Goal: Task Accomplishment & Management: Manage account settings

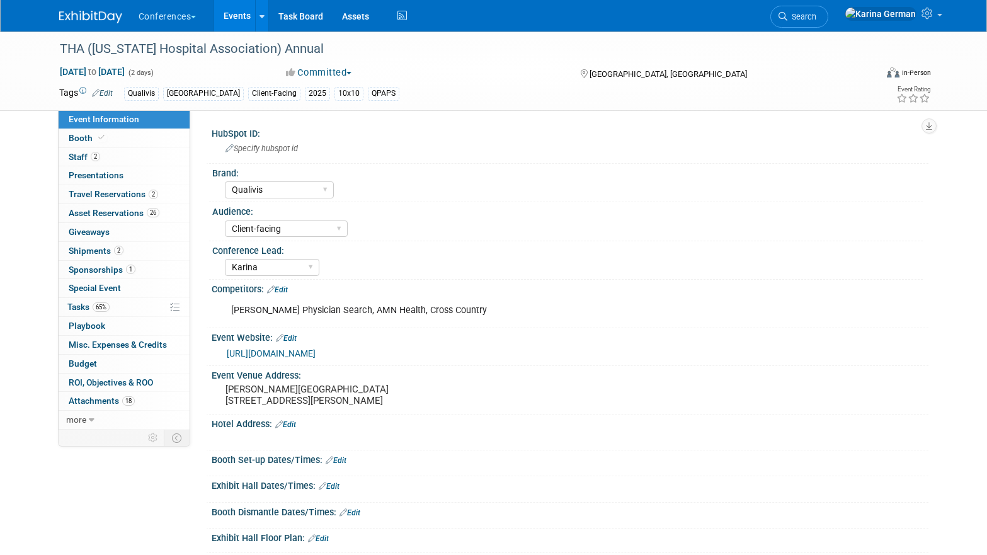
select select "Qualivis"
select select "Client-facing"
select select "Karina"
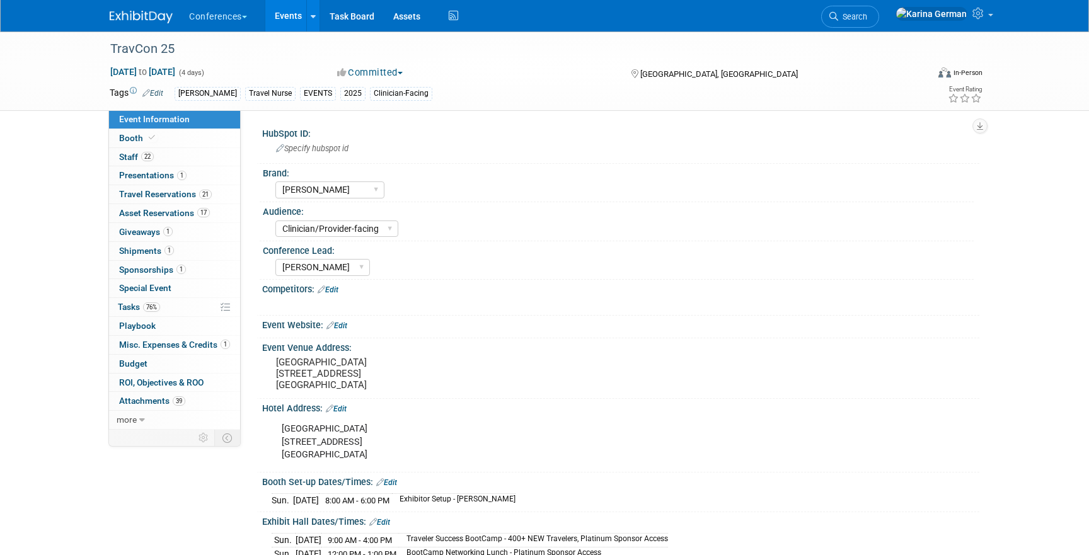
select select "[PERSON_NAME]"
select select "Clinician/Provider-facing"
select select "Stephanie"
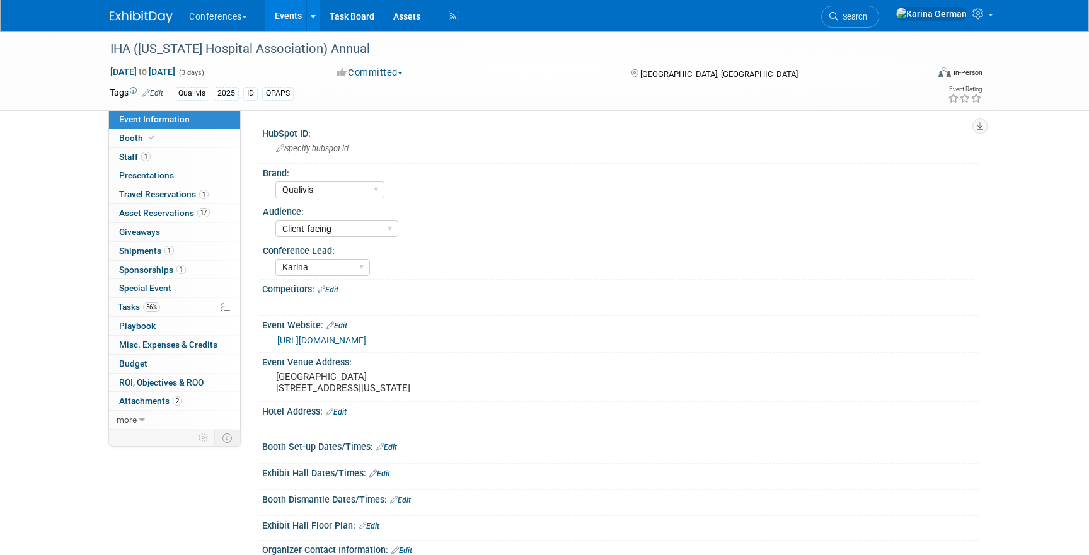
select select "Qualivis"
select select "Client-facing"
select select "Karina"
select select "Qualivis"
select select "Client-facing"
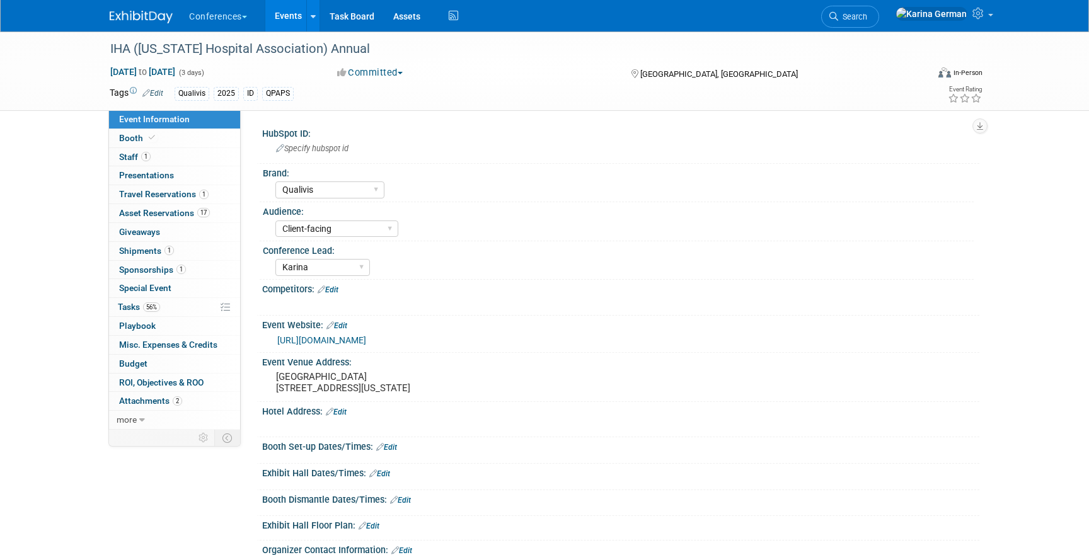
select select "Karina"
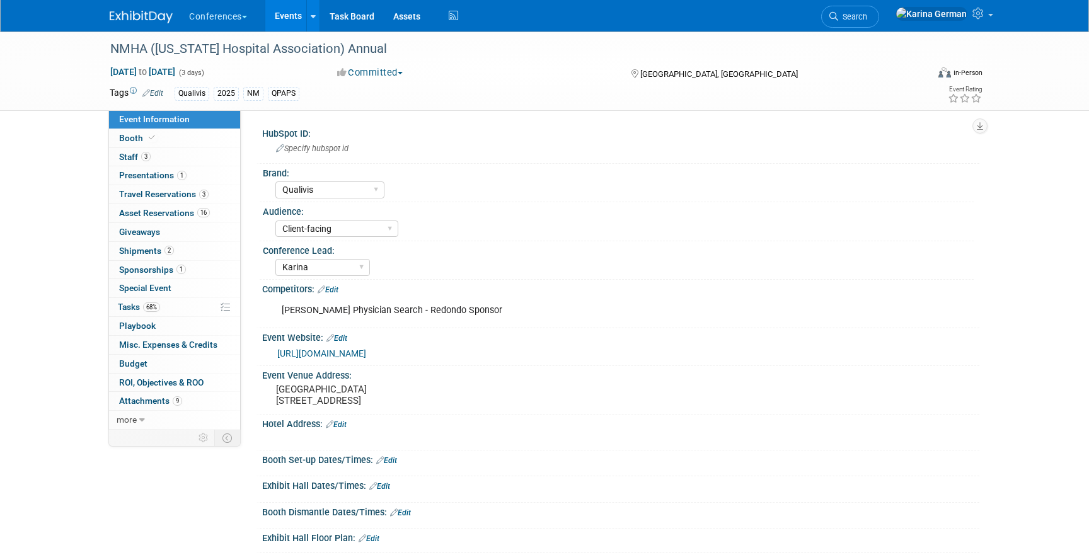
select select "Qualivis"
select select "Client-facing"
select select "Karina"
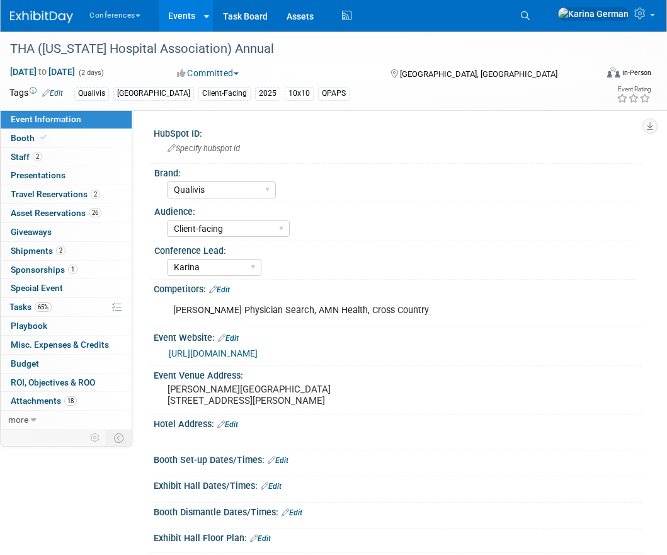
select select "Qualivis"
select select "Client-facing"
select select "Karina"
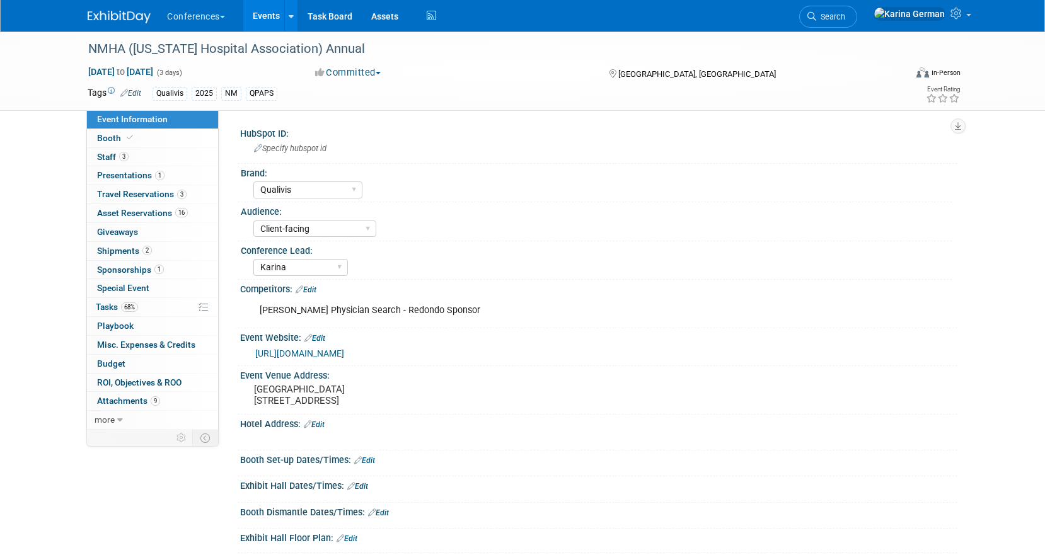
select select "Qualivis"
select select "Client-facing"
select select "Karina"
click at [167, 158] on link "3 Staff 3" at bounding box center [152, 157] width 131 height 18
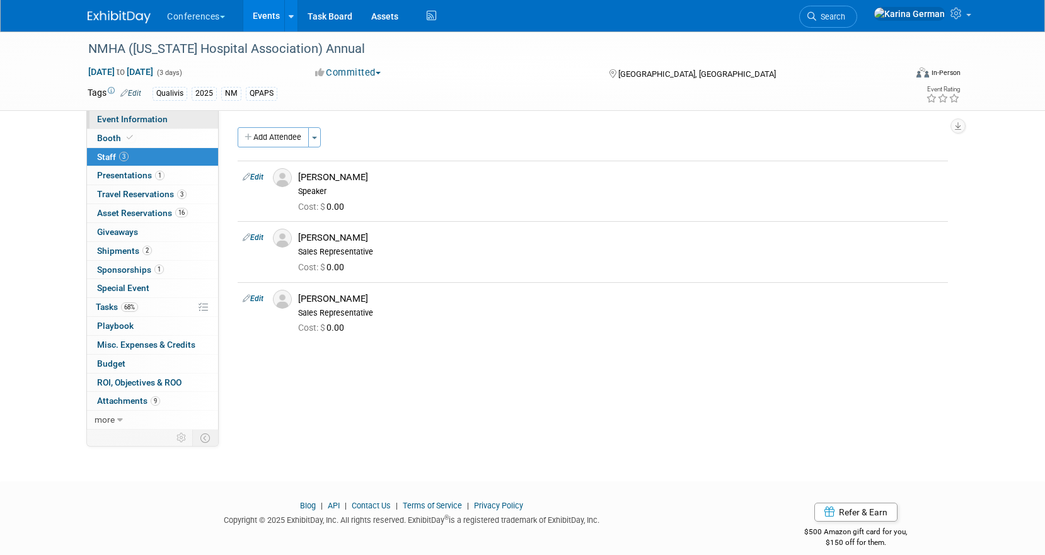
click at [181, 122] on link "Event Information" at bounding box center [152, 119] width 131 height 18
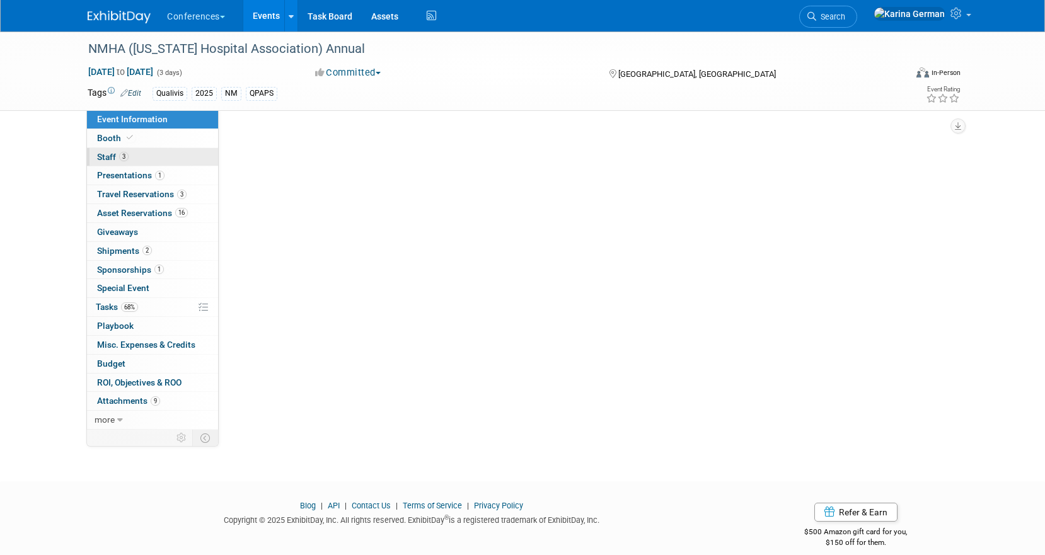
select select "Qualivis"
select select "Client-facing"
select select "Karina"
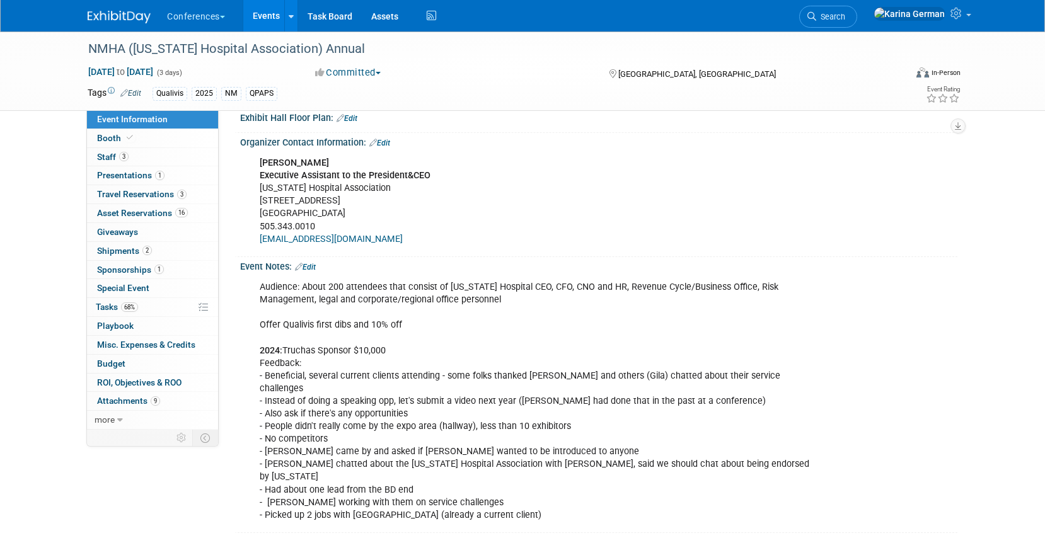
scroll to position [422, 0]
click at [160, 171] on span "1" at bounding box center [159, 175] width 9 height 9
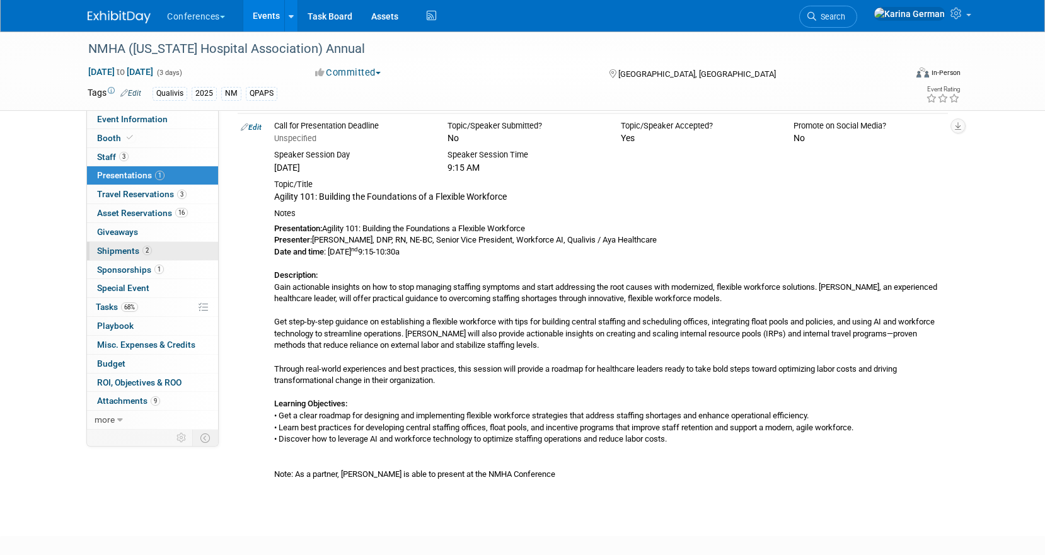
scroll to position [49, 0]
drag, startPoint x: 275, startPoint y: 197, endPoint x: 548, endPoint y: 196, distance: 273.5
click at [548, 196] on div "Agility 101: Building the Foundations of a Flexible Workforce" at bounding box center [611, 196] width 674 height 13
copy span "Agility 101: Building the Foundations of a Flexible Workforce"
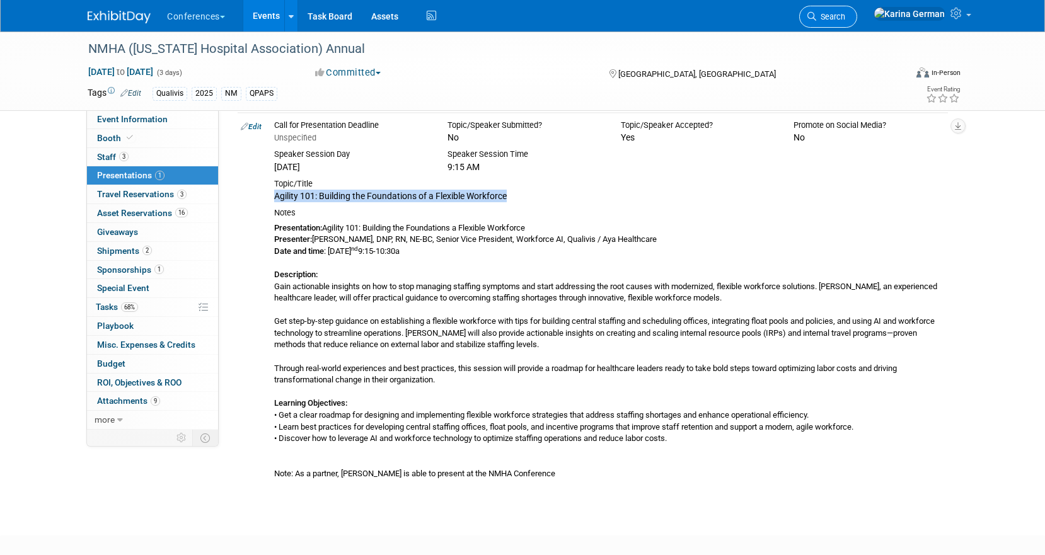
click at [845, 20] on span "Search" at bounding box center [830, 16] width 29 height 9
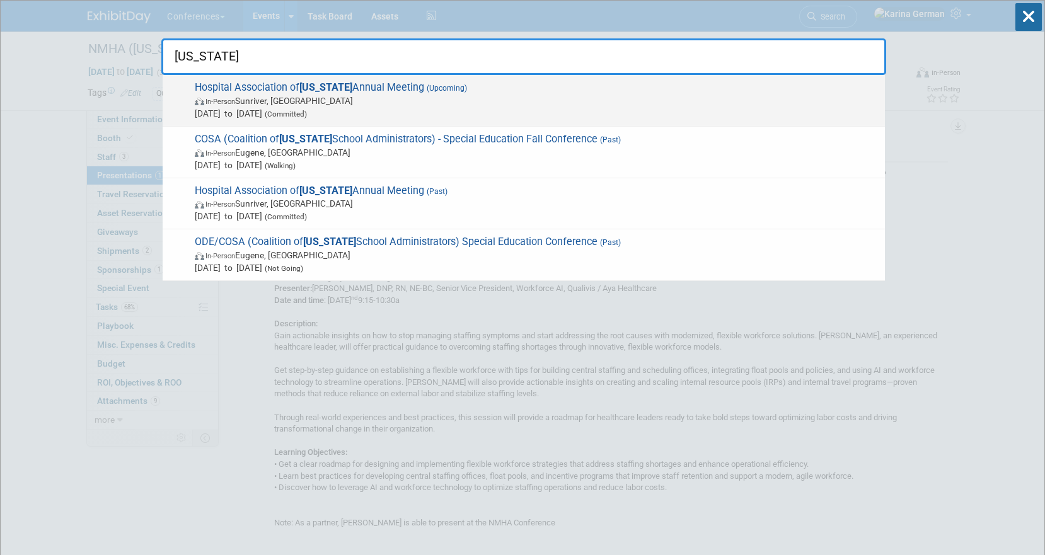
type input "oregon"
click at [413, 119] on span "Oct 1, 2025 to Oct 3, 2025 (Committed)" at bounding box center [537, 113] width 684 height 13
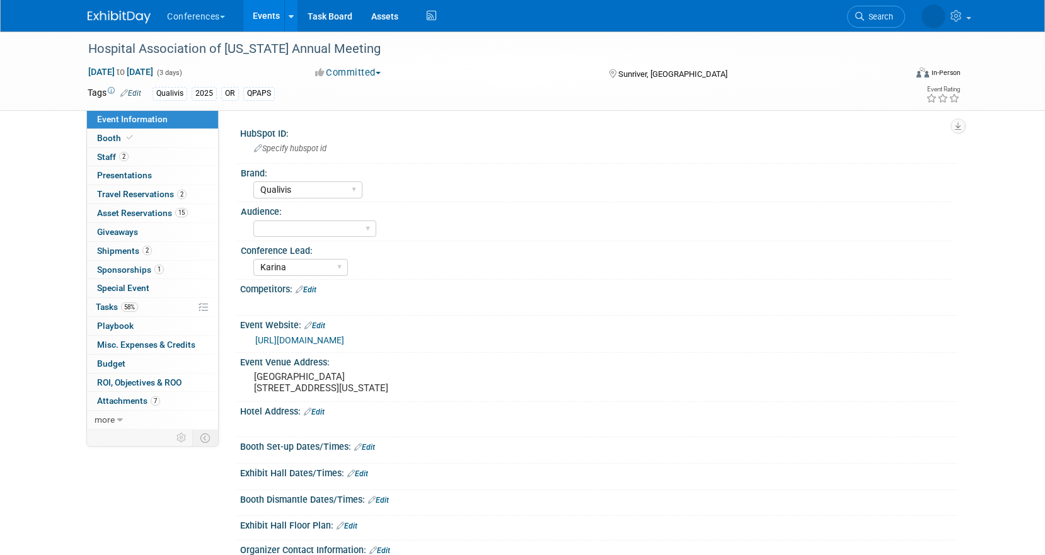
select select "Qualivis"
select select "Karina"
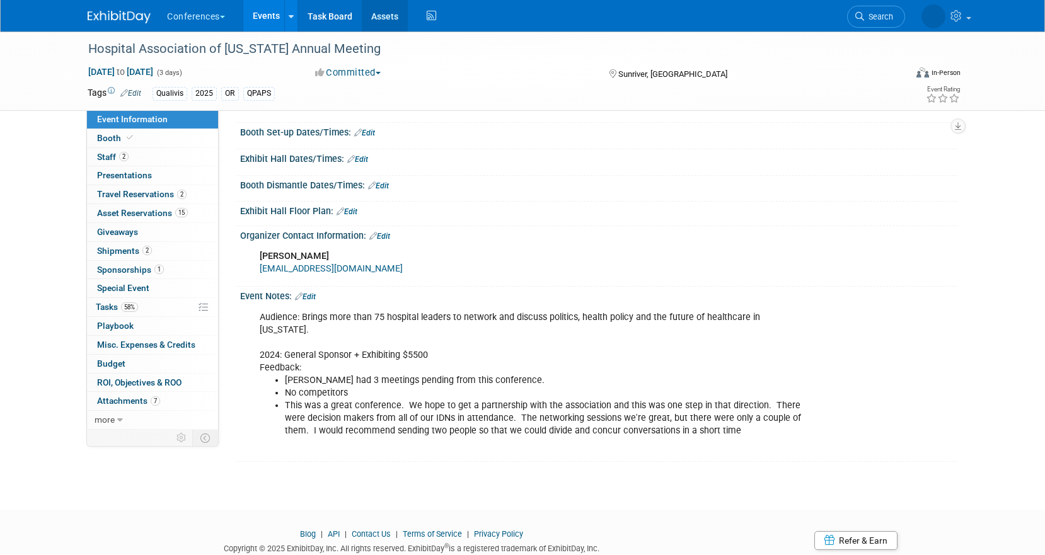
scroll to position [316, 0]
click at [169, 160] on link "2 Staff 2" at bounding box center [152, 157] width 131 height 18
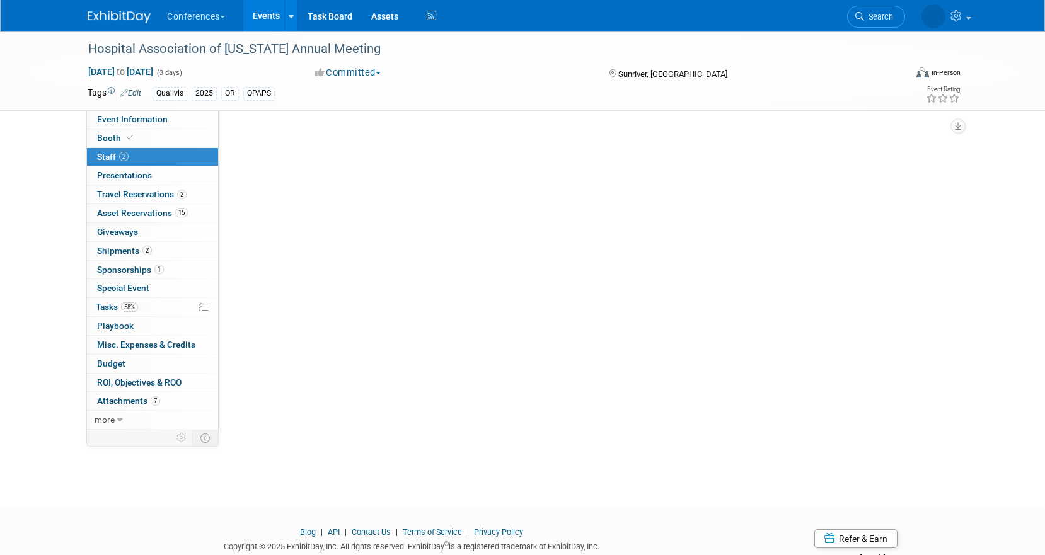
scroll to position [0, 0]
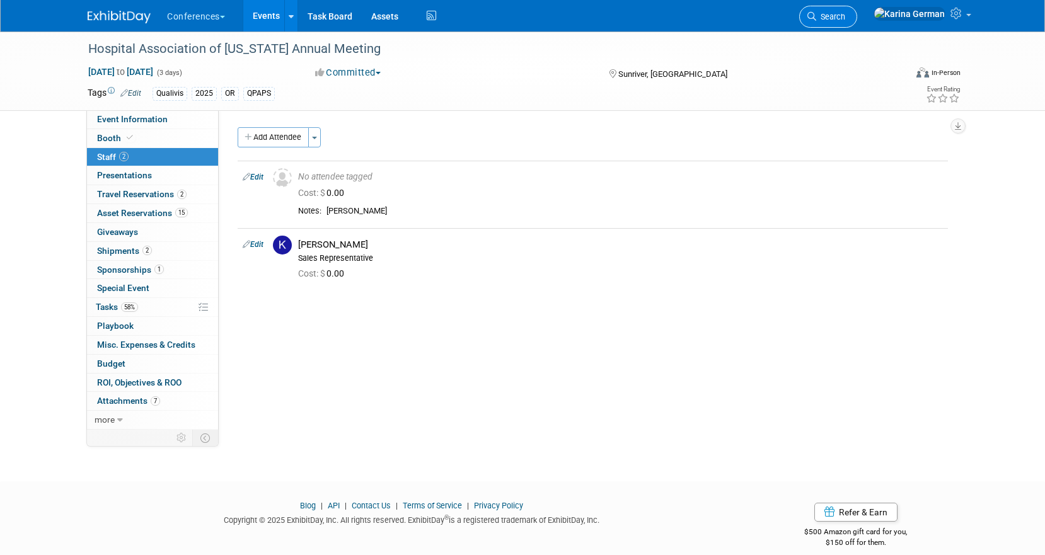
click at [845, 15] on span "Search" at bounding box center [830, 16] width 29 height 9
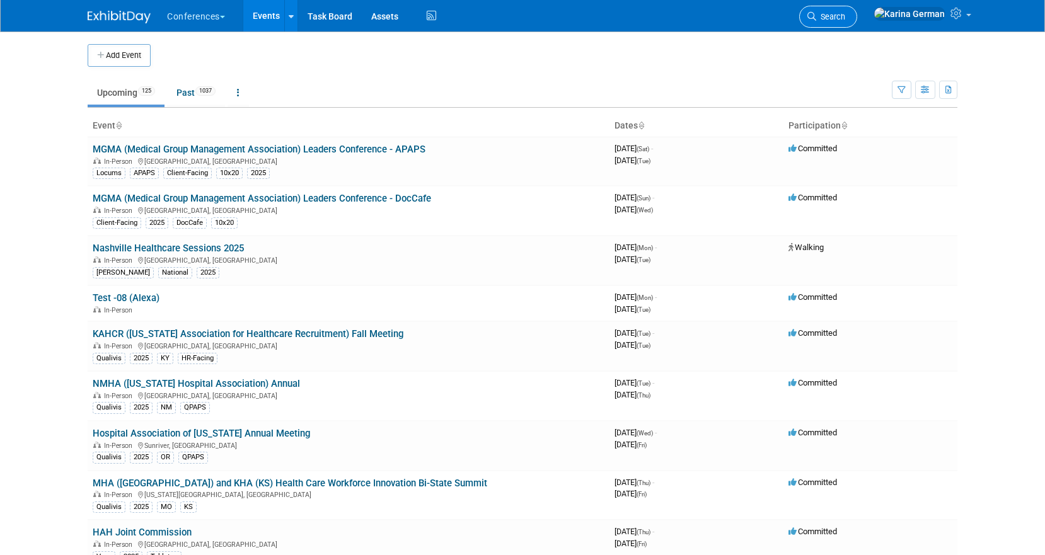
click at [857, 8] on link "Search" at bounding box center [828, 17] width 58 height 22
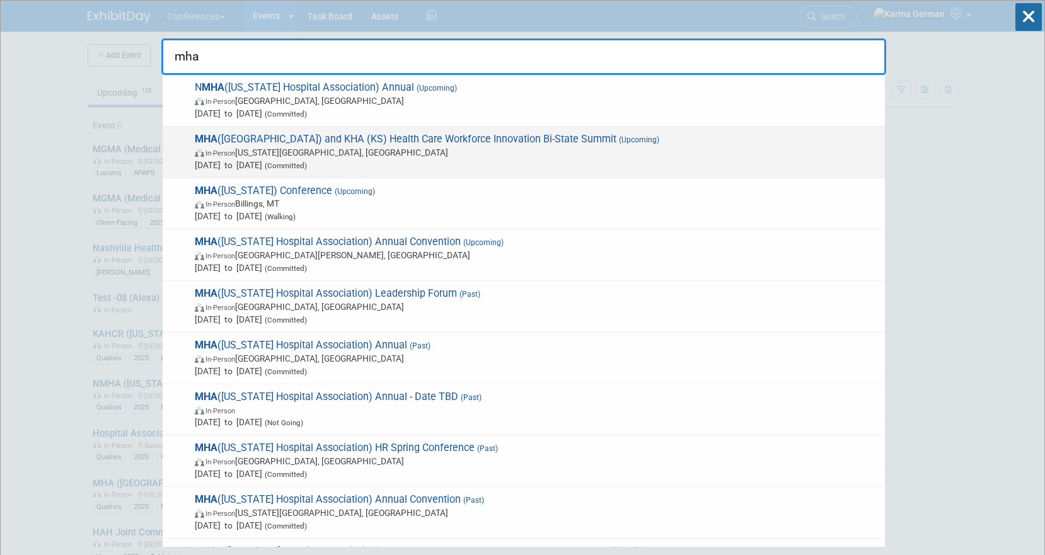
type input "mha"
click at [340, 129] on div "MHA (MO) and KHA (KS) Health Care Workforce Innovation Bi-State Summit (Upcomin…" at bounding box center [524, 153] width 722 height 52
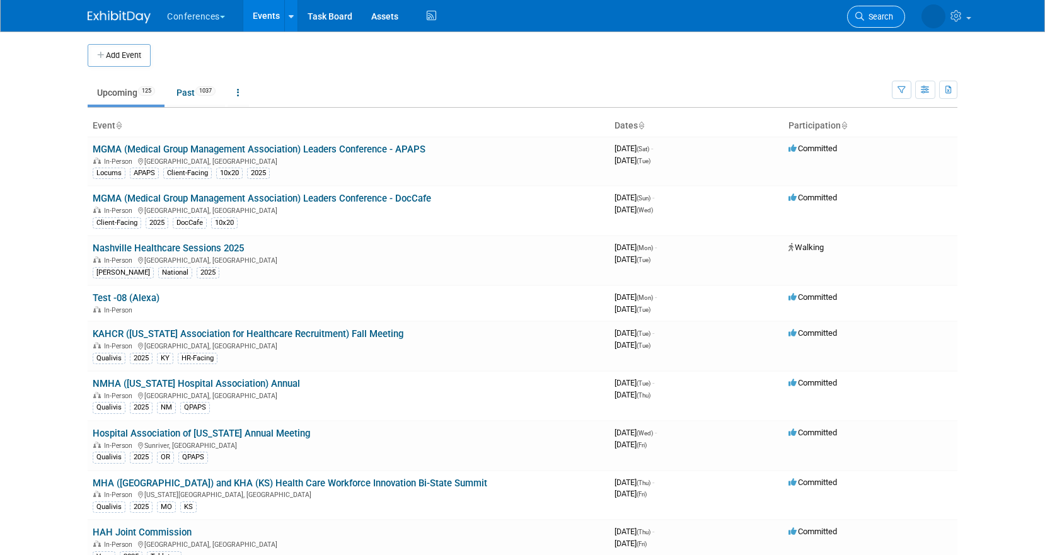
click at [889, 13] on span "Search" at bounding box center [878, 16] width 29 height 9
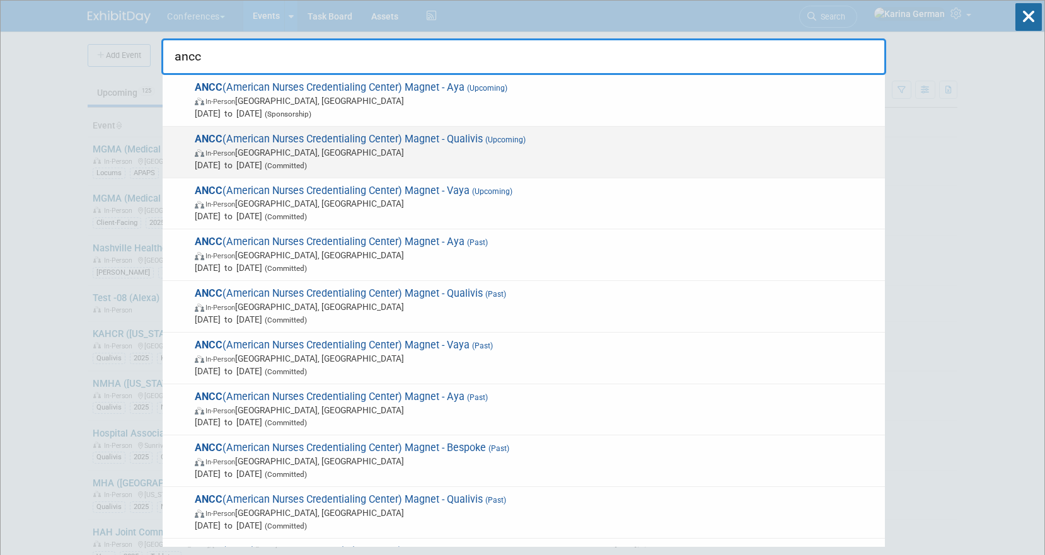
type input "ancc"
click at [383, 162] on span "Oct 8, 2025 to Oct 10, 2025 (Committed)" at bounding box center [537, 165] width 684 height 13
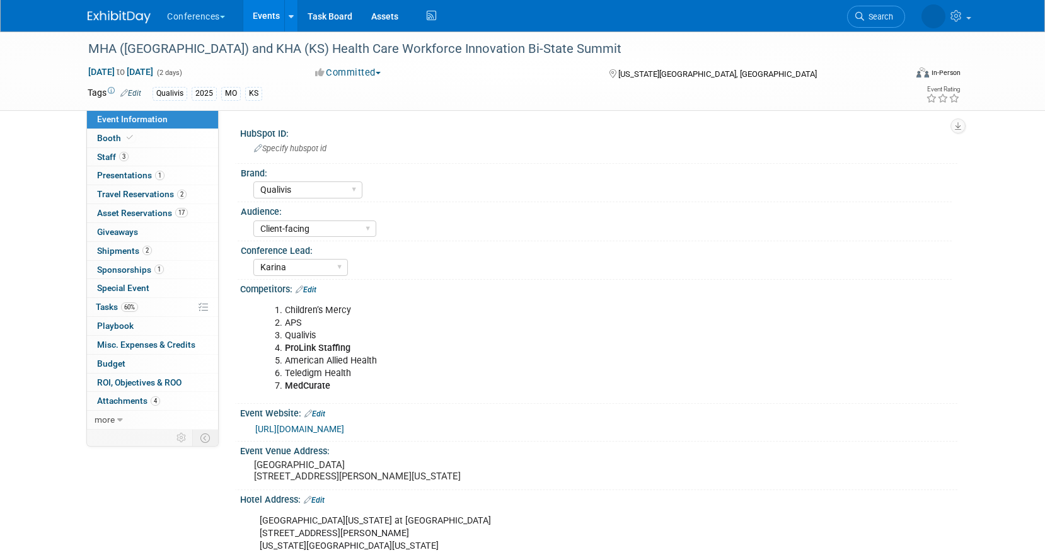
select select "Qualivis"
select select "Client-facing"
select select "Karina"
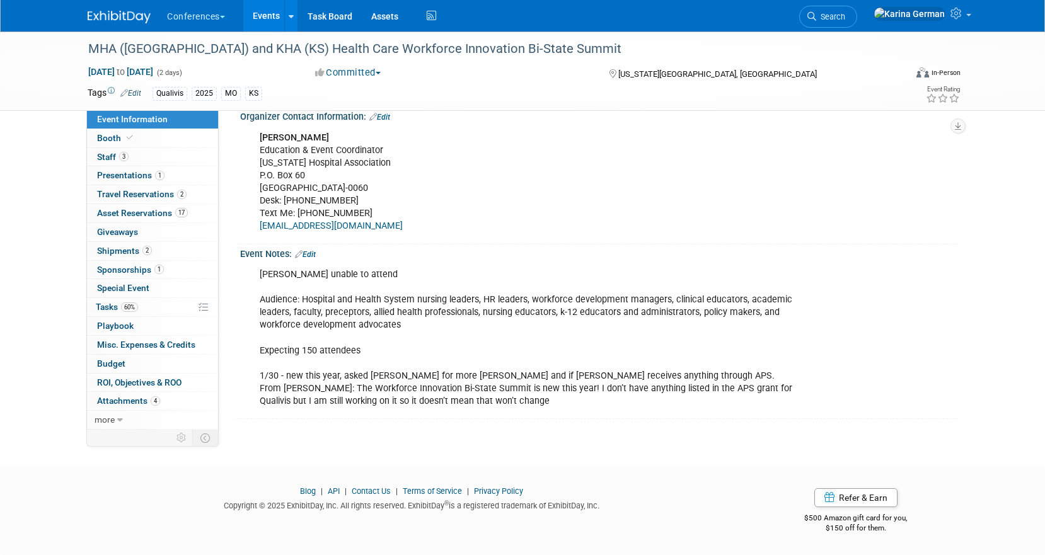
scroll to position [559, 0]
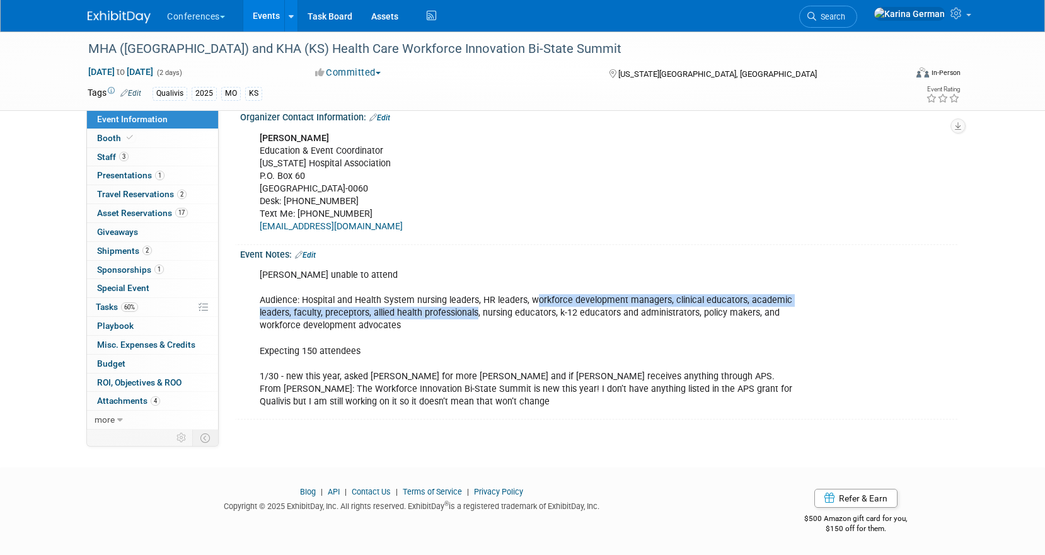
drag, startPoint x: 534, startPoint y: 310, endPoint x: 477, endPoint y: 323, distance: 58.2
click at [477, 323] on div "Jen McHugh unable to attend Audience: Hospital and Health System nursing leader…" at bounding box center [535, 339] width 568 height 152
copy div "orkforce development managers, clinical educators, academic leaders, faculty, p…"
click at [845, 20] on span "Search" at bounding box center [830, 16] width 29 height 9
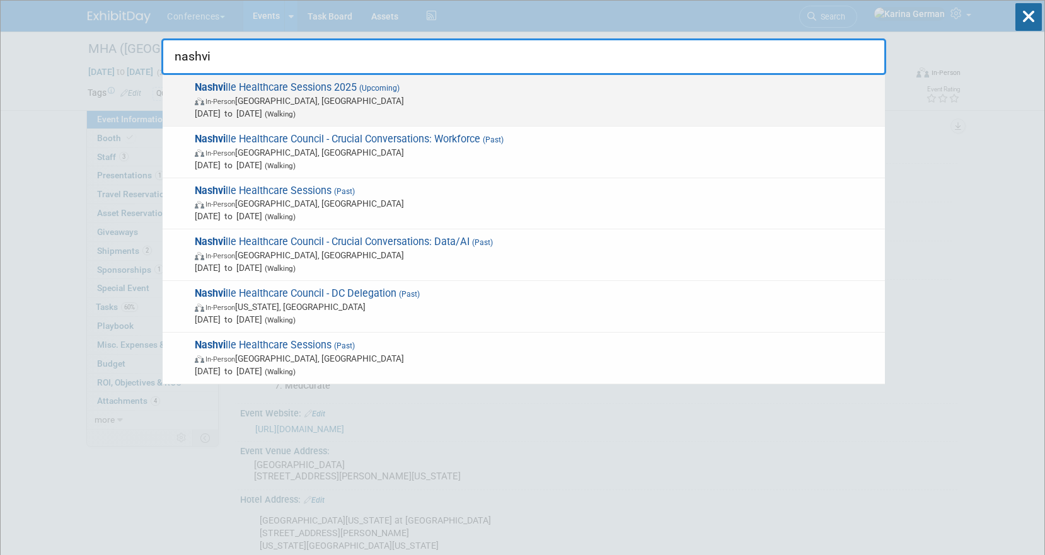
type input "nashvi"
click at [328, 108] on span "Sep 29, 2025 to Sep 30, 2025 (Walking)" at bounding box center [537, 113] width 684 height 13
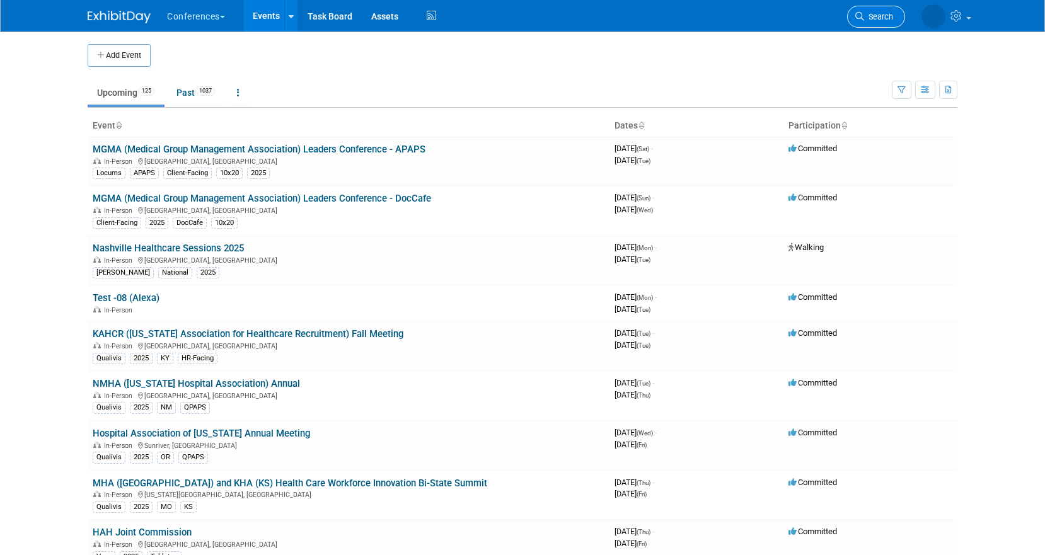
click at [867, 6] on link "Search" at bounding box center [876, 17] width 58 height 22
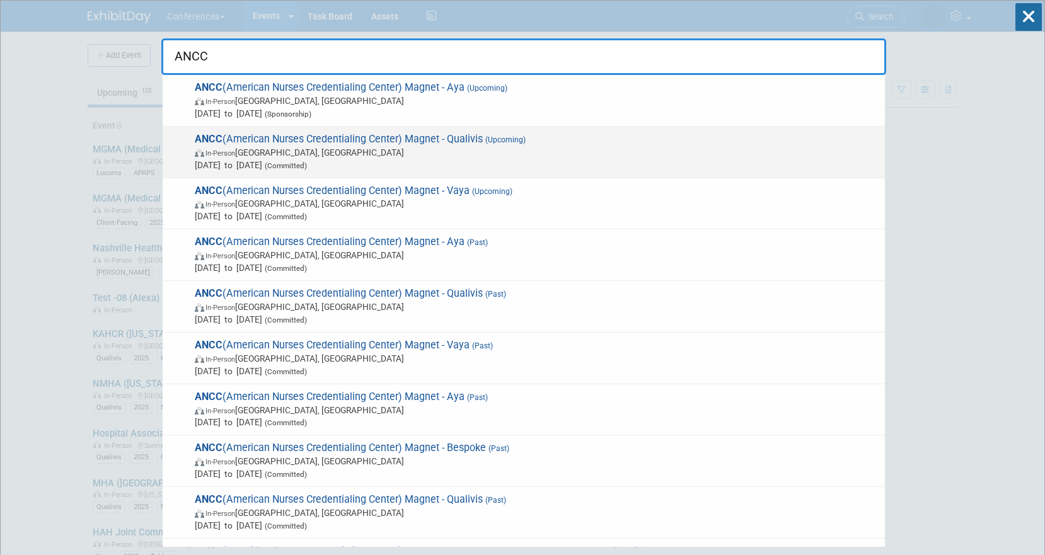
type input "ANCC"
click at [425, 149] on span "In-Person [GEOGRAPHIC_DATA], [GEOGRAPHIC_DATA]" at bounding box center [537, 152] width 684 height 13
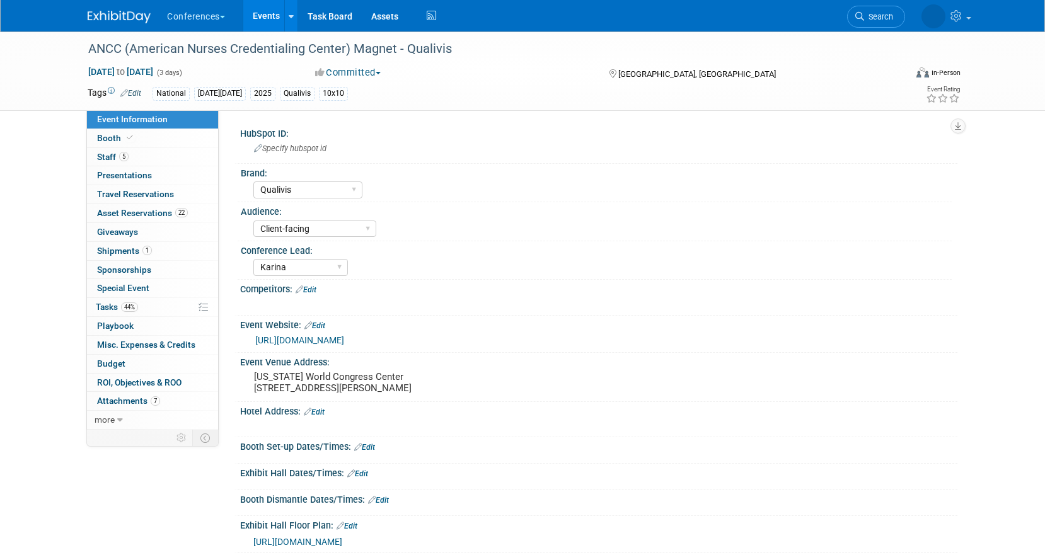
select select "Qualivis"
select select "Client-facing"
select select "Karina"
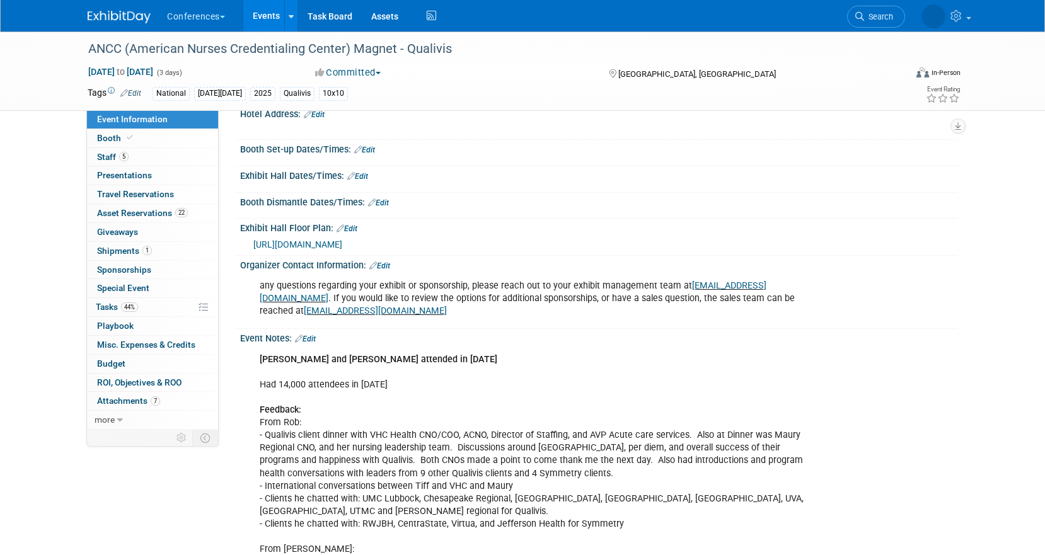
scroll to position [267, 0]
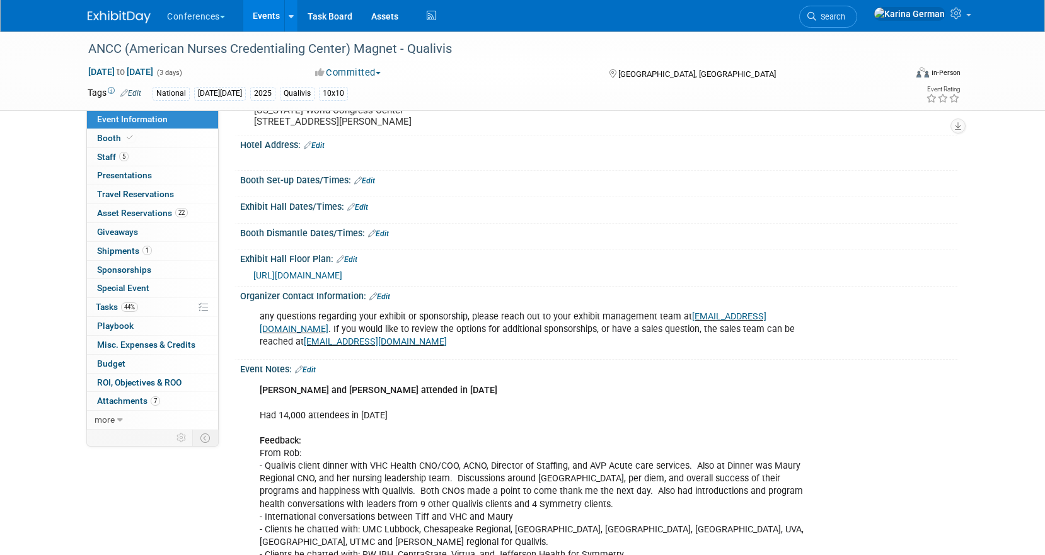
click at [166, 125] on link "Event Information" at bounding box center [152, 119] width 131 height 18
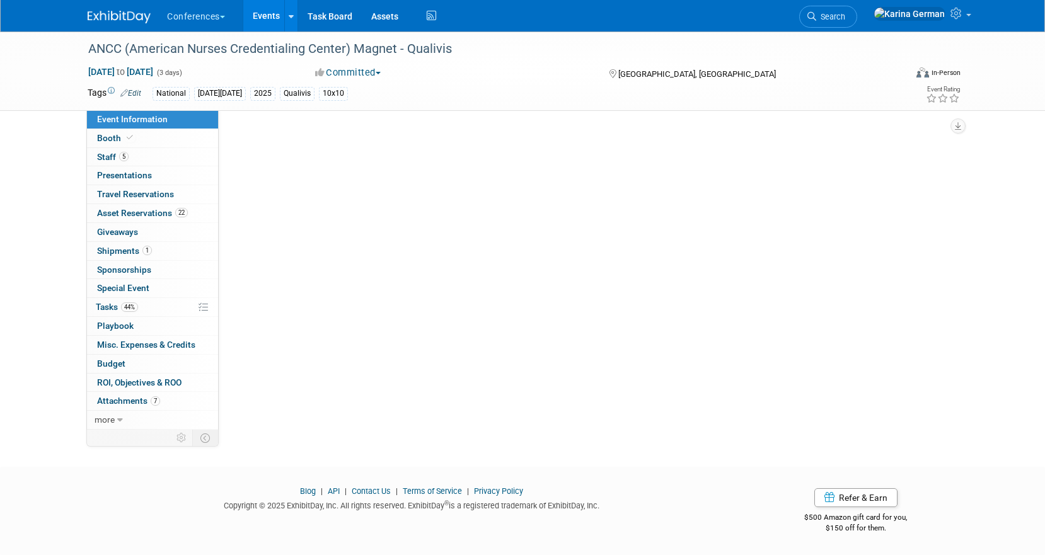
scroll to position [0, 0]
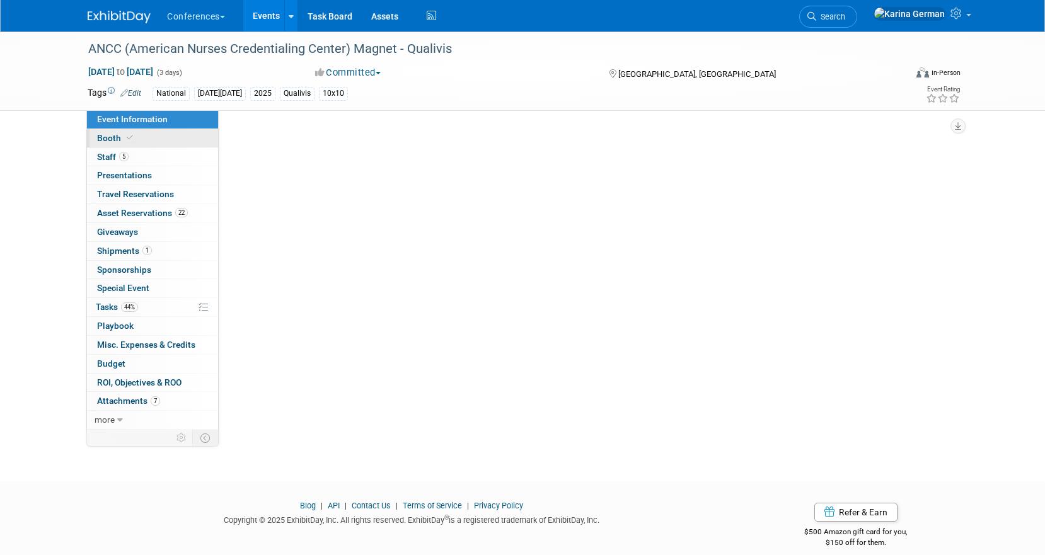
select select "Qualivis"
select select "Client-facing"
select select "Karina"
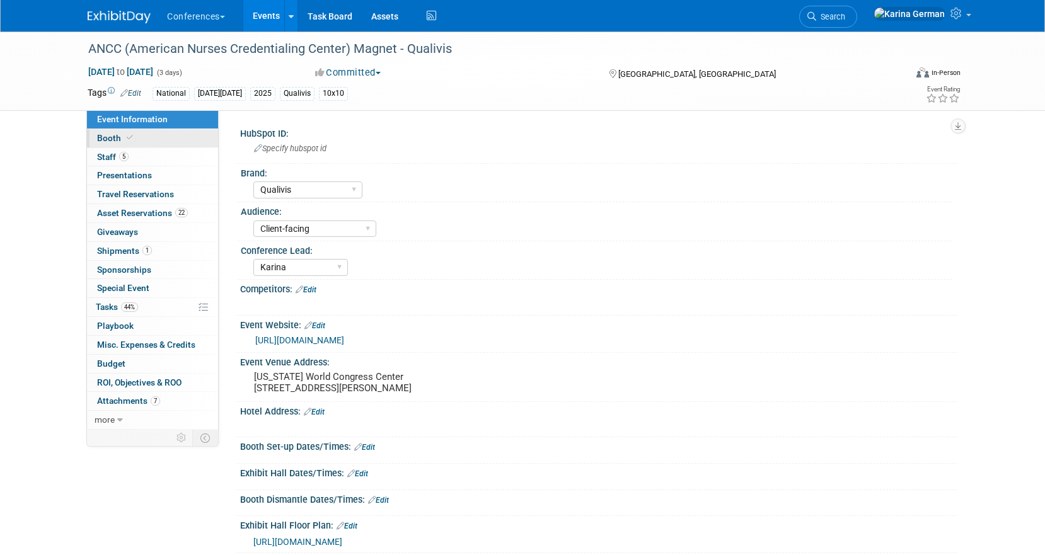
click at [159, 134] on link "Booth" at bounding box center [152, 138] width 131 height 18
select select "10'x10'"
select select "Yes"
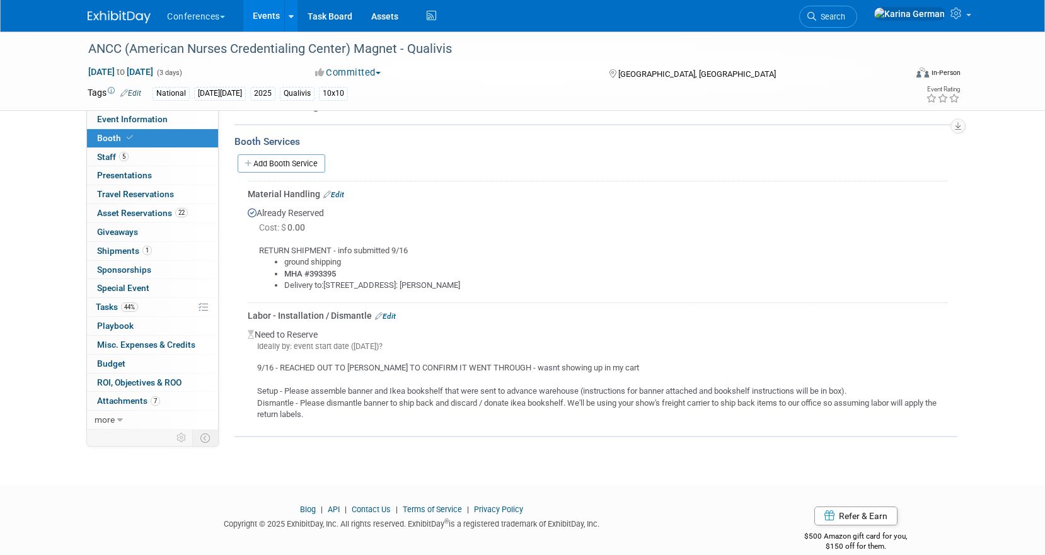
scroll to position [499, 0]
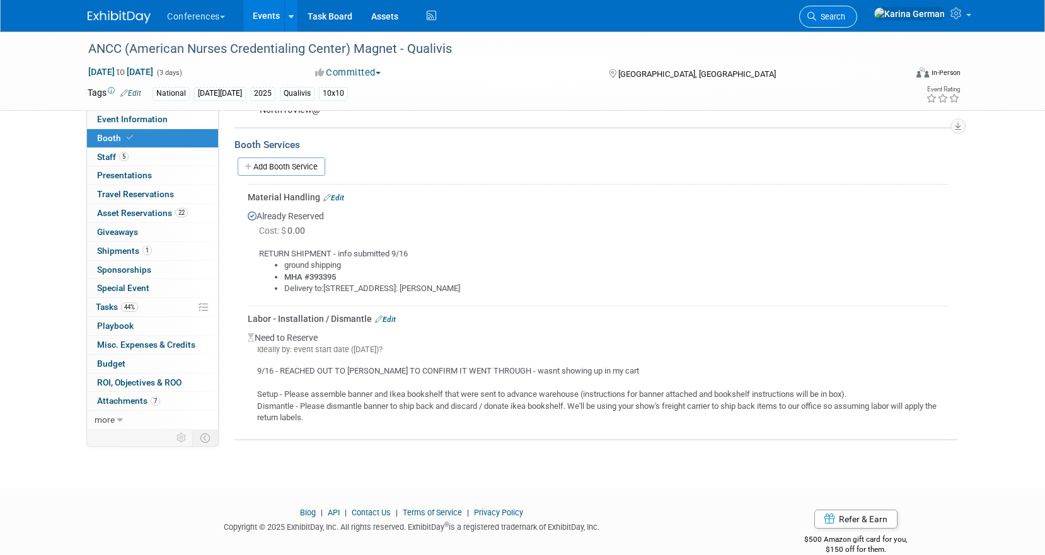
click at [845, 17] on span "Search" at bounding box center [830, 16] width 29 height 9
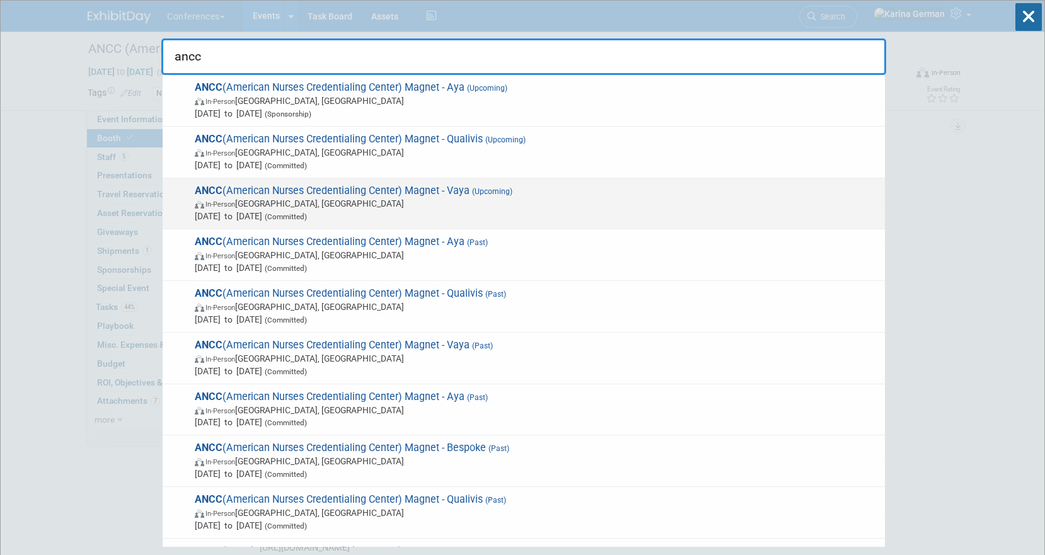
type input "ancc"
click at [324, 183] on div "ANCC (American Nurses Credentialing Center) Magnet - Vaya (Upcoming) In-Person …" at bounding box center [524, 204] width 722 height 52
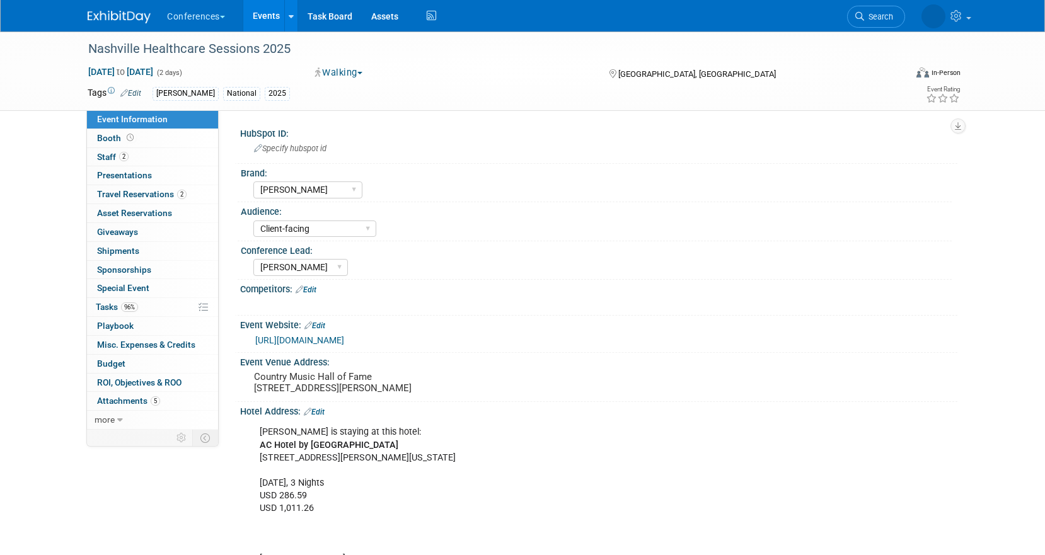
select select "[PERSON_NAME]"
select select "Client-facing"
select select "[PERSON_NAME]"
click at [163, 152] on link "2 Staff 2" at bounding box center [152, 157] width 131 height 18
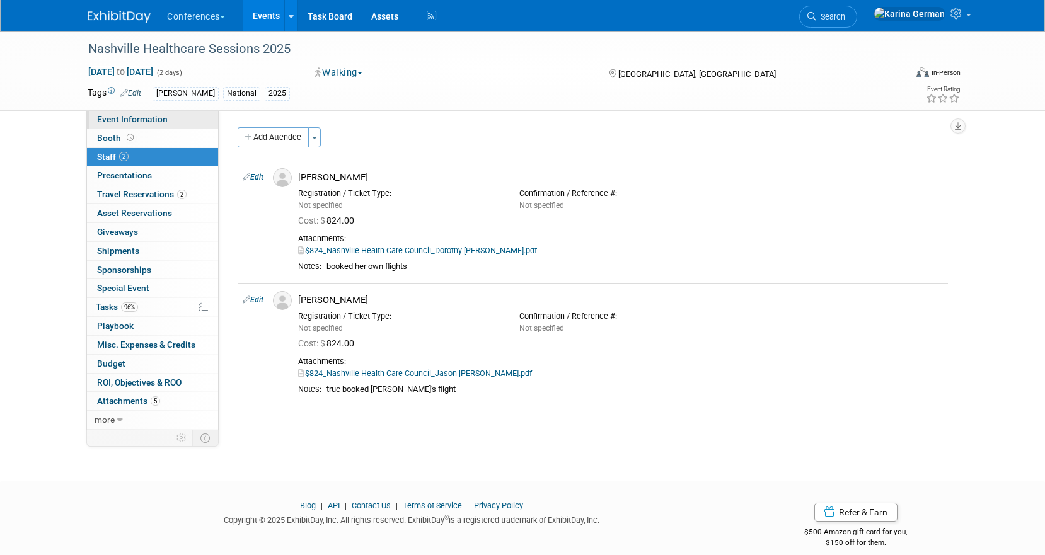
click at [140, 119] on span "Event Information" at bounding box center [132, 119] width 71 height 10
select select "[PERSON_NAME]"
select select "Client-facing"
select select "[PERSON_NAME]"
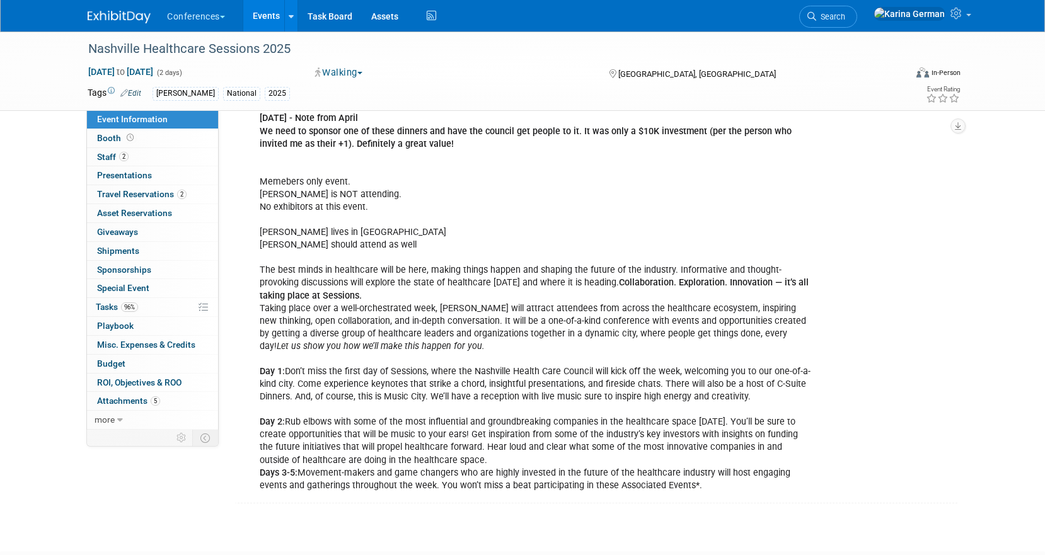
scroll to position [887, 0]
click at [857, 10] on link "Search" at bounding box center [828, 17] width 58 height 22
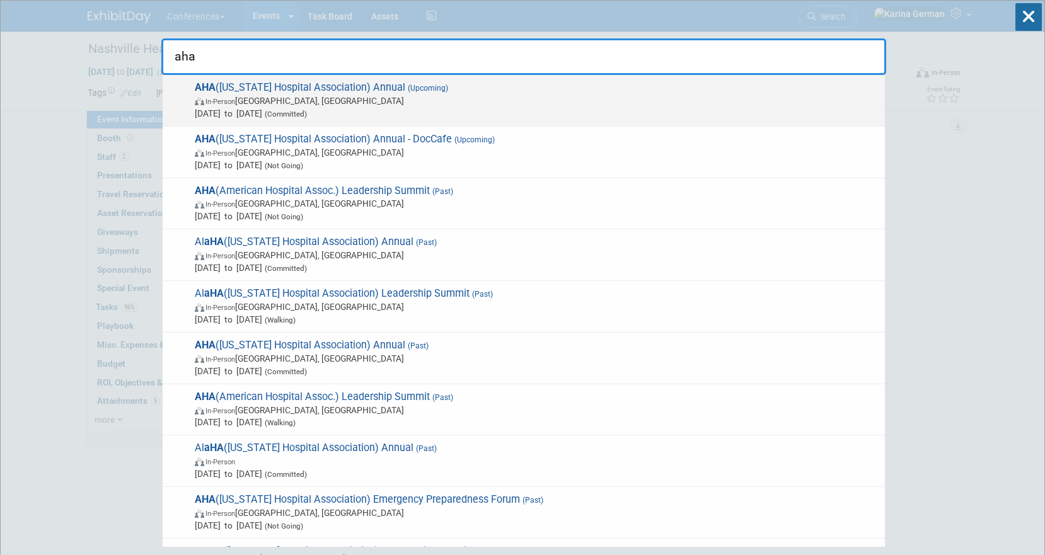
type input "aha"
click at [333, 96] on span "In-Person [GEOGRAPHIC_DATA], [GEOGRAPHIC_DATA]" at bounding box center [537, 101] width 684 height 13
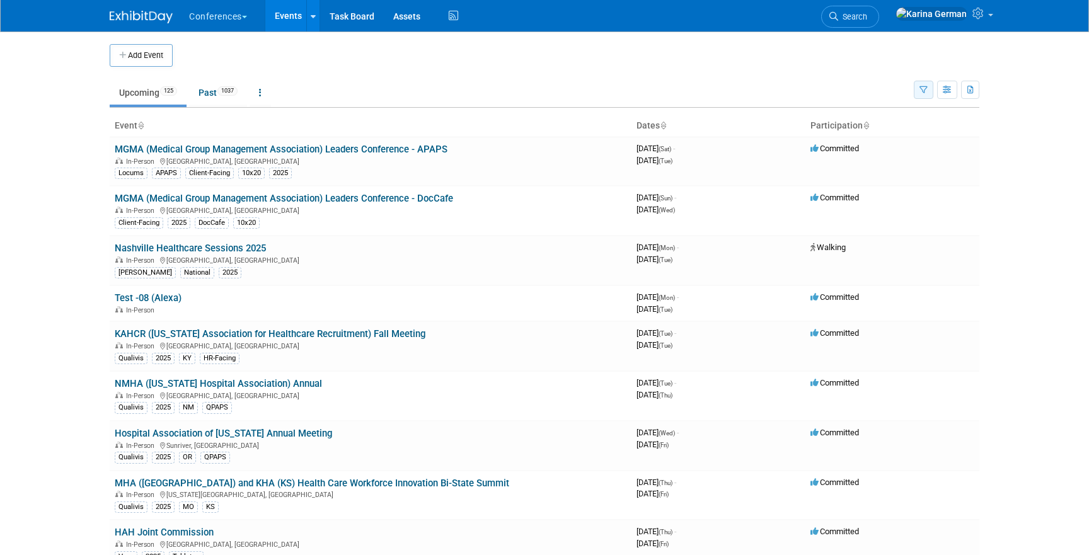
click at [920, 91] on icon "button" at bounding box center [923, 90] width 8 height 8
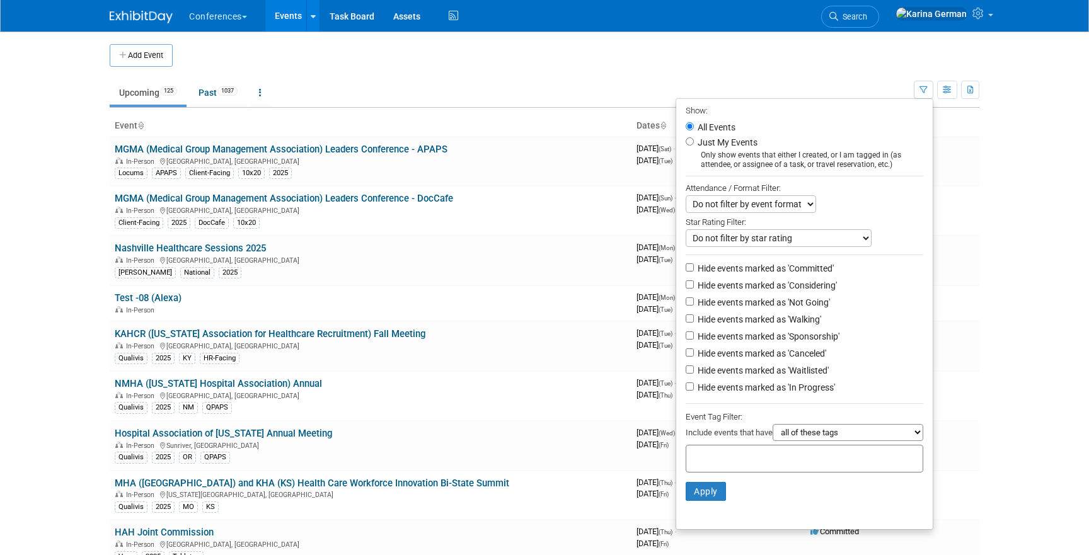
click at [719, 445] on div "Include events that have all of these tags any one of these tags only and exact…" at bounding box center [805, 434] width 238 height 21
click at [718, 457] on input "text" at bounding box center [741, 456] width 101 height 13
type input "qualivis"
click at [778, 479] on div "Qualivis" at bounding box center [767, 488] width 176 height 18
type input "Qualivis"
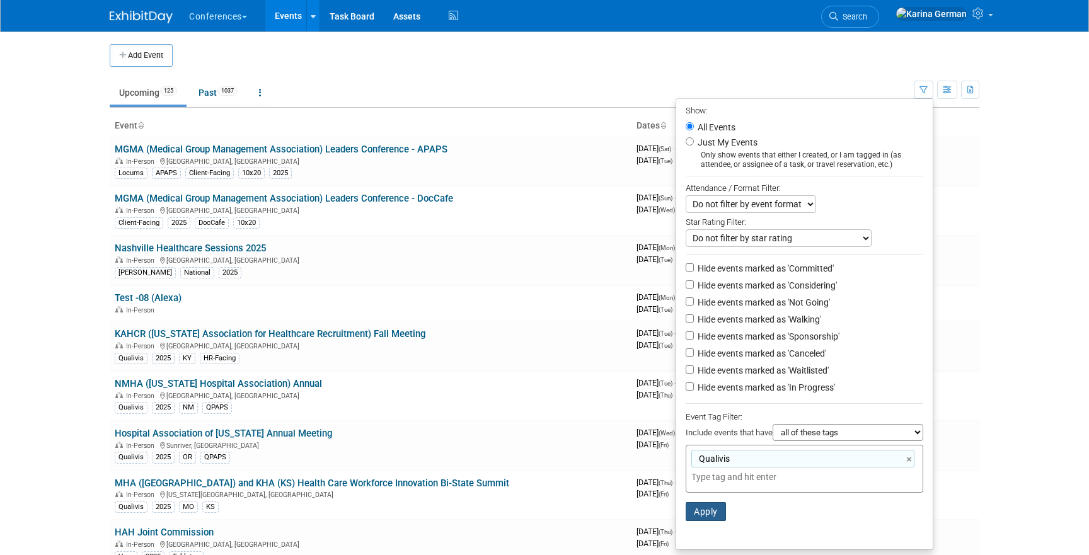
click at [699, 510] on button "Apply" at bounding box center [706, 511] width 40 height 19
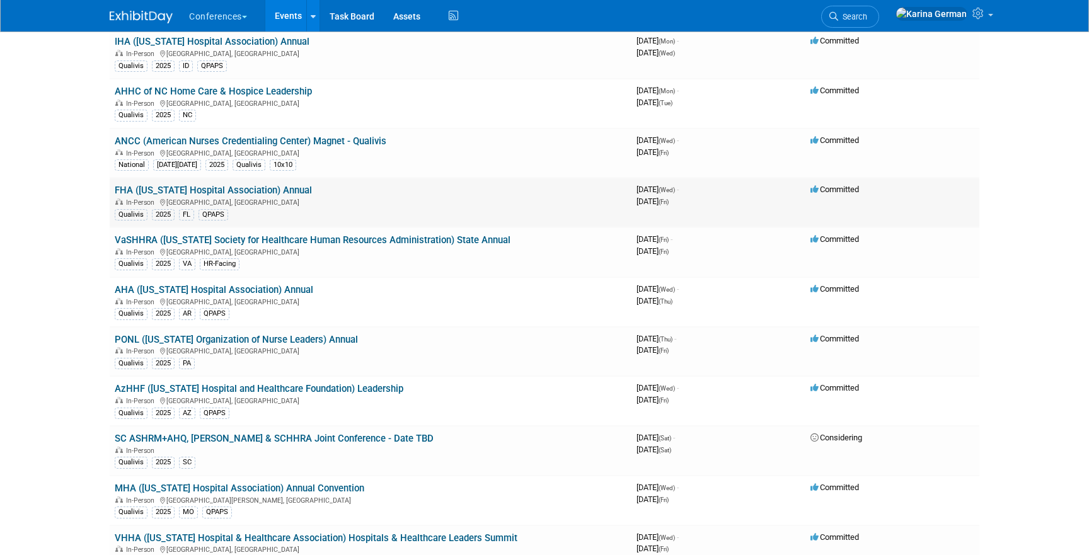
scroll to position [410, 0]
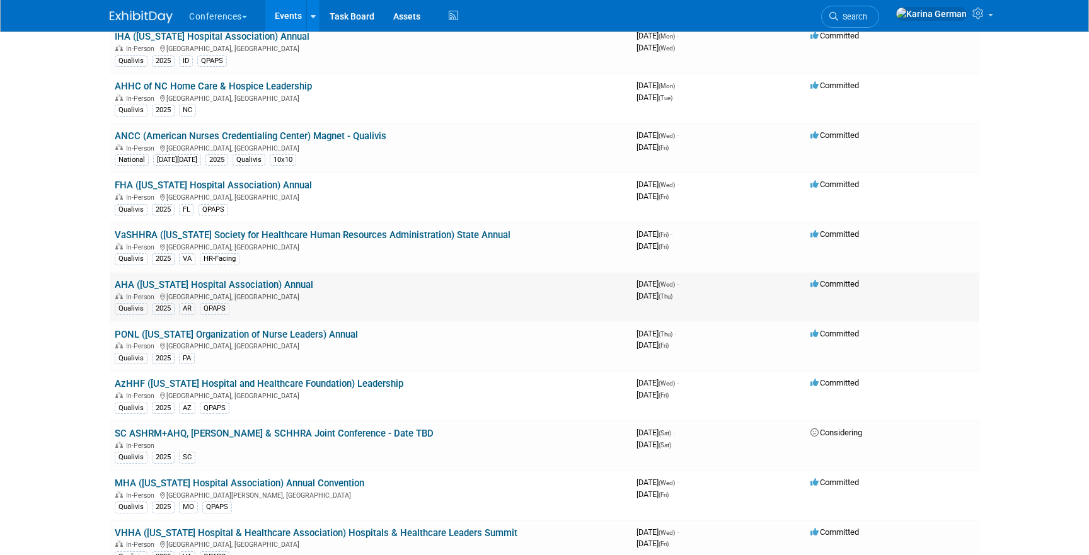
click at [273, 283] on link "AHA ([US_STATE] Hospital Association) Annual" at bounding box center [214, 284] width 198 height 11
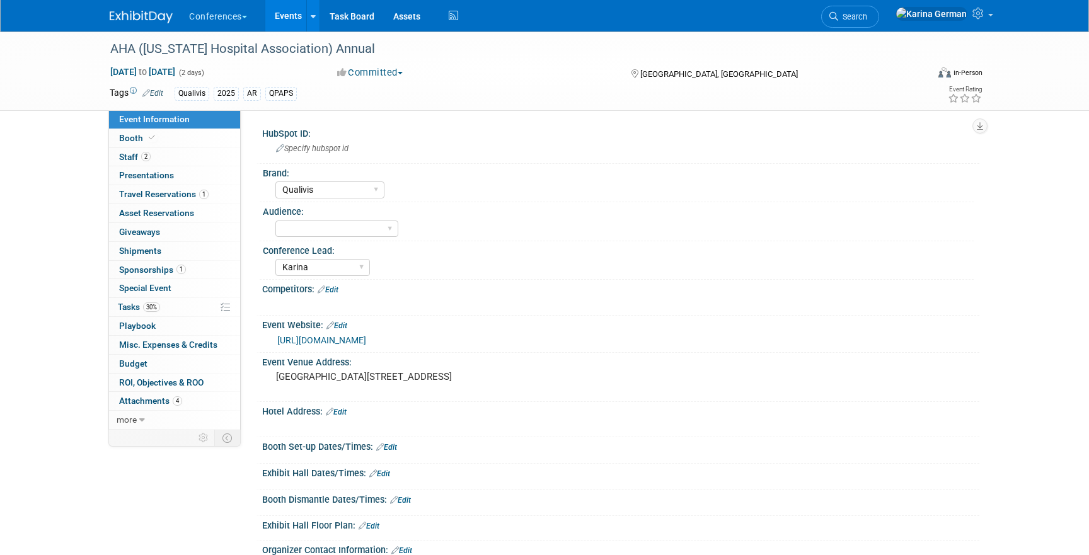
select select "Qualivis"
select select "Karina"
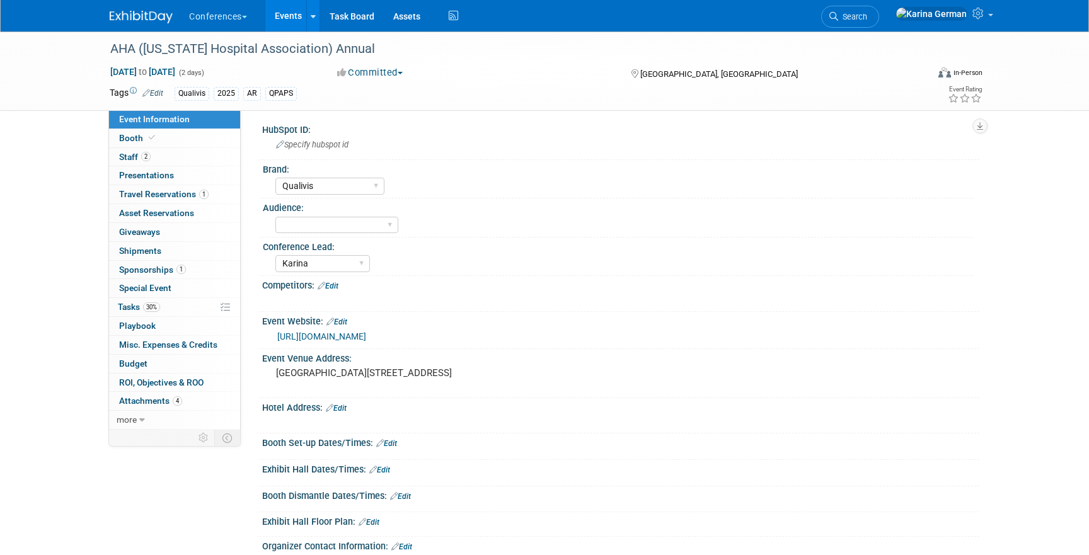
scroll to position [5, 0]
click at [365, 208] on div "Audience:" at bounding box center [618, 205] width 711 height 16
click at [364, 219] on select "Client-facing Clinician/Provider-facing Both N/a" at bounding box center [336, 223] width 123 height 17
select select "Client-facing"
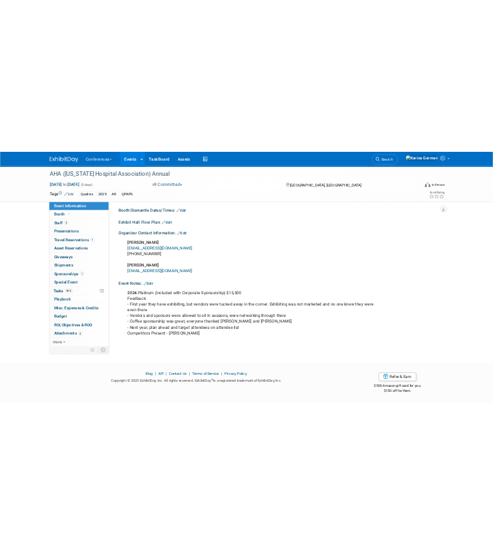
scroll to position [0, 0]
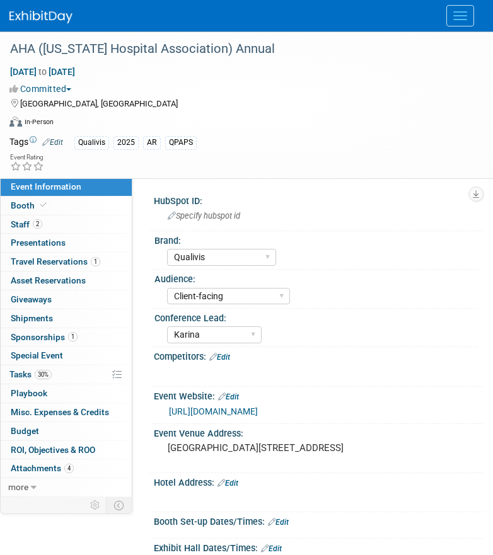
click at [459, 15] on span "Menu" at bounding box center [460, 15] width 14 height 1
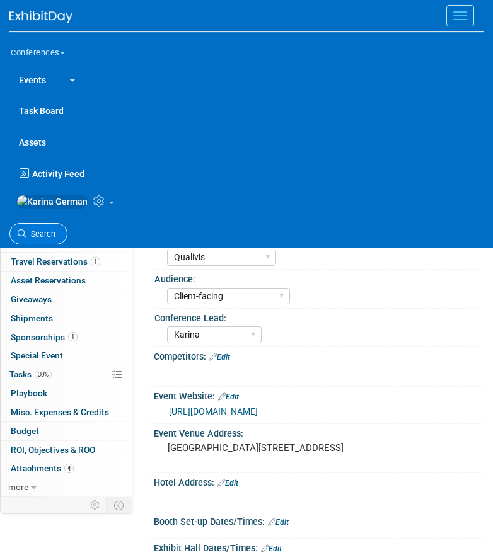
click at [37, 239] on span "Search" at bounding box center [40, 233] width 29 height 9
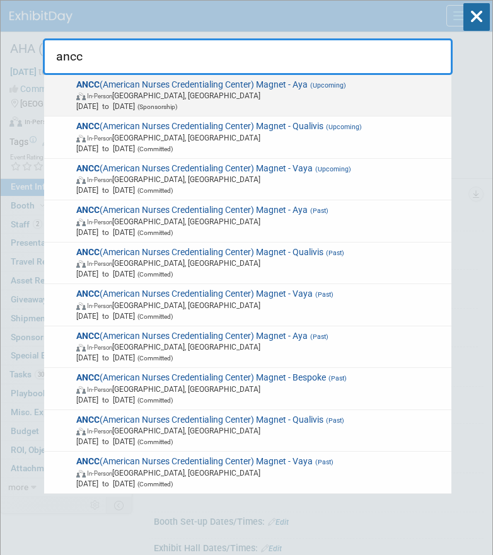
type input "ancc"
click at [390, 103] on span "Oct 8, 2025 to Oct 10, 2025 (Sponsorship)" at bounding box center [261, 106] width 370 height 11
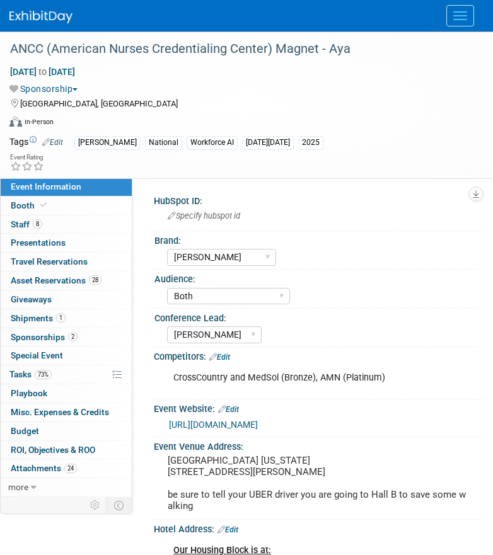
select select "[PERSON_NAME]"
select select "Both"
select select "[PERSON_NAME]"
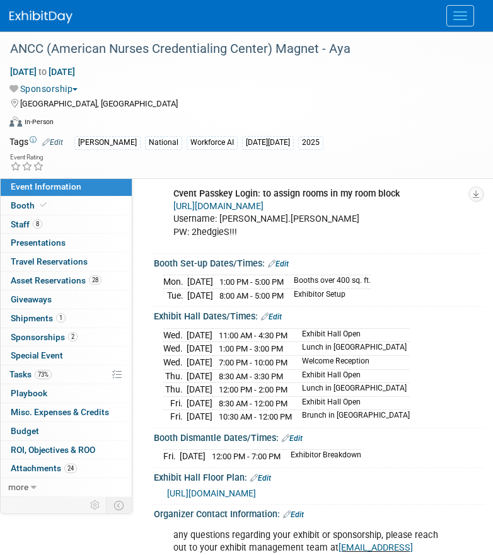
scroll to position [648, 0]
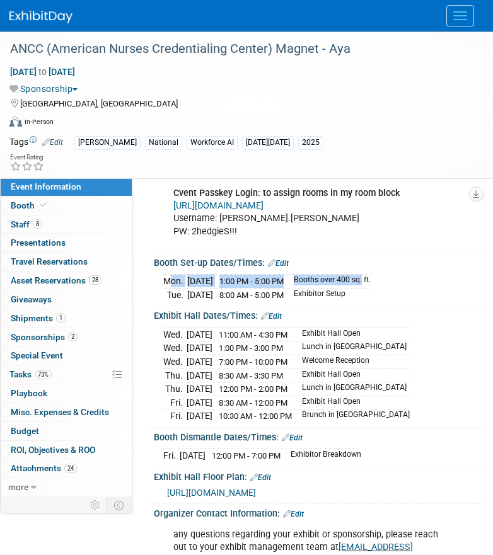
drag, startPoint x: 165, startPoint y: 293, endPoint x: 379, endPoint y: 296, distance: 213.6
click at [370, 289] on tr "[DATE] 1:00 PM - 5:00 PM Booths over 400 sq. ft." at bounding box center [266, 282] width 207 height 14
click at [370, 289] on td "Booths over 400 sq. ft." at bounding box center [328, 282] width 84 height 14
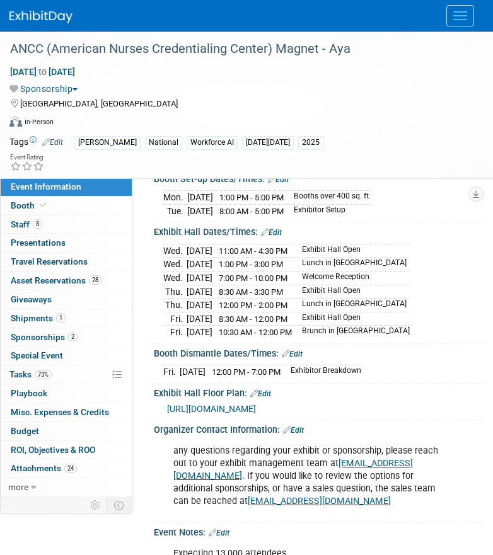
scroll to position [733, 0]
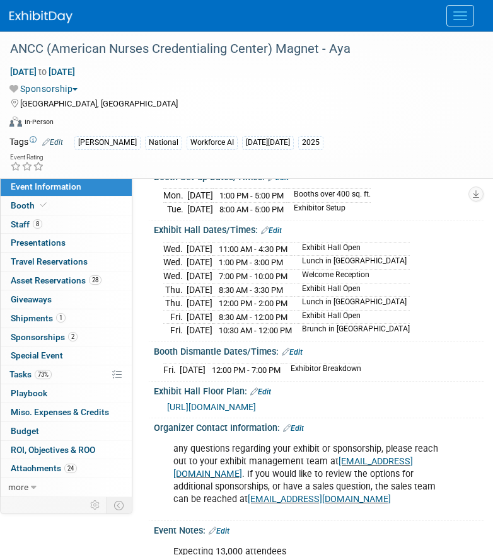
click at [376, 307] on td "Lunch in [GEOGRAPHIC_DATA]" at bounding box center [351, 304] width 115 height 14
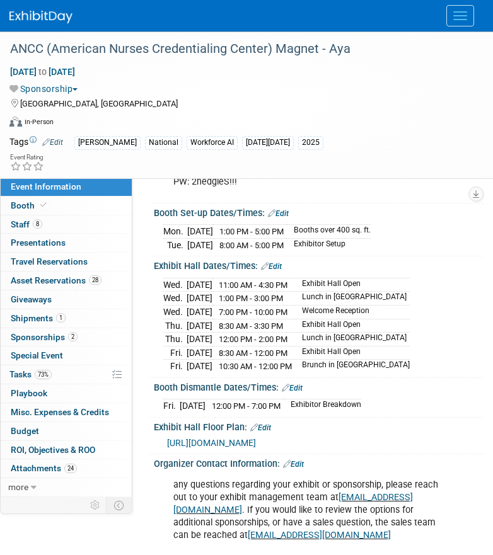
scroll to position [696, 0]
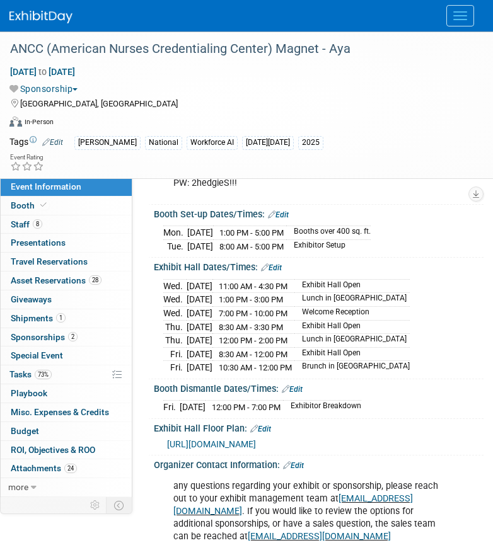
click at [451, 21] on button "Menu" at bounding box center [460, 15] width 28 height 21
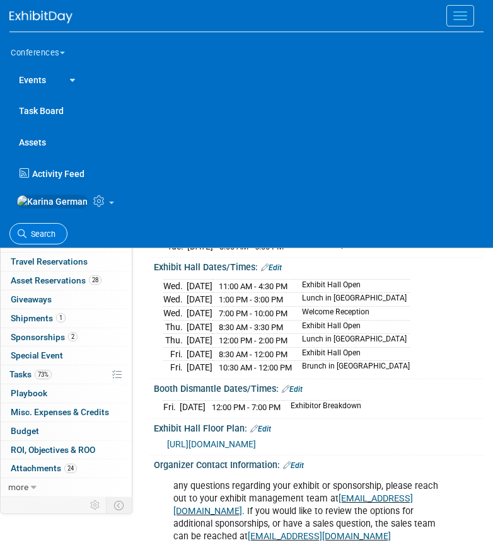
click at [35, 239] on span "Search" at bounding box center [40, 233] width 29 height 9
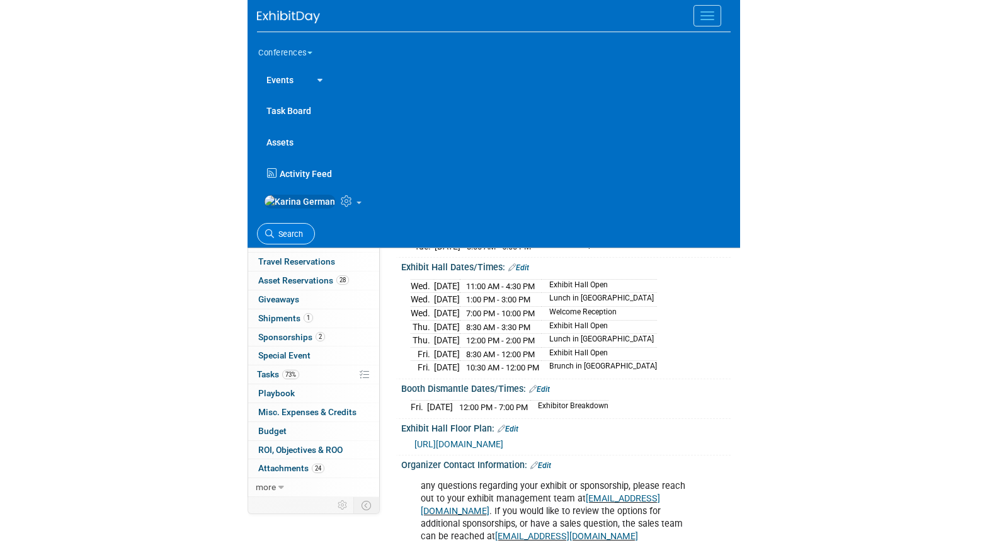
scroll to position [0, 0]
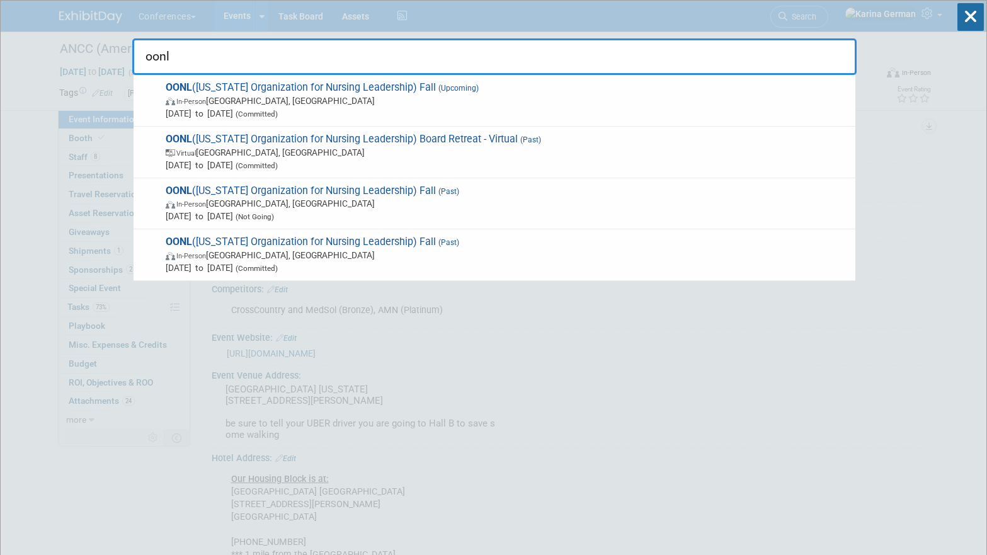
click at [492, 60] on input "oonl" at bounding box center [494, 56] width 725 height 37
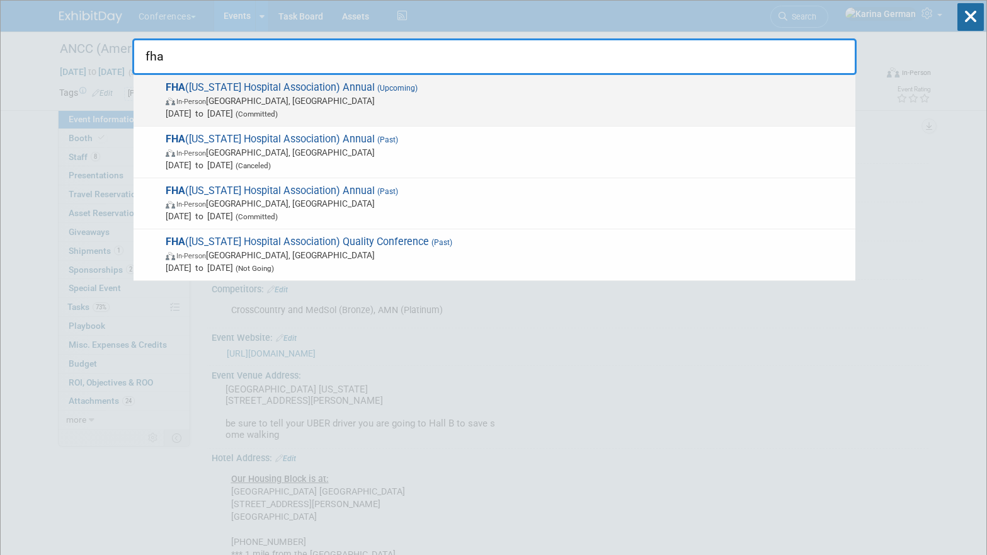
type input "fha"
click at [309, 98] on span "In-Person Orlando, FL" at bounding box center [508, 101] width 684 height 13
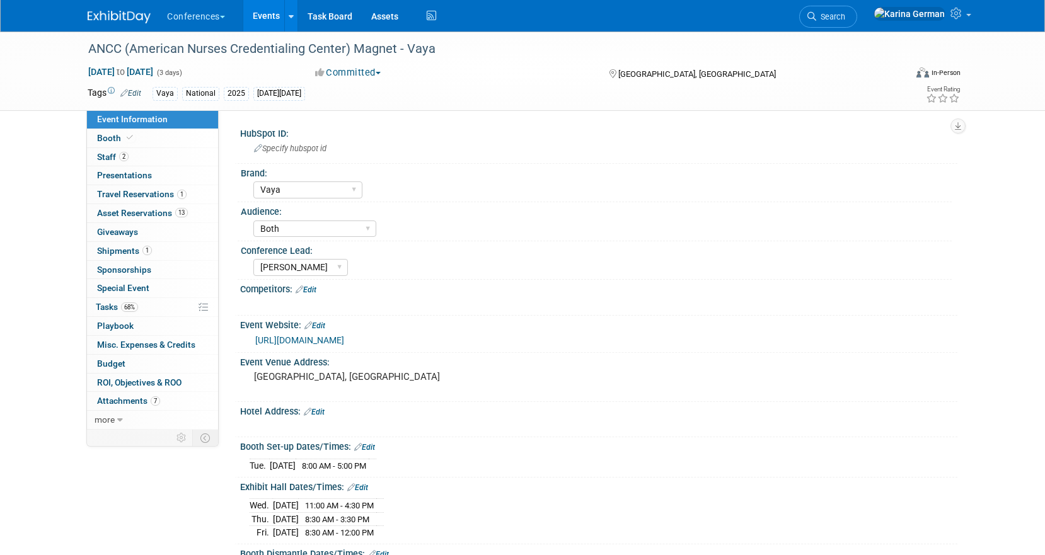
select select "Vaya"
select select "Both"
select select "[PERSON_NAME]"
click at [137, 141] on link "Booth" at bounding box center [152, 138] width 131 height 18
select select "10'x10'"
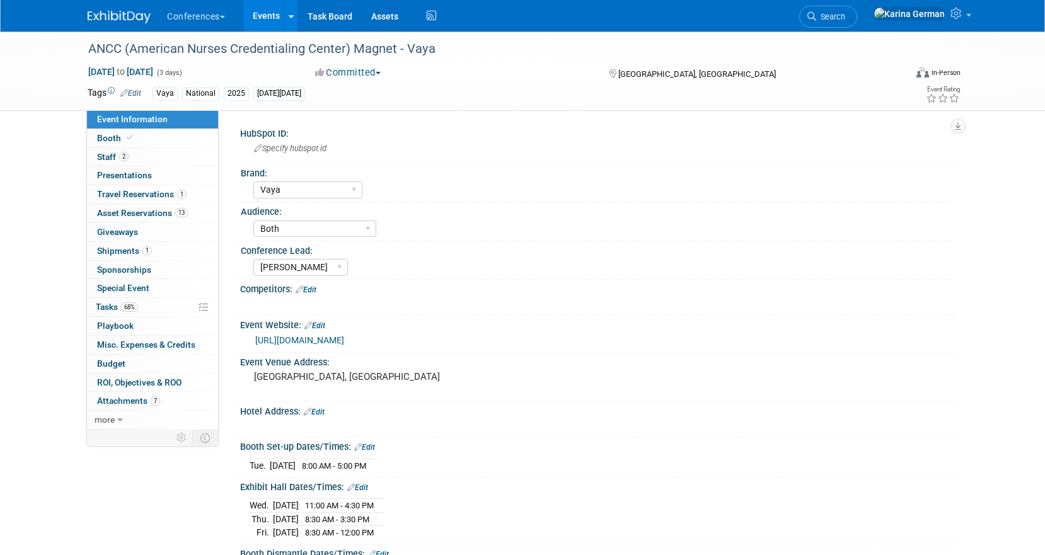
select select "Yes"
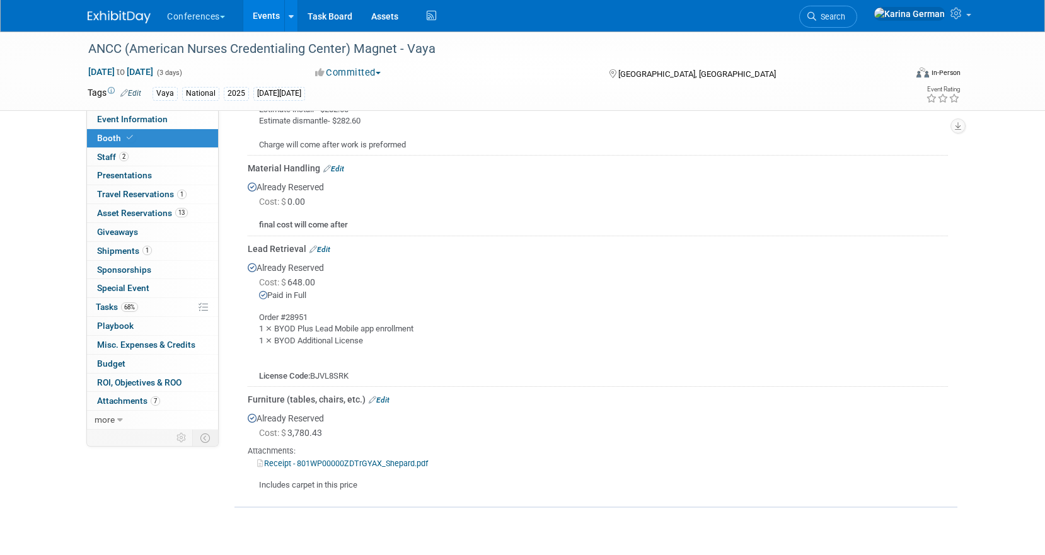
scroll to position [695, 0]
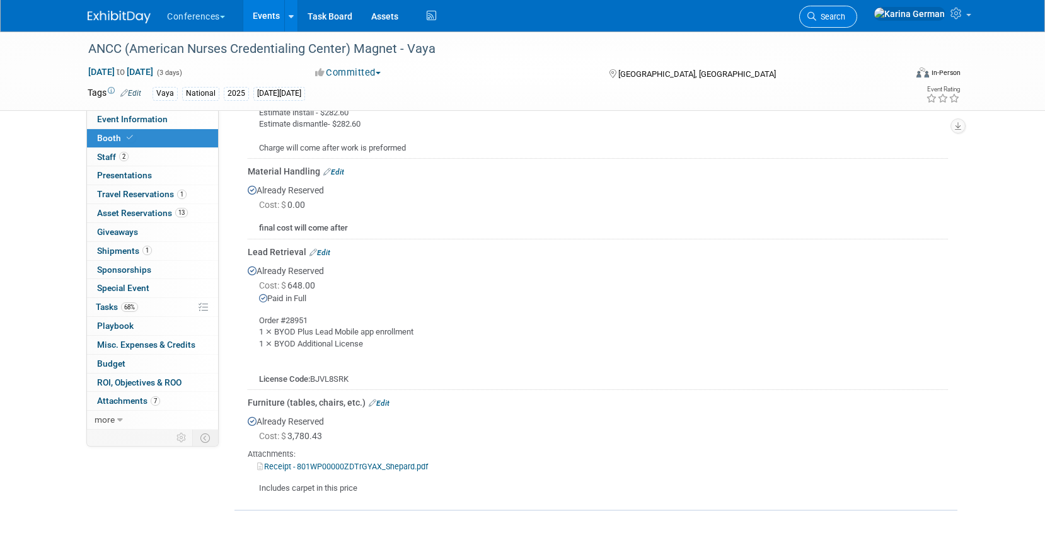
click at [857, 24] on link "Search" at bounding box center [828, 17] width 58 height 22
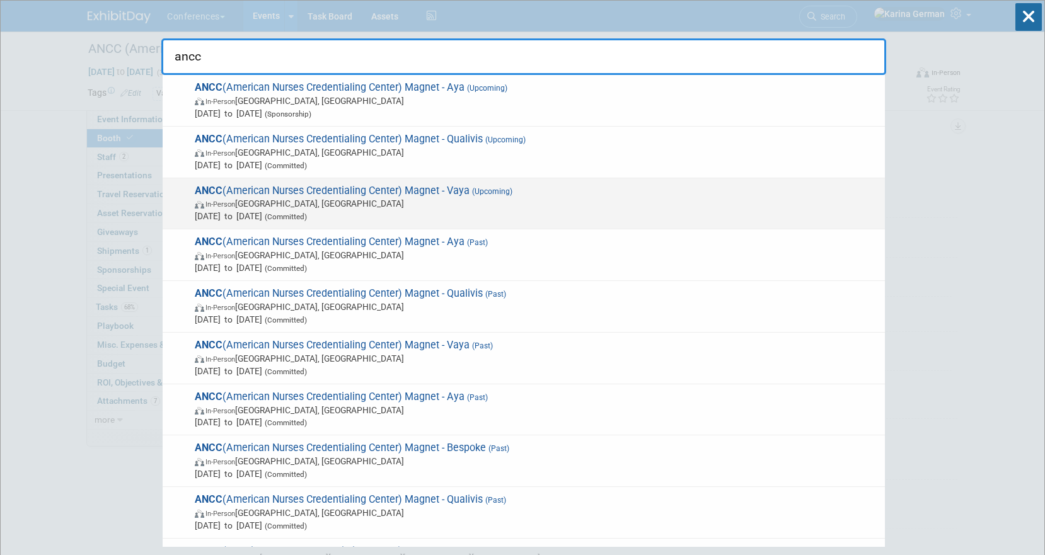
type input "ancc"
click at [398, 190] on span "ANCC (American Nurses Credentialing Center) Magnet - Vaya (Upcoming) In-Person …" at bounding box center [534, 204] width 687 height 38
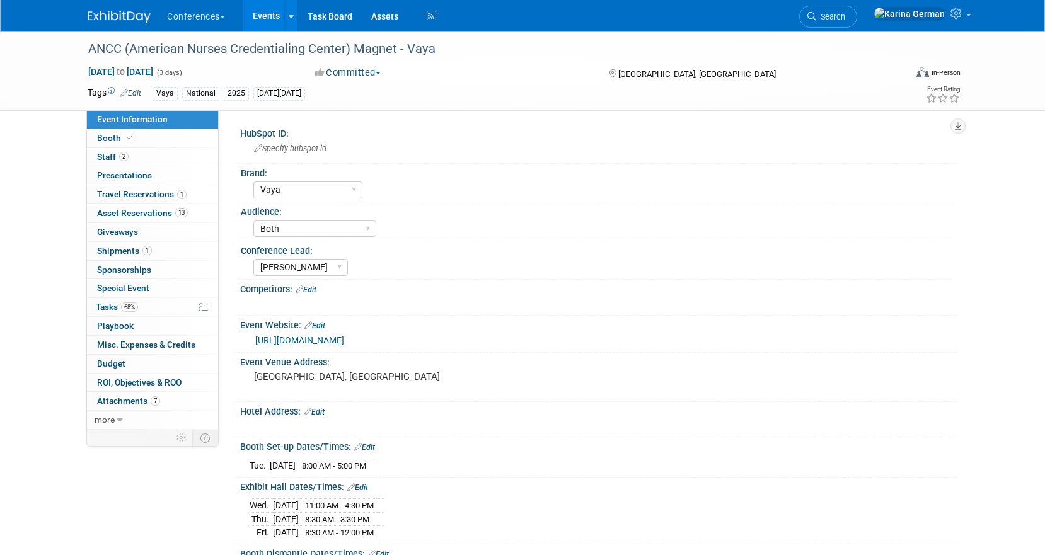
select select "Vaya"
select select "Both"
select select "[PERSON_NAME]"
click at [174, 140] on link "Booth" at bounding box center [152, 138] width 131 height 18
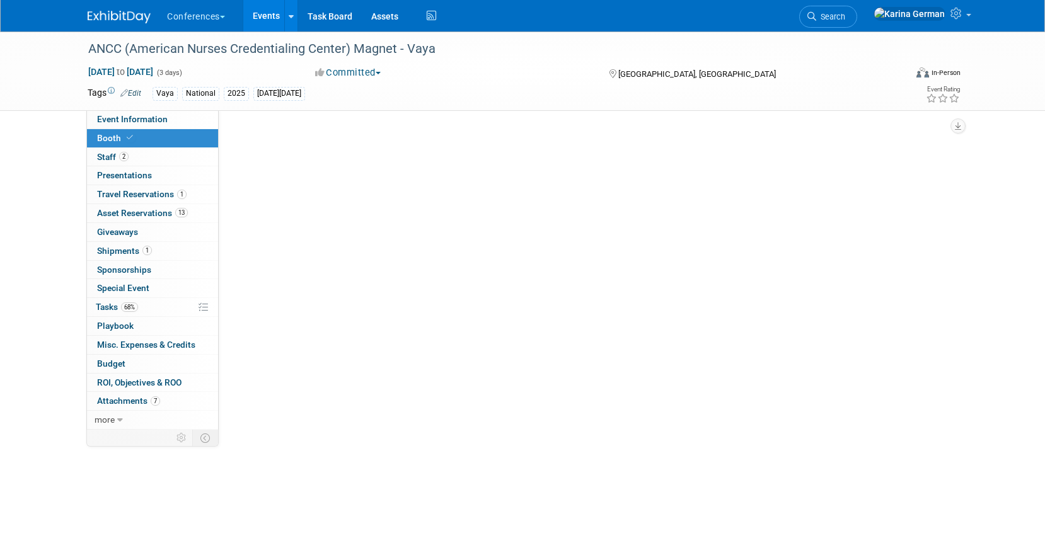
select select "10'x10'"
select select "Yes"
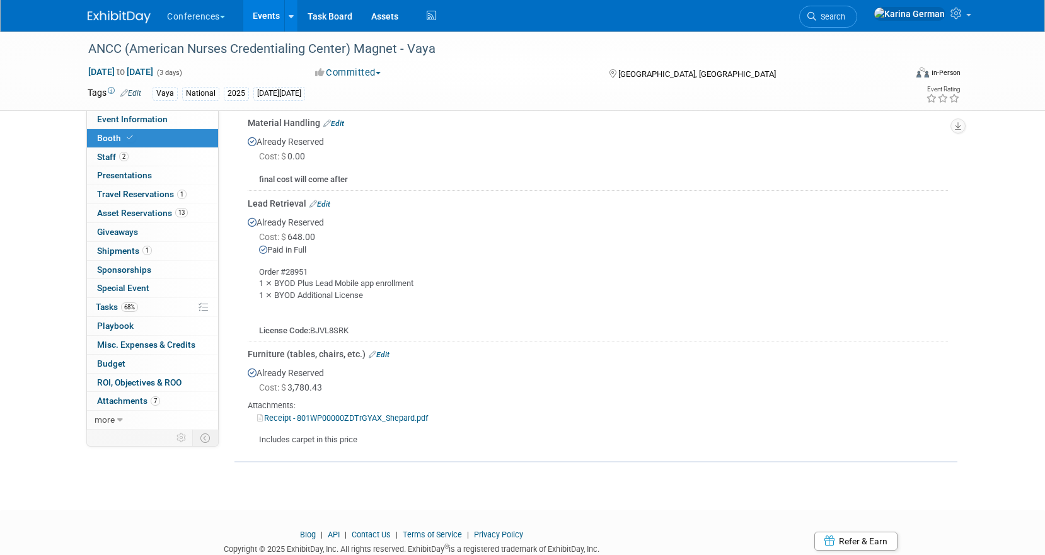
scroll to position [745, 0]
click at [845, 20] on span "Search" at bounding box center [830, 16] width 29 height 9
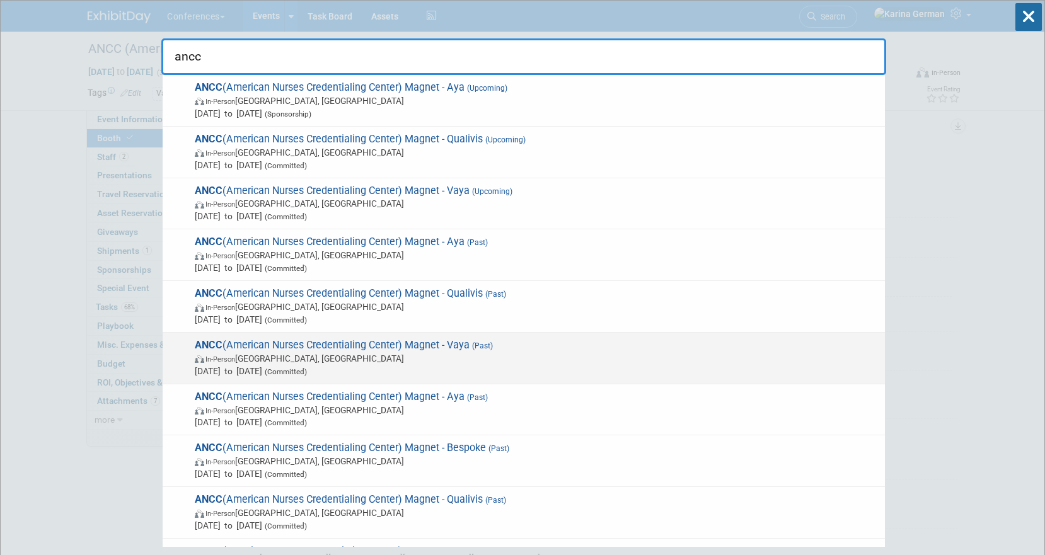
type input "ancc"
click at [443, 362] on span "In-Person New Orleans, LA" at bounding box center [537, 358] width 684 height 13
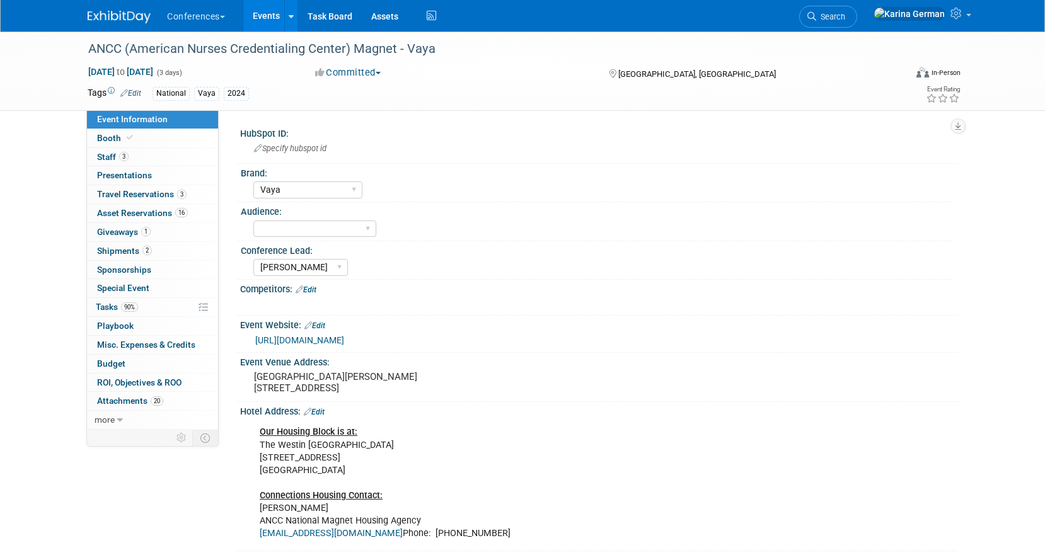
select select "Vaya"
select select "[PERSON_NAME]"
click at [139, 129] on link "Booth" at bounding box center [152, 138] width 131 height 18
select select "10'x10'"
select select "Yes"
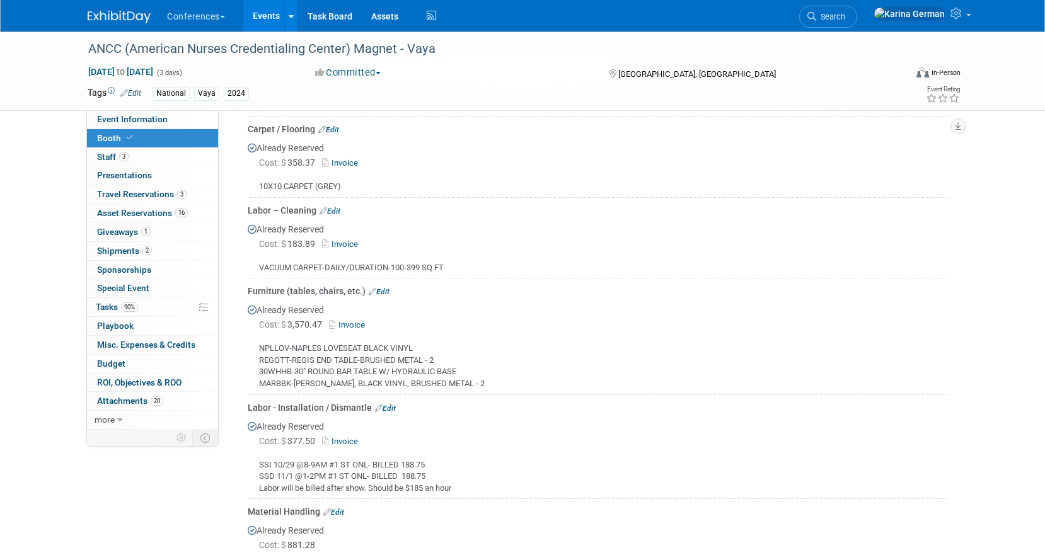
scroll to position [668, 0]
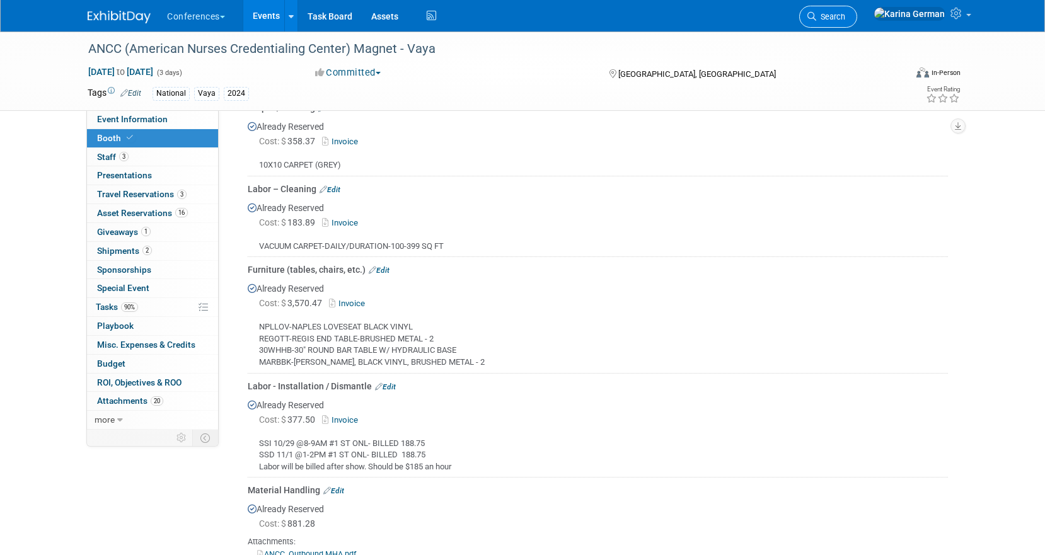
click at [857, 21] on link "Search" at bounding box center [828, 17] width 58 height 22
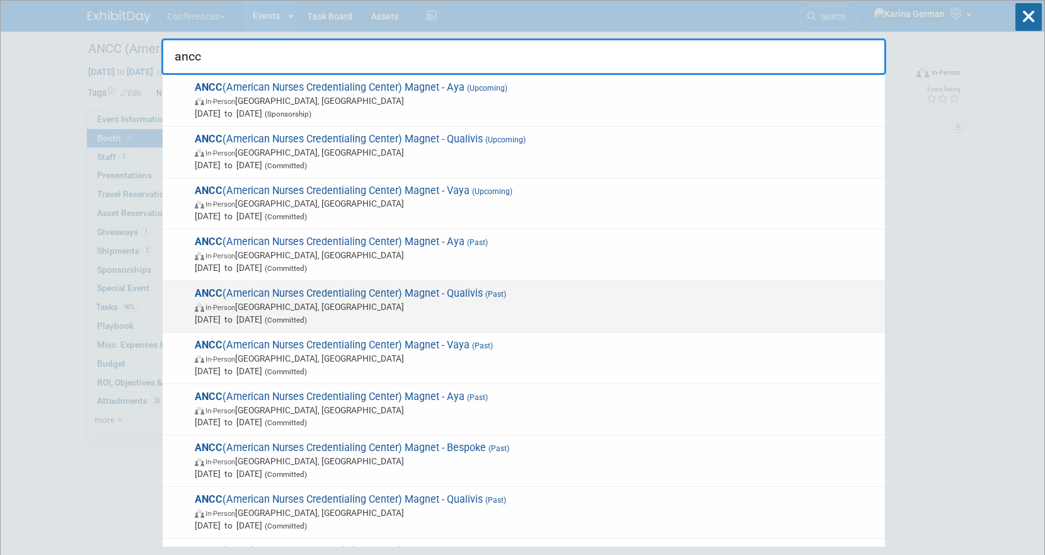
type input "ancc"
click at [401, 307] on span "In-Person New Orleans, LA" at bounding box center [537, 307] width 684 height 13
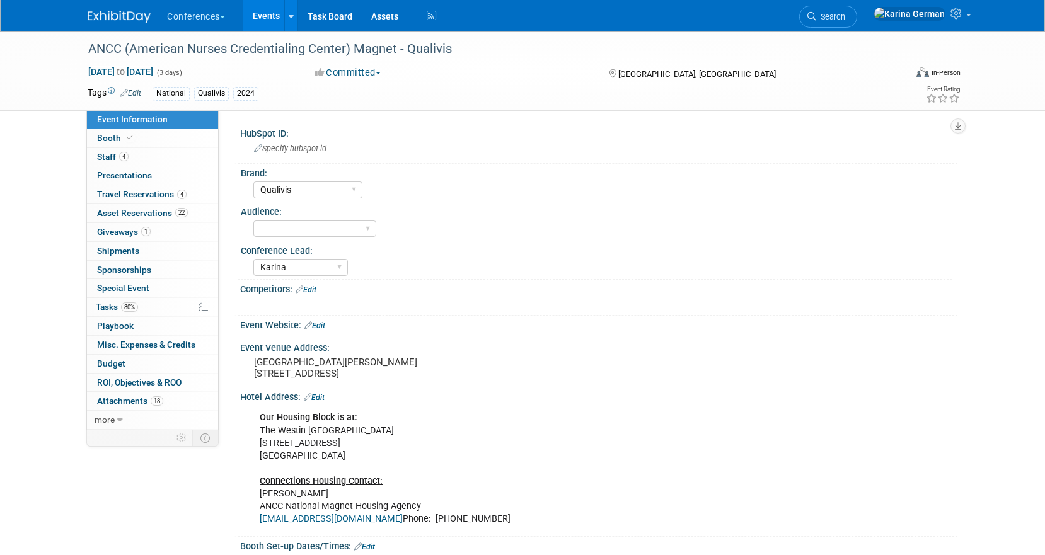
select select "Qualivis"
select select "Karina"
click at [169, 141] on link "Booth" at bounding box center [152, 138] width 131 height 18
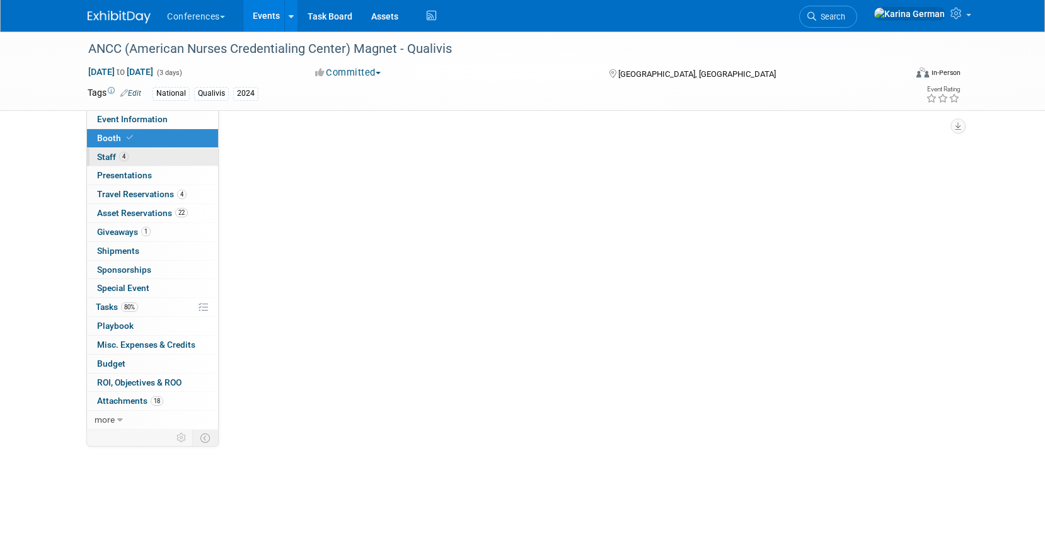
select select "10'x10'"
select select "Yes"
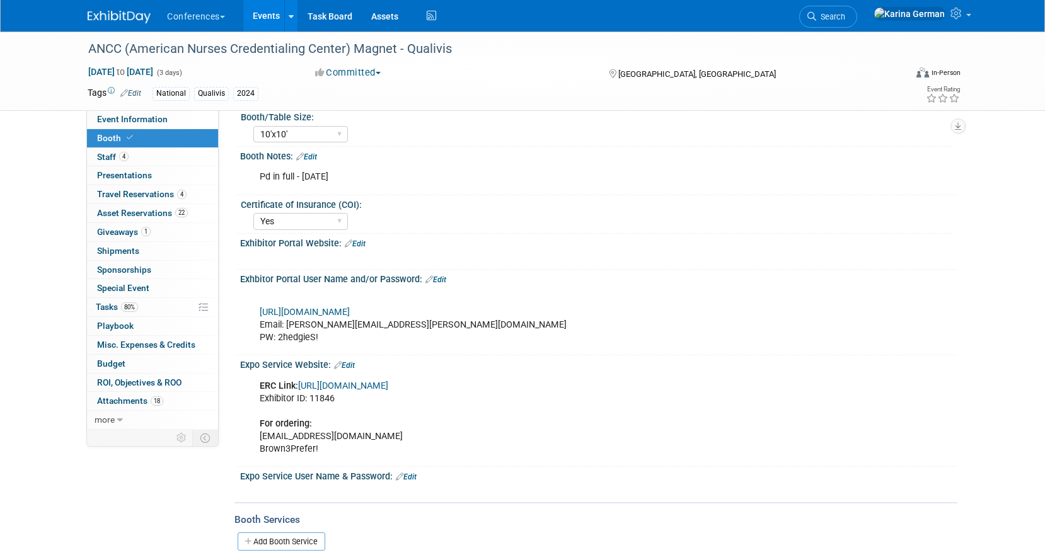
scroll to position [106, 0]
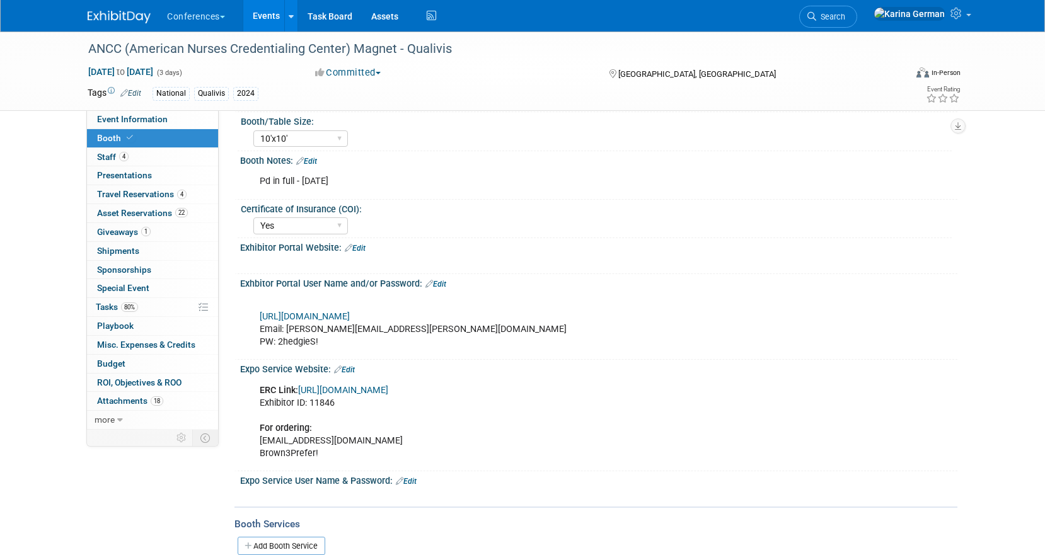
click at [857, 29] on li "Search" at bounding box center [828, 15] width 58 height 31
click at [857, 26] on link "Search" at bounding box center [828, 17] width 58 height 22
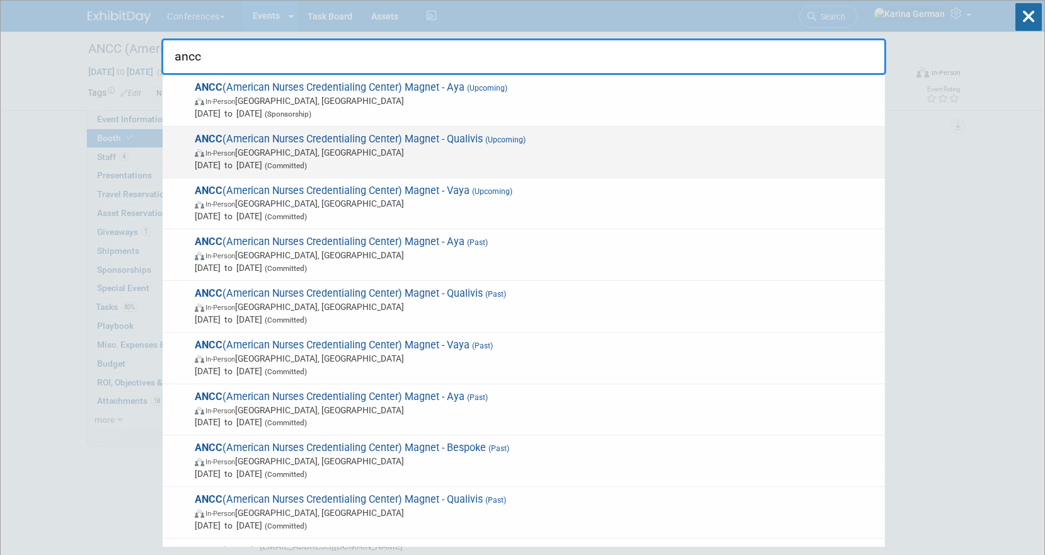
type input "ancc"
click at [348, 154] on span "In-Person Atlanta, GA" at bounding box center [537, 152] width 684 height 13
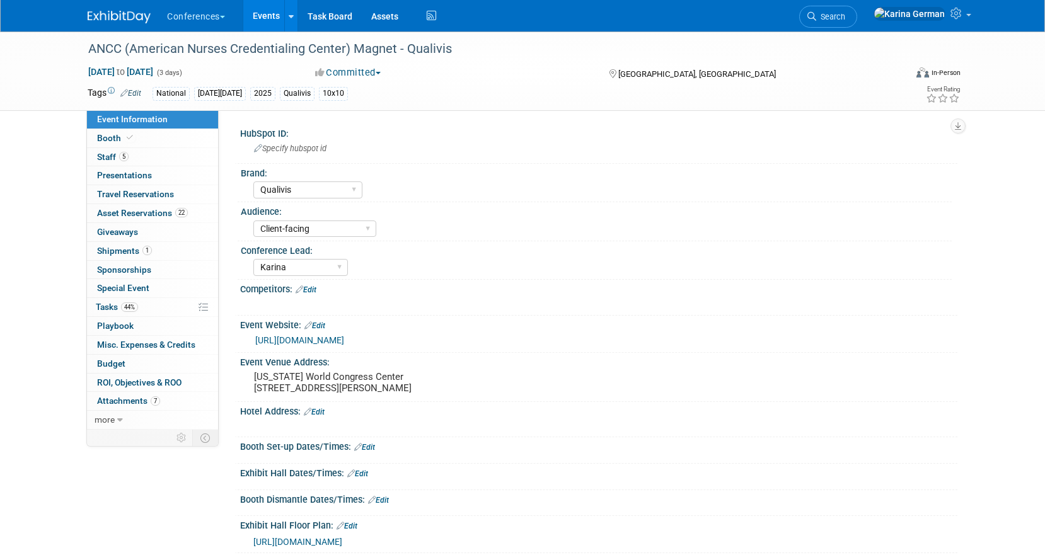
select select "Qualivis"
select select "Client-facing"
select select "Karina"
click at [175, 135] on link "Booth" at bounding box center [152, 138] width 131 height 18
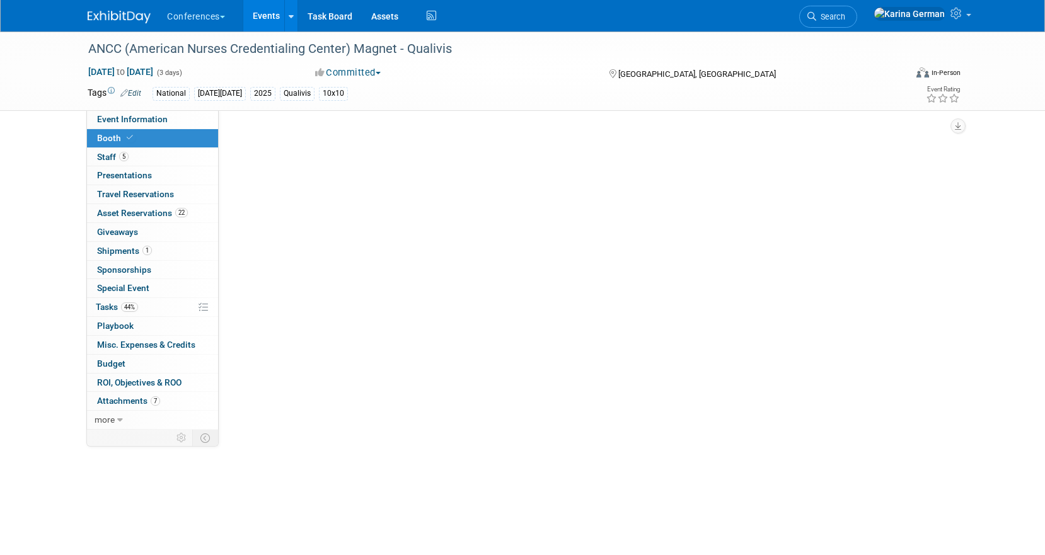
select select "10'x10'"
select select "Yes"
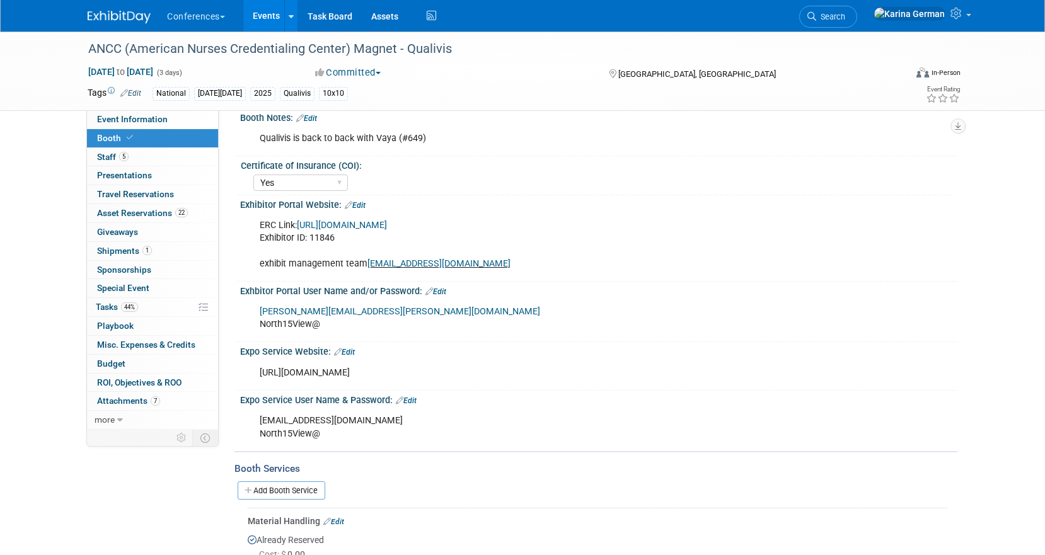
scroll to position [178, 0]
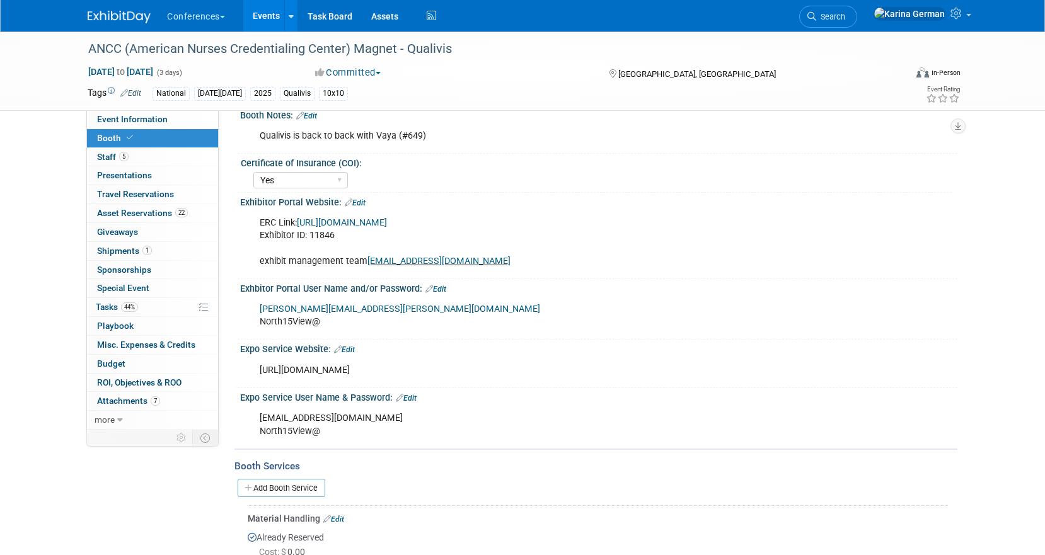
click at [387, 224] on link "[URL][DOMAIN_NAME]" at bounding box center [342, 222] width 90 height 11
drag, startPoint x: 396, startPoint y: 307, endPoint x: 253, endPoint y: 311, distance: 143.1
click at [253, 311] on div "[PERSON_NAME][EMAIL_ADDRESS][PERSON_NAME][DOMAIN_NAME] North15View@" at bounding box center [535, 316] width 568 height 38
copy link "[PERSON_NAME][EMAIL_ADDRESS][PERSON_NAME][DOMAIN_NAME]"
drag, startPoint x: 325, startPoint y: 322, endPoint x: 229, endPoint y: 313, distance: 96.8
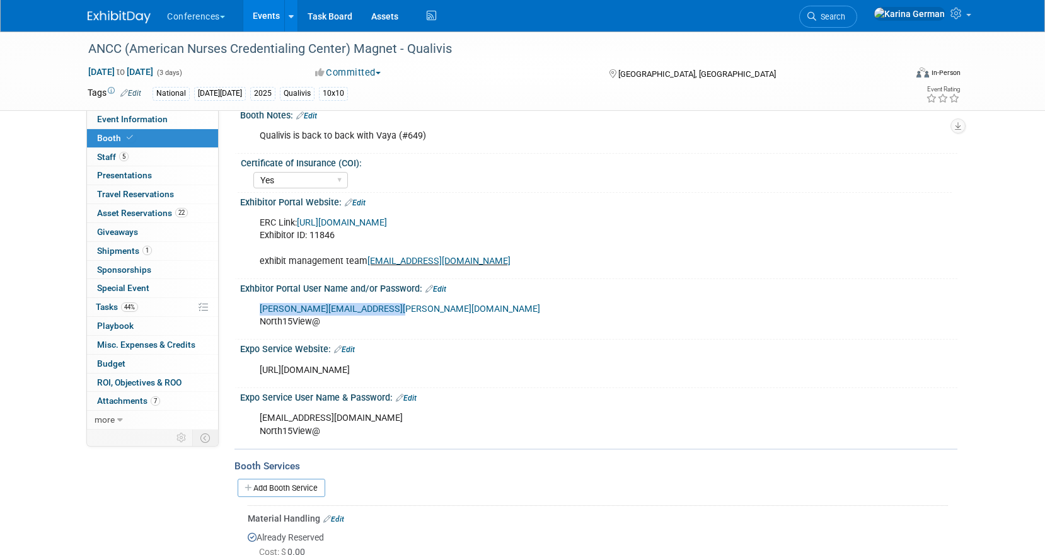
click at [229, 313] on div "Event Information Event Info Booth Booth 5 Staff 5 Staff 0 Presentations 0 Pres…" at bounding box center [522, 308] width 888 height 908
drag, startPoint x: 324, startPoint y: 325, endPoint x: 247, endPoint y: 323, distance: 77.5
click at [247, 323] on div "stephanie.donley@qualivis.com North15View@ X" at bounding box center [598, 315] width 717 height 42
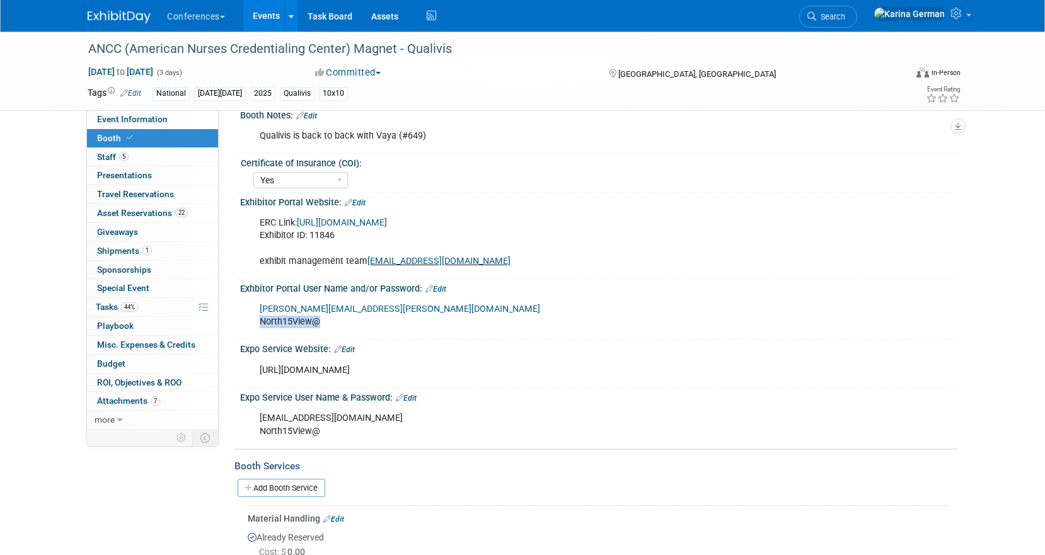
drag, startPoint x: 320, startPoint y: 323, endPoint x: 253, endPoint y: 319, distance: 67.5
click at [253, 319] on div "stephanie.donley@qualivis.com North15View@" at bounding box center [535, 316] width 568 height 38
copy div "North15View@"
click at [350, 367] on div "[URL][DOMAIN_NAME]" at bounding box center [535, 370] width 568 height 25
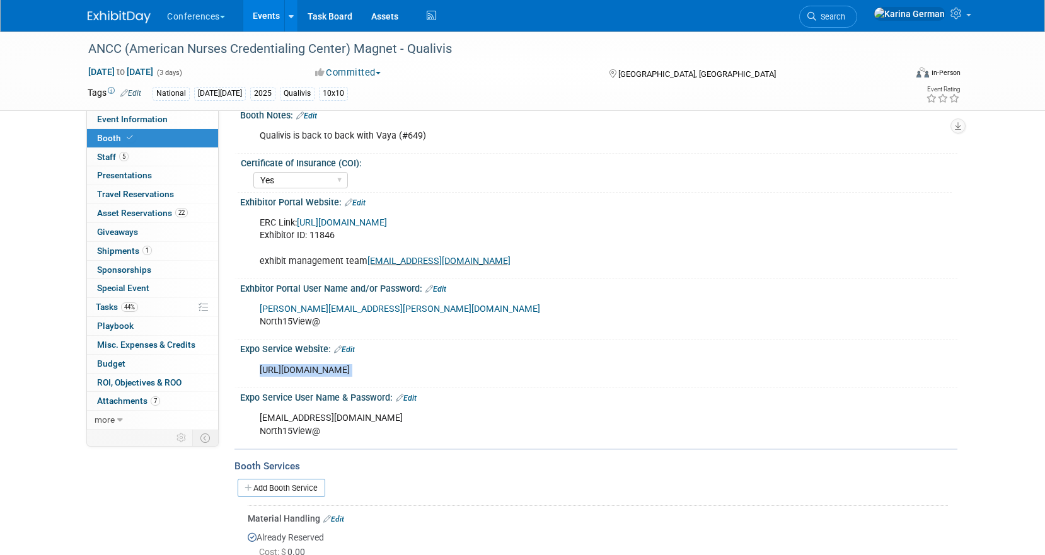
click at [350, 367] on div "[URL][DOMAIN_NAME]" at bounding box center [535, 370] width 568 height 25
copy div "[URL][DOMAIN_NAME]"
click at [287, 428] on div "karina.german@qualivis.com North15View@" at bounding box center [535, 425] width 568 height 38
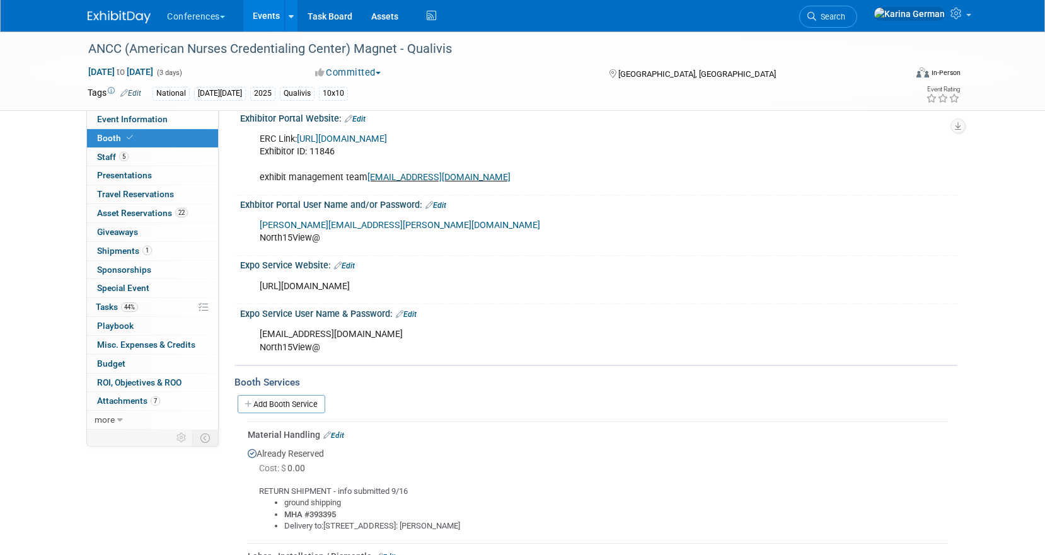
scroll to position [263, 0]
drag, startPoint x: 260, startPoint y: 330, endPoint x: 429, endPoint y: 331, distance: 168.9
click at [429, 331] on div "karina.german@qualivis.com North15View@" at bounding box center [535, 339] width 568 height 38
copy div "[EMAIL_ADDRESS][DOMAIN_NAME]"
click at [268, 350] on div "karina.german@qualivis.com North15View@" at bounding box center [535, 339] width 568 height 38
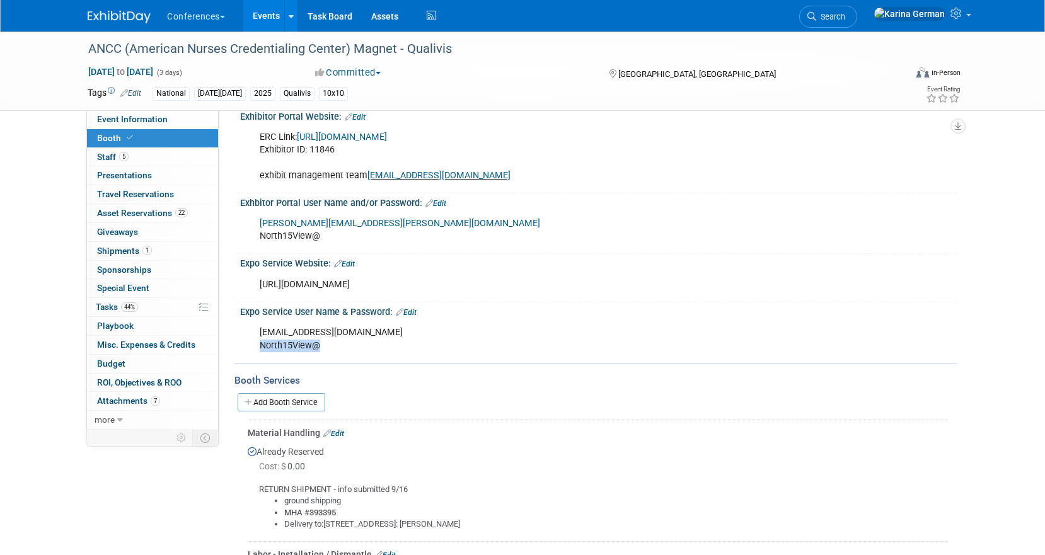
drag, startPoint x: 258, startPoint y: 344, endPoint x: 338, endPoint y: 343, distance: 80.0
click at [338, 343] on div "karina.german@qualivis.com North15View@" at bounding box center [535, 339] width 568 height 38
copy div "North15View@"
click at [845, 16] on span "Search" at bounding box center [830, 16] width 29 height 9
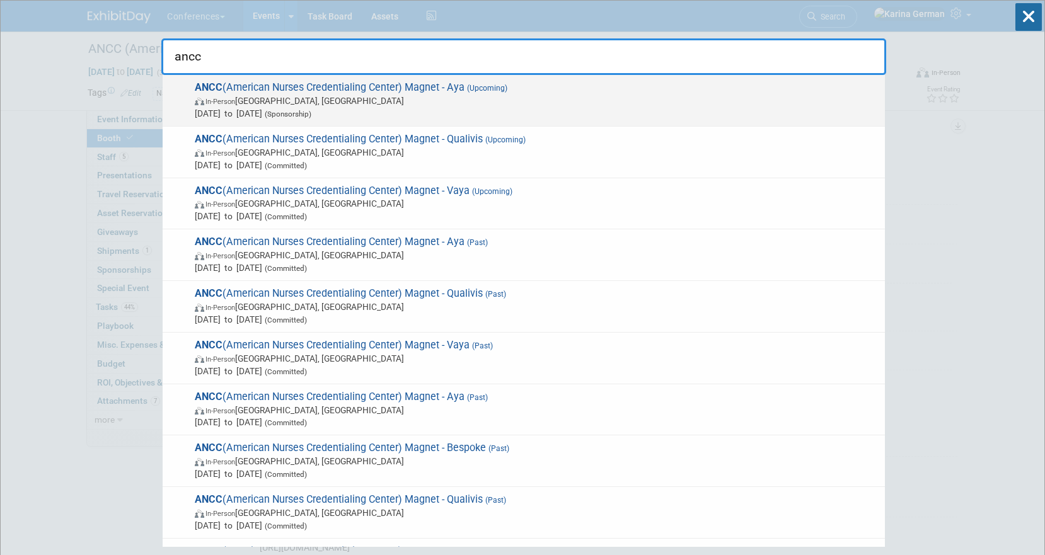
type input "ancc"
click at [608, 103] on span "In-Person Atlanta, GA" at bounding box center [537, 101] width 684 height 13
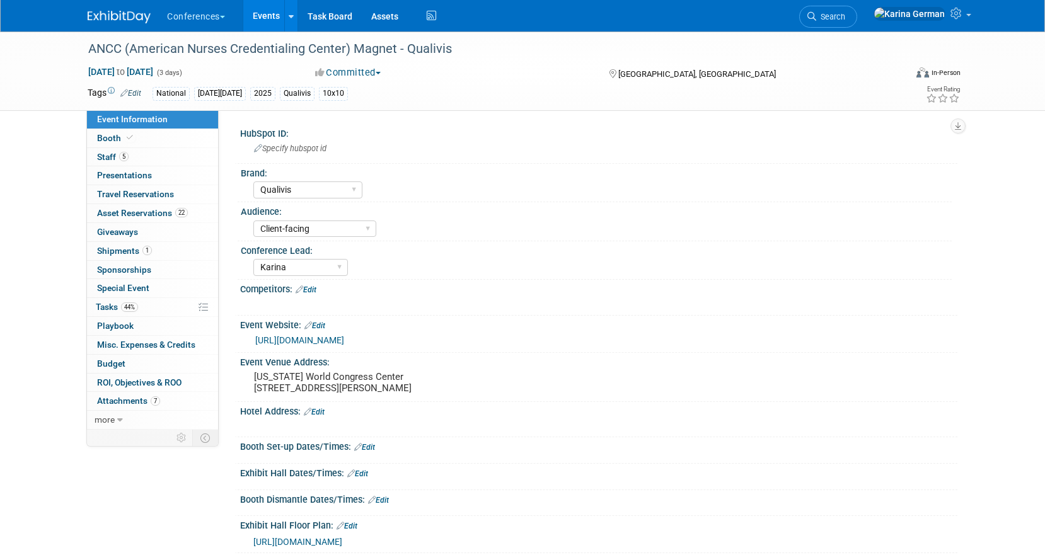
select select "Qualivis"
select select "Client-facing"
select select "Karina"
click at [163, 302] on link "44% Tasks 44%" at bounding box center [152, 307] width 131 height 18
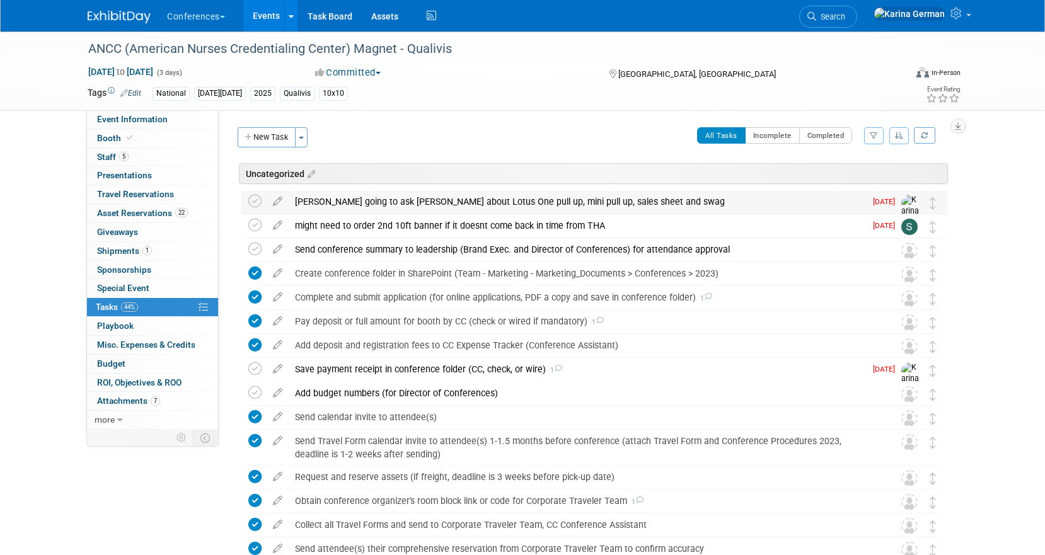
click at [340, 205] on div "[PERSON_NAME] going to ask [PERSON_NAME] about Lotus One pull up, mini pull up,…" at bounding box center [577, 201] width 577 height 21
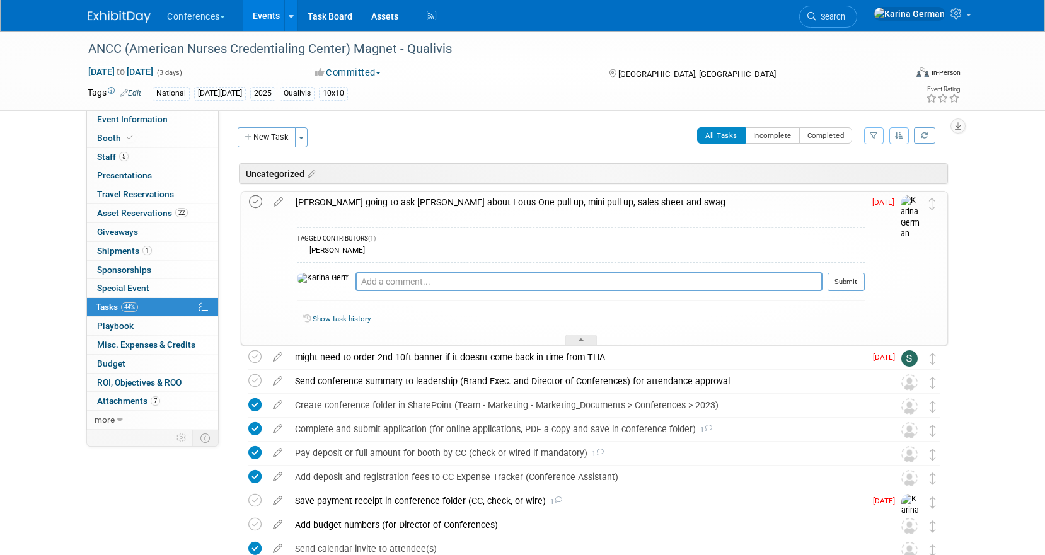
click at [253, 200] on icon at bounding box center [255, 201] width 13 height 13
click at [375, 200] on div "[PERSON_NAME] going to ask [PERSON_NAME] about Lotus One pull up, mini pull up,…" at bounding box center [576, 202] width 575 height 21
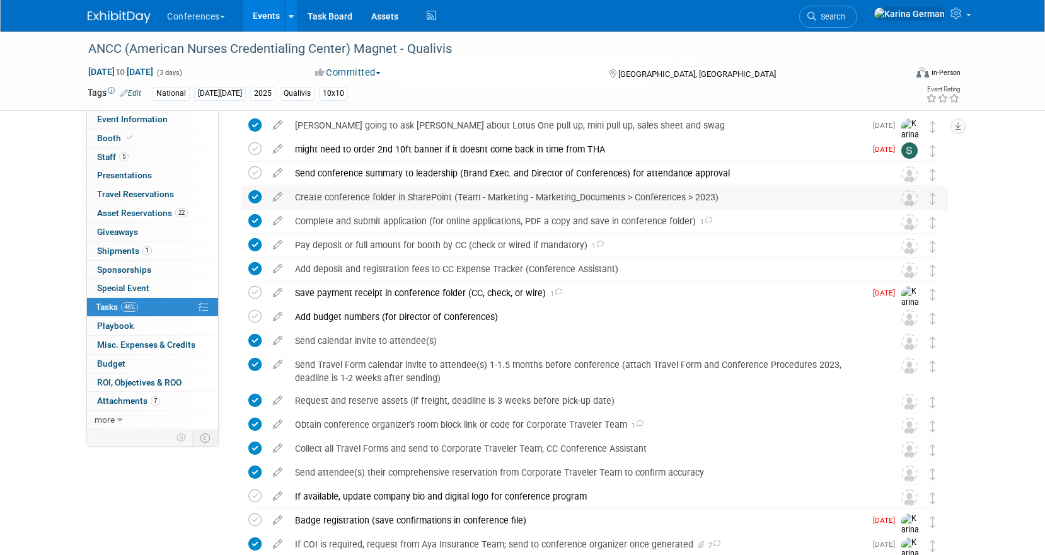
scroll to position [76, 0]
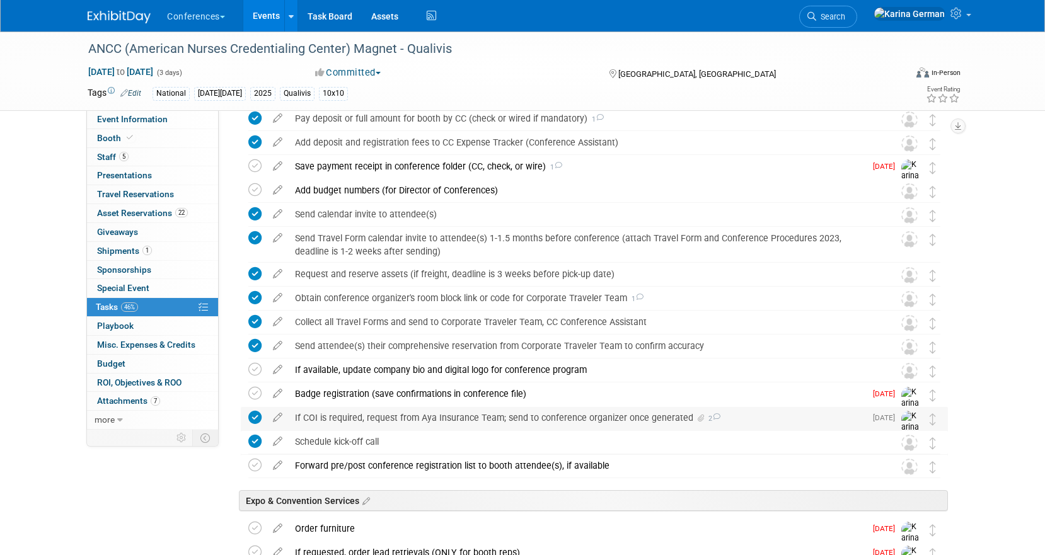
click at [417, 424] on div "If COI is required, request from Aya Insurance Team; send to conference organiz…" at bounding box center [577, 417] width 577 height 21
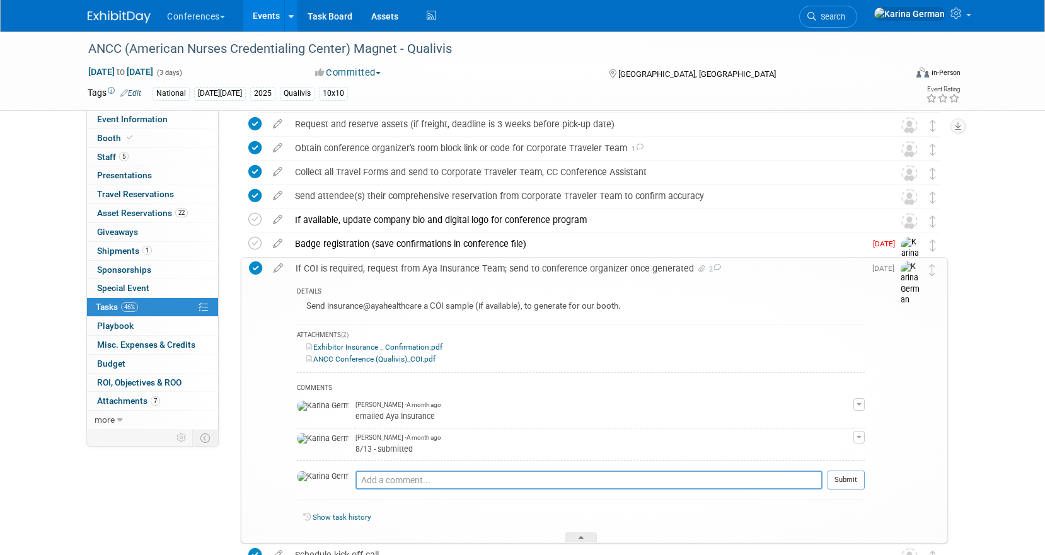
scroll to position [374, 0]
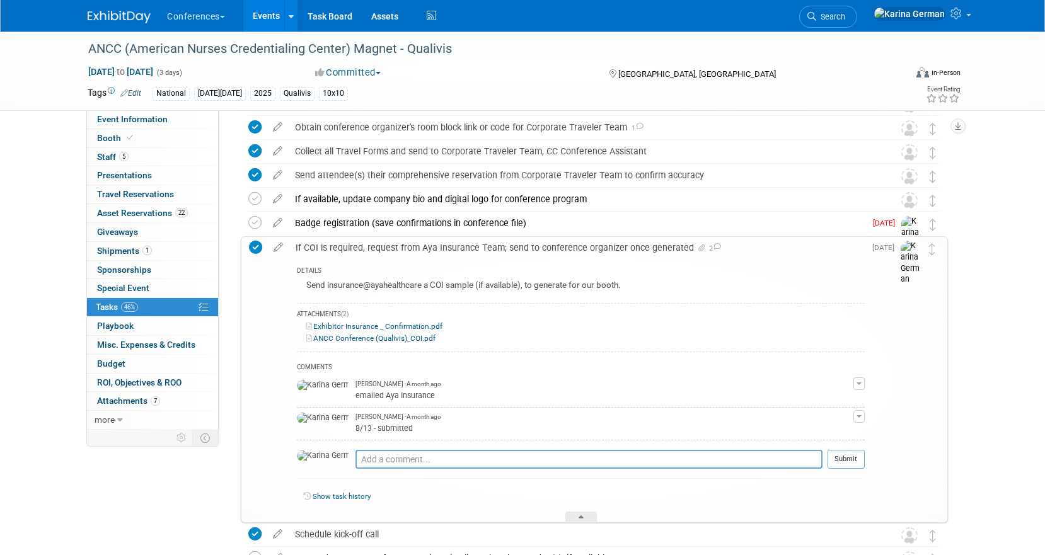
click at [524, 250] on div "If COI is required, request from Aya Insurance Team; send to conference organiz…" at bounding box center [576, 247] width 575 height 21
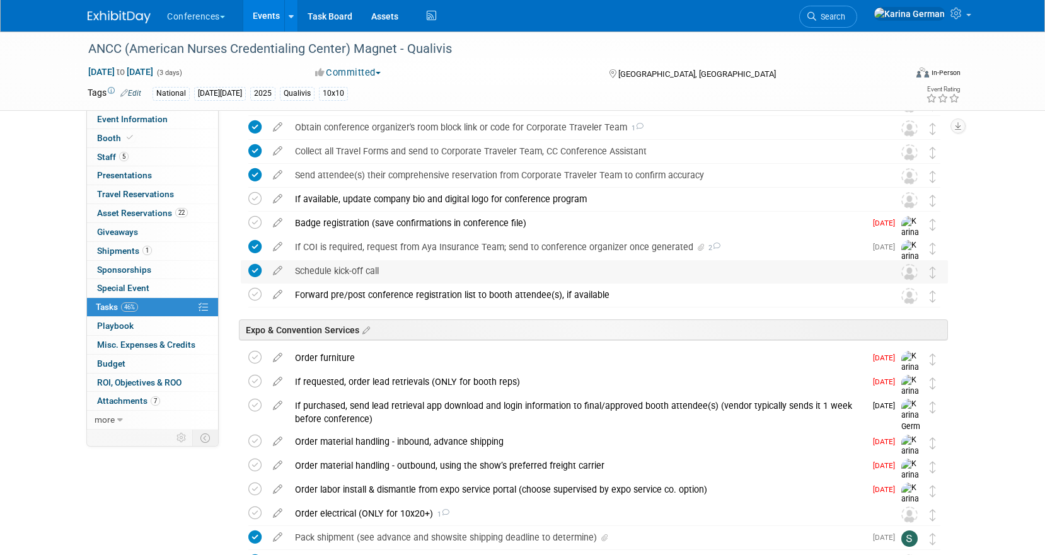
scroll to position [0, 0]
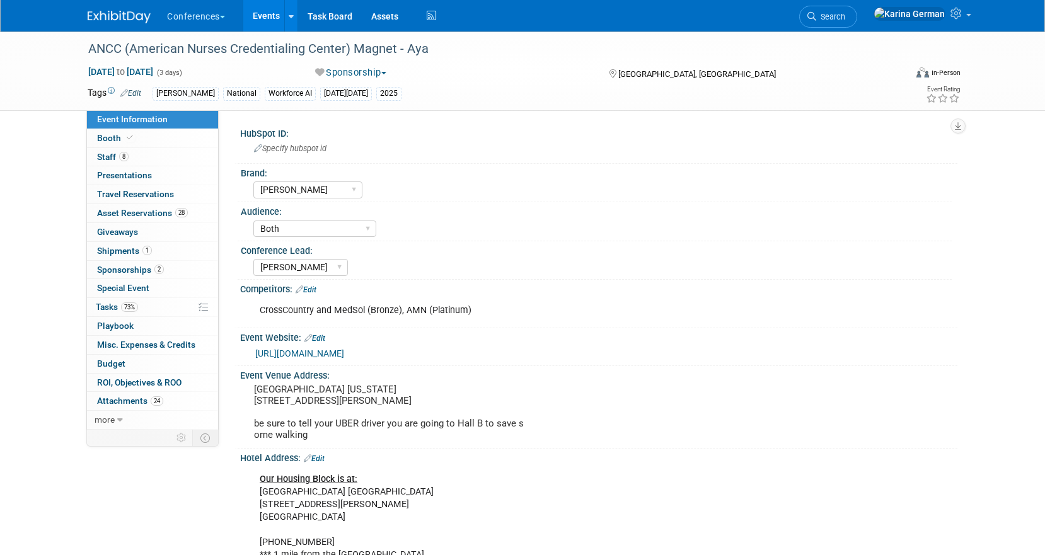
select select "[PERSON_NAME]"
select select "Both"
select select "[PERSON_NAME]"
click at [152, 138] on link "Booth" at bounding box center [152, 138] width 131 height 18
select select "20'x30'"
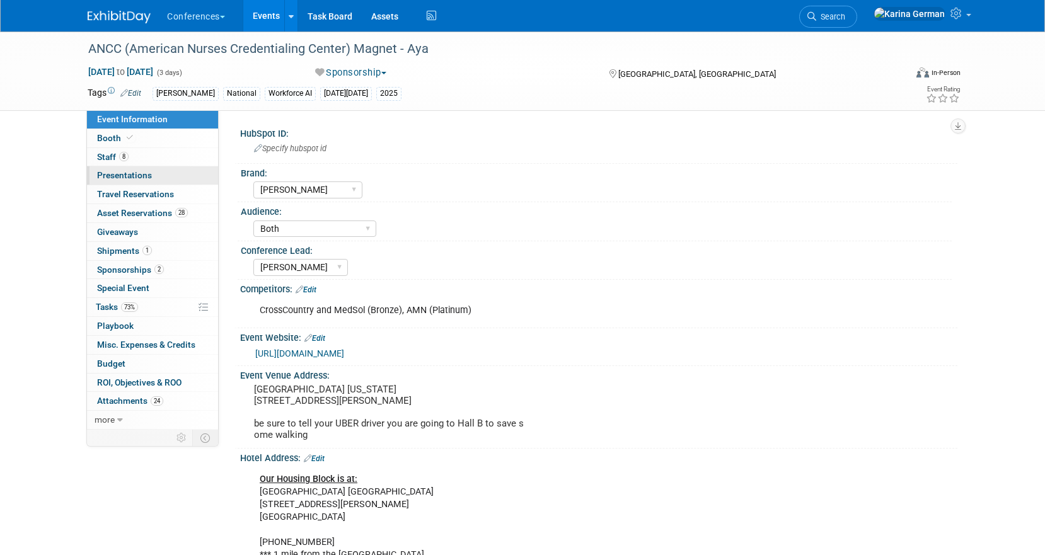
select select "Yes"
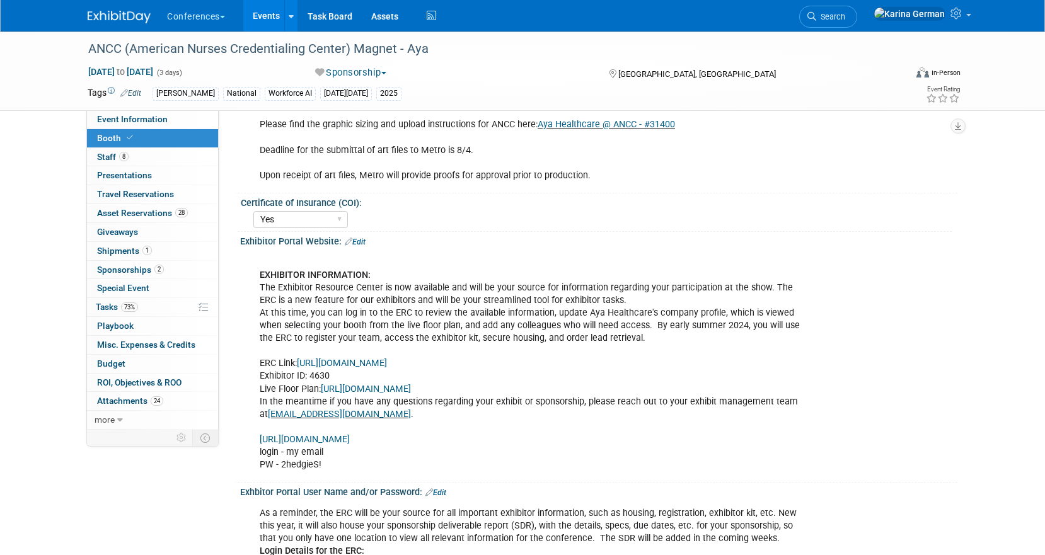
scroll to position [260, 0]
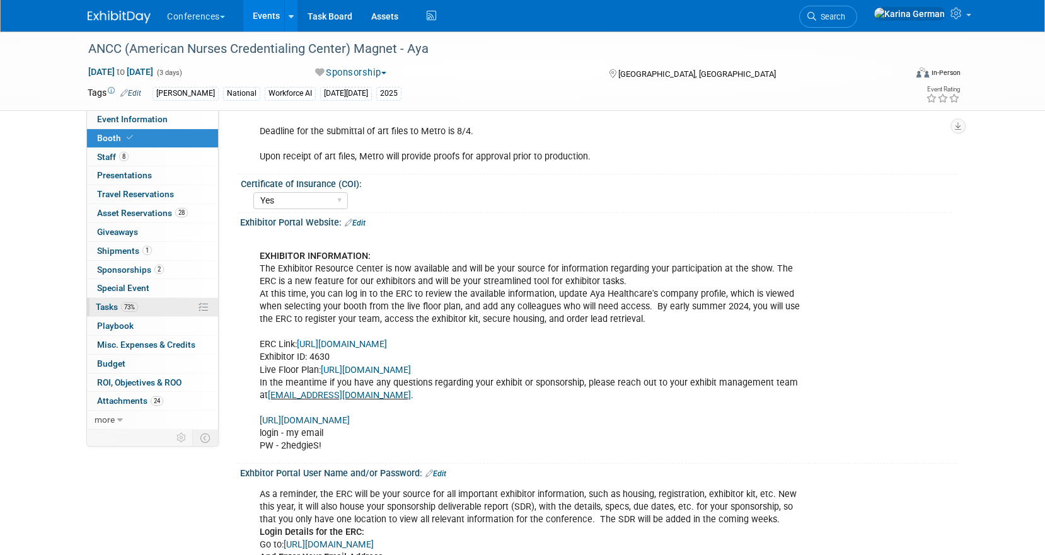
click at [164, 310] on link "73% Tasks 73%" at bounding box center [152, 307] width 131 height 18
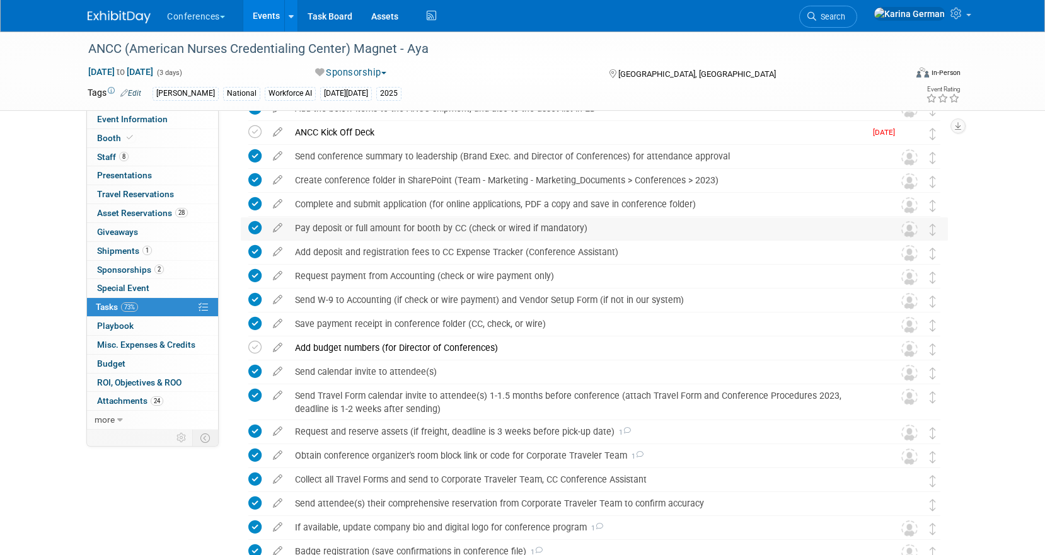
scroll to position [0, 0]
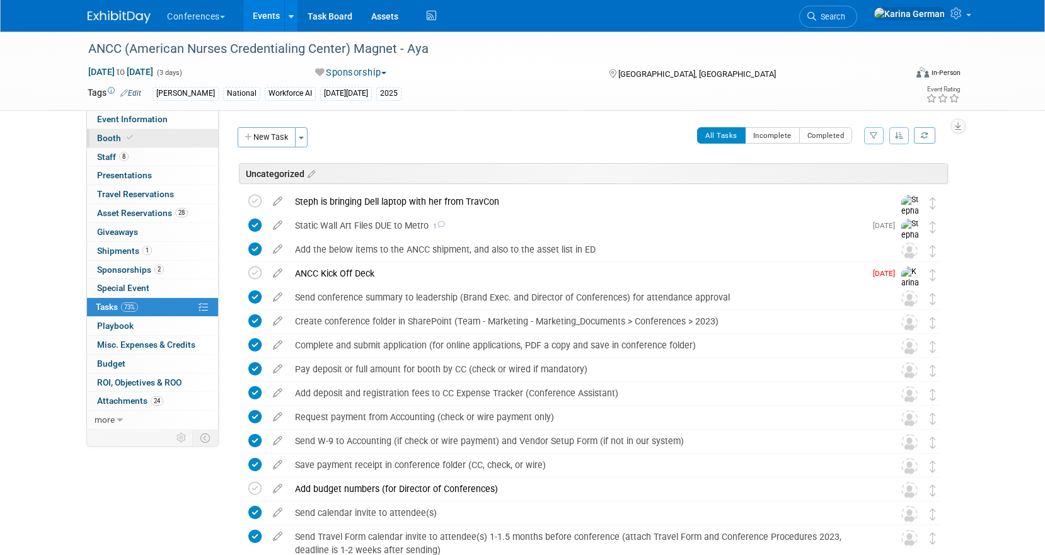
click at [142, 134] on link "Booth" at bounding box center [152, 138] width 131 height 18
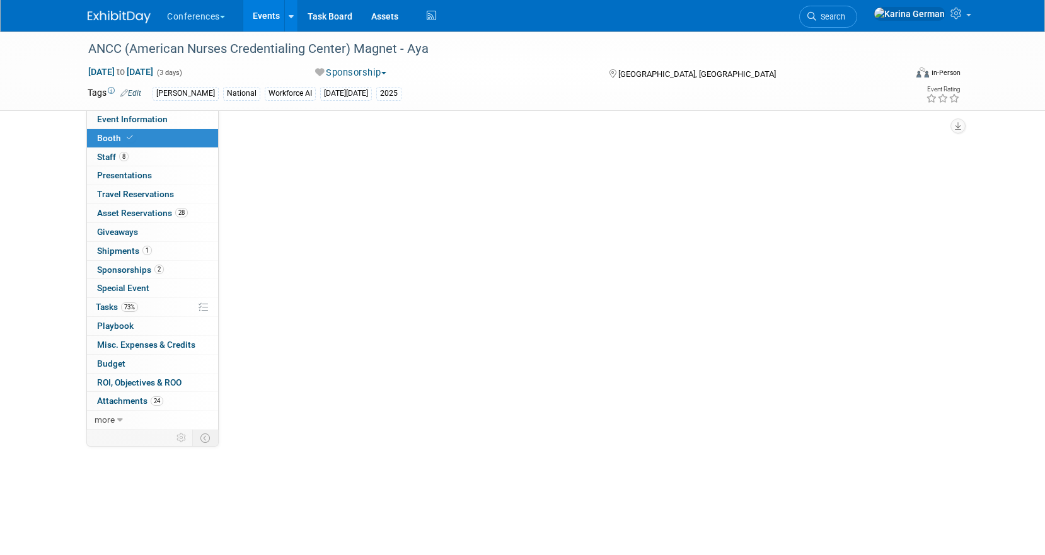
select select "20'x30'"
select select "Yes"
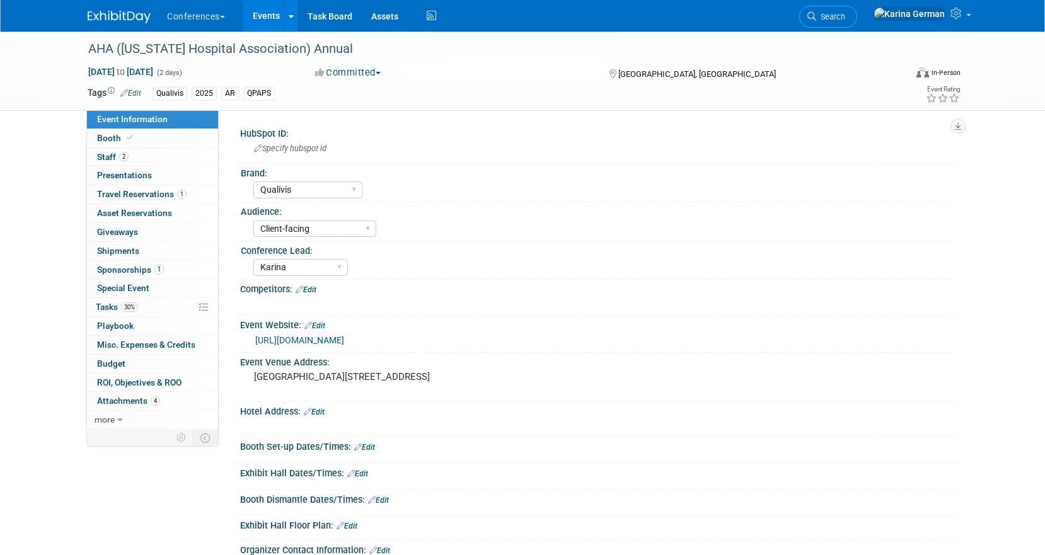
select select "Qualivis"
select select "Client-facing"
select select "Karina"
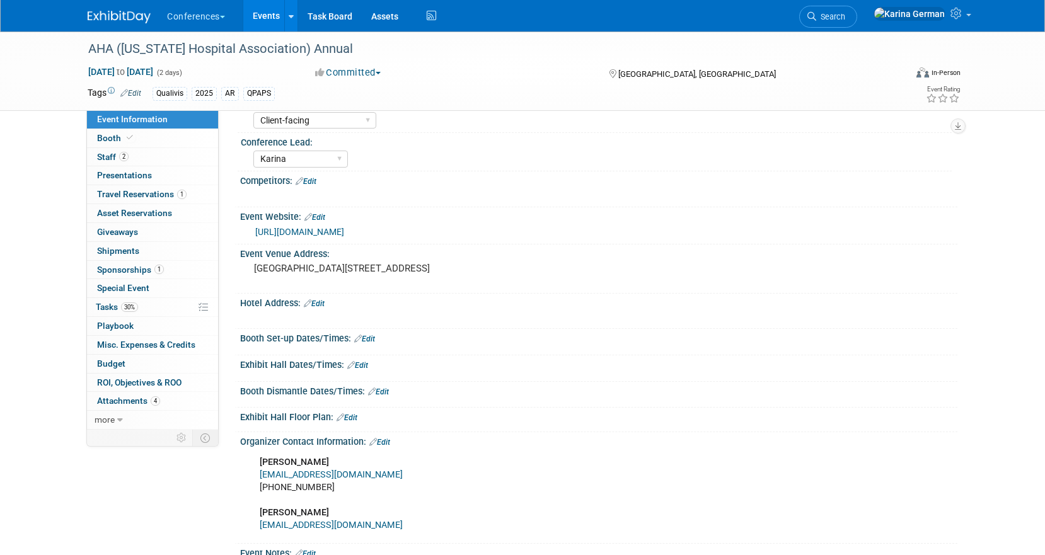
scroll to position [101, 0]
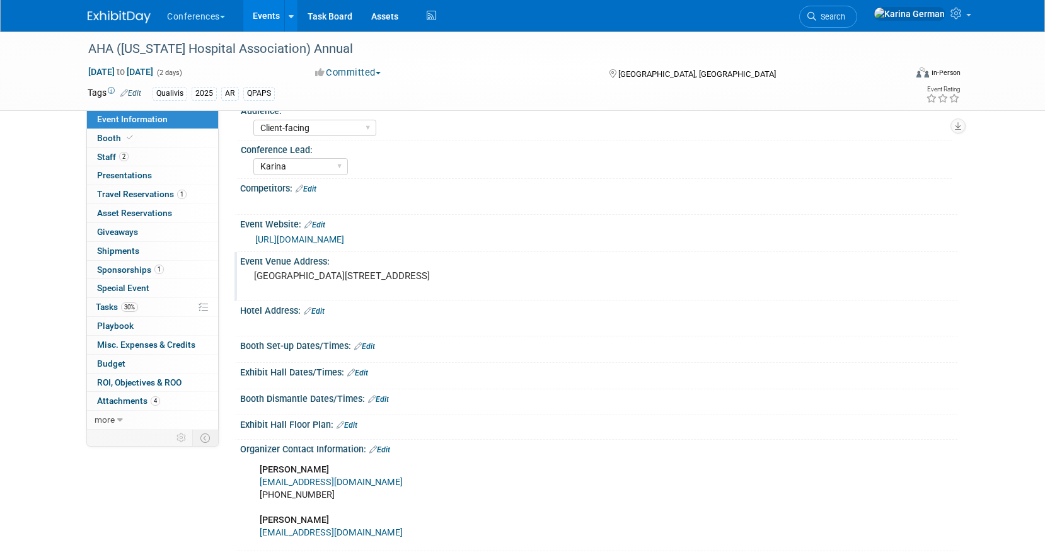
click at [282, 282] on pre "[GEOGRAPHIC_DATA][STREET_ADDRESS]" at bounding box center [389, 275] width 271 height 11
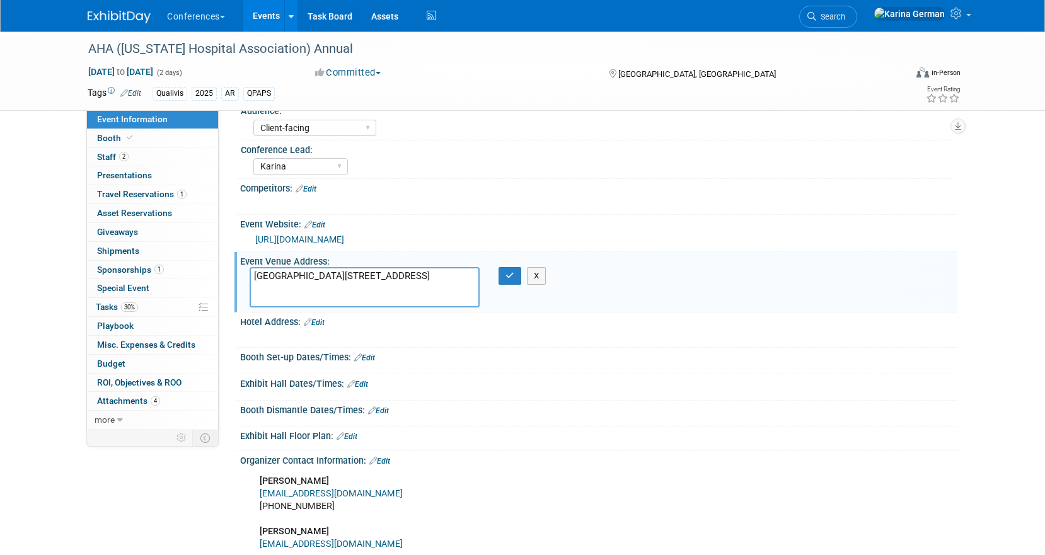
drag, startPoint x: 255, startPoint y: 286, endPoint x: 390, endPoint y: 311, distance: 137.2
click at [390, 307] on textarea "[GEOGRAPHIC_DATA][STREET_ADDRESS]" at bounding box center [365, 287] width 230 height 40
click at [509, 299] on div "Little Rock Marriott 3 Statehouse Plaza, Little Rock, AR 72201 X" at bounding box center [389, 287] width 299 height 40
click at [512, 280] on icon "button" at bounding box center [509, 276] width 9 height 8
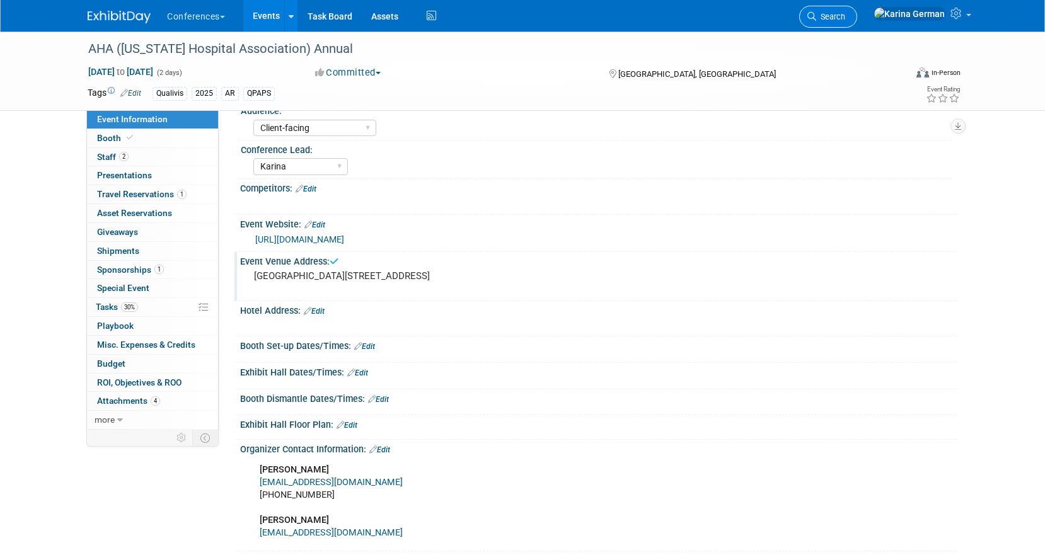
click at [845, 20] on span "Search" at bounding box center [830, 16] width 29 height 9
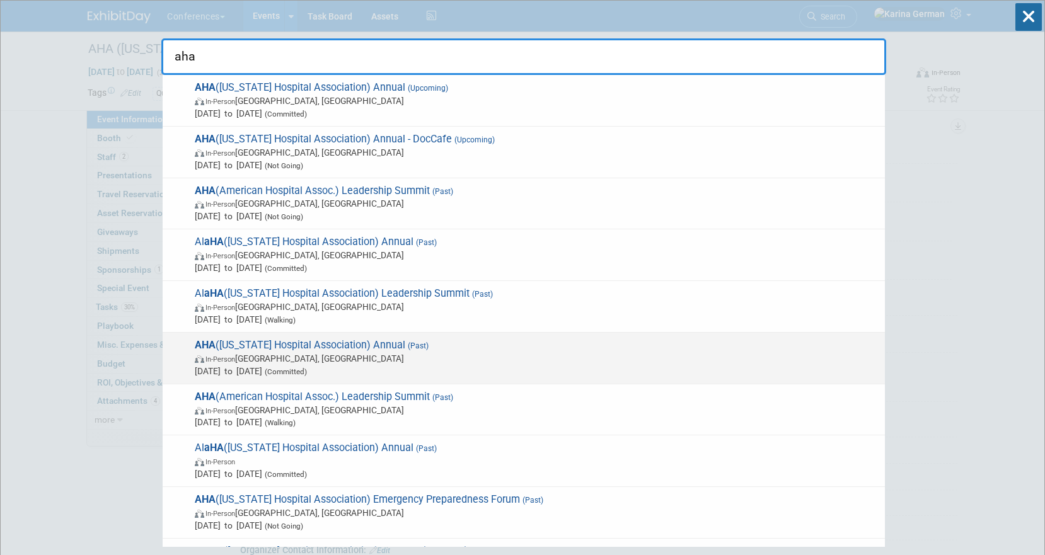
type input "aha"
click at [416, 355] on span "In-Person Little Rock, AR" at bounding box center [537, 358] width 684 height 13
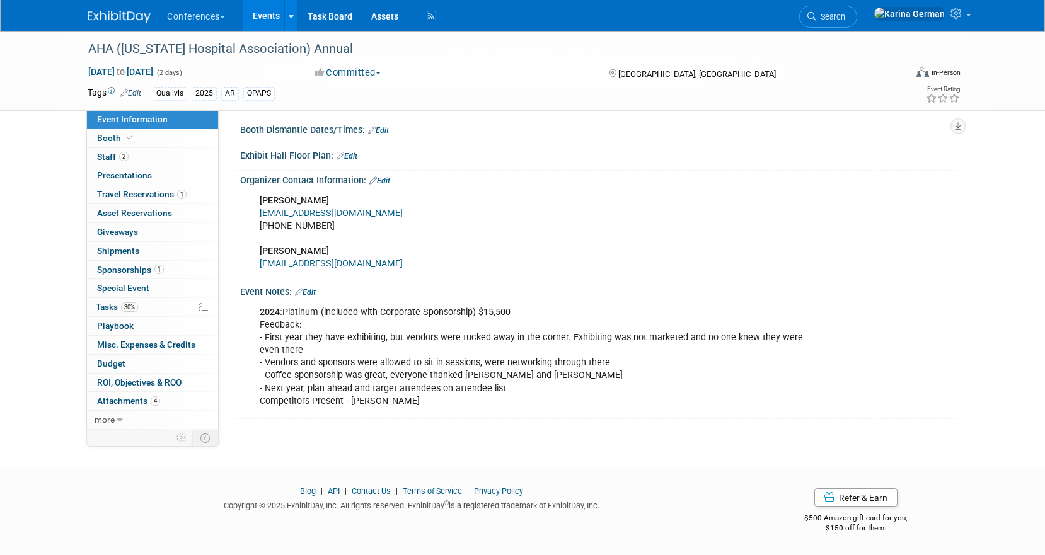
scroll to position [394, 0]
click at [144, 275] on link "1 Sponsorships 1" at bounding box center [152, 270] width 131 height 18
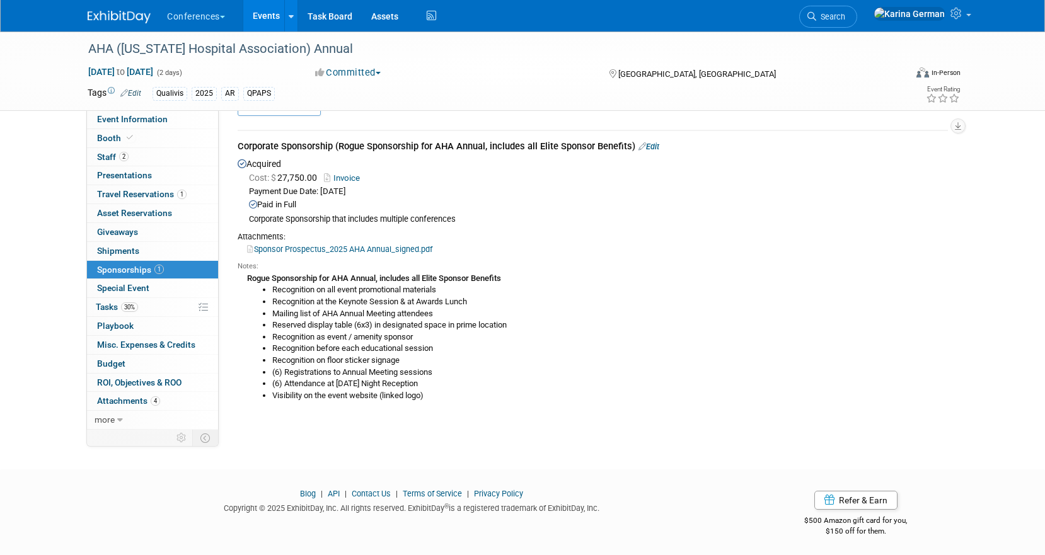
scroll to position [33, 0]
click at [158, 118] on span "Event Information" at bounding box center [132, 119] width 71 height 10
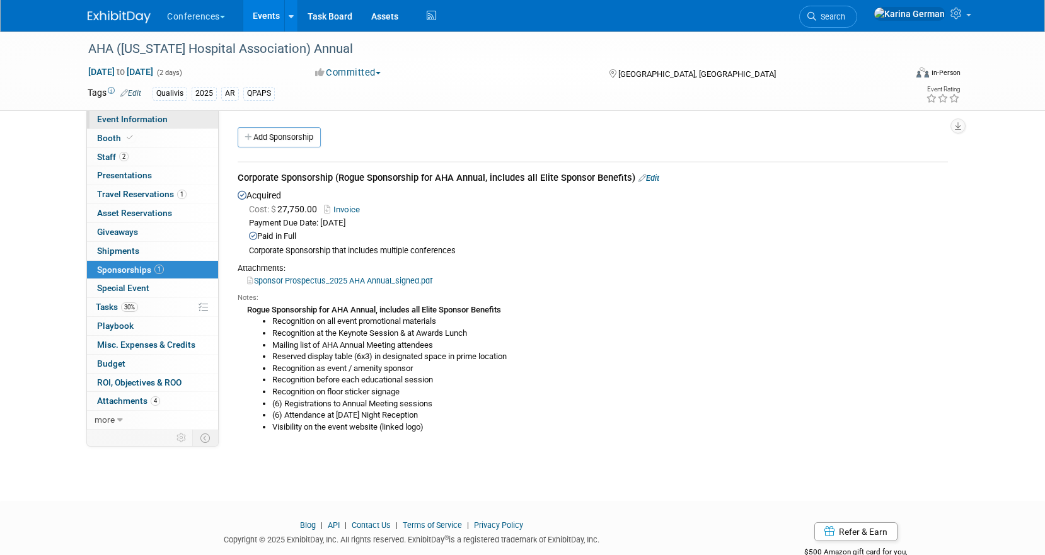
select select "Qualivis"
select select "Client-facing"
select select "Karina"
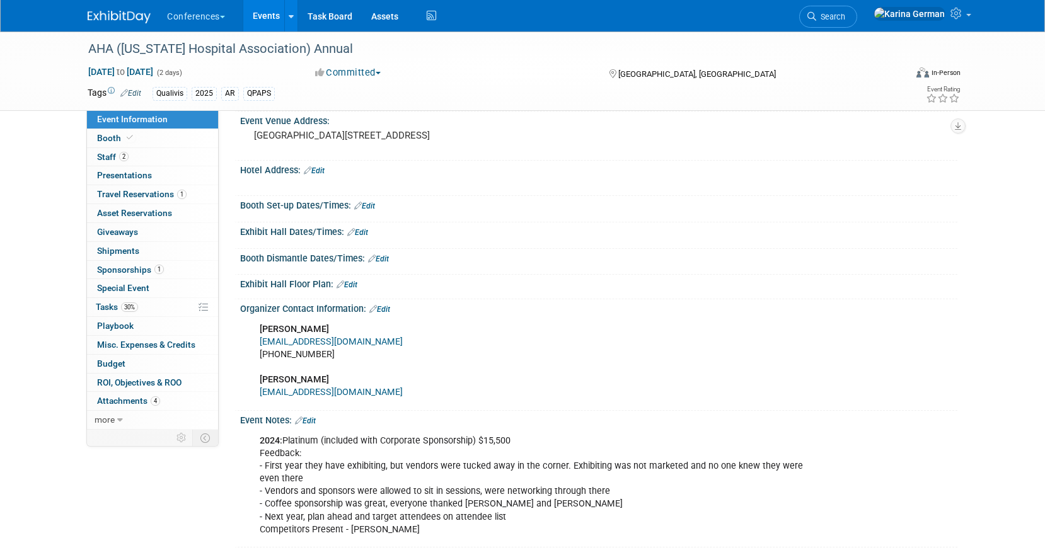
scroll to position [394, 0]
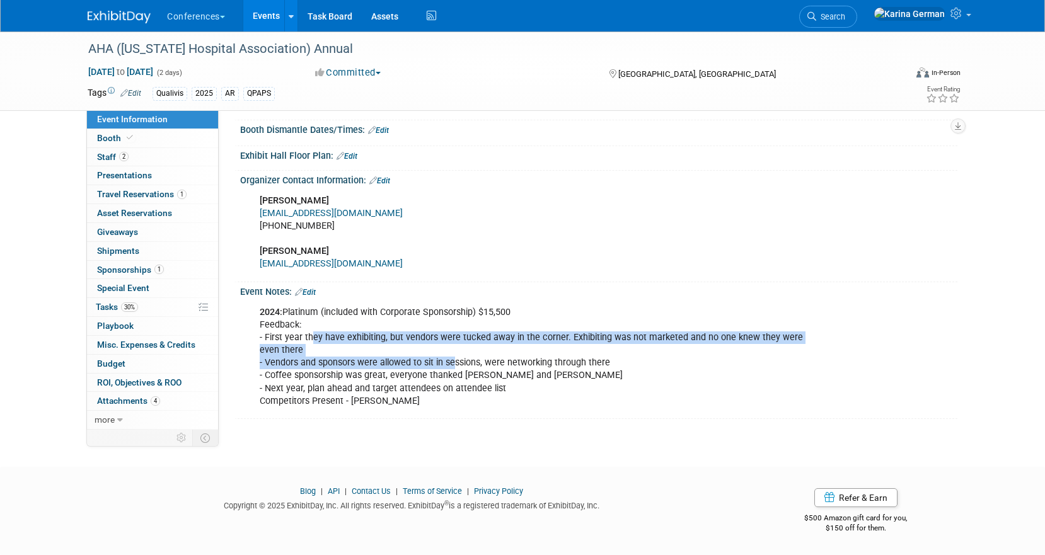
drag, startPoint x: 313, startPoint y: 335, endPoint x: 453, endPoint y: 368, distance: 143.8
click at [453, 368] on div "2024: Platinum (included with Corporate Sponsorship) $15,500 Feedback: - First …" at bounding box center [535, 357] width 568 height 114
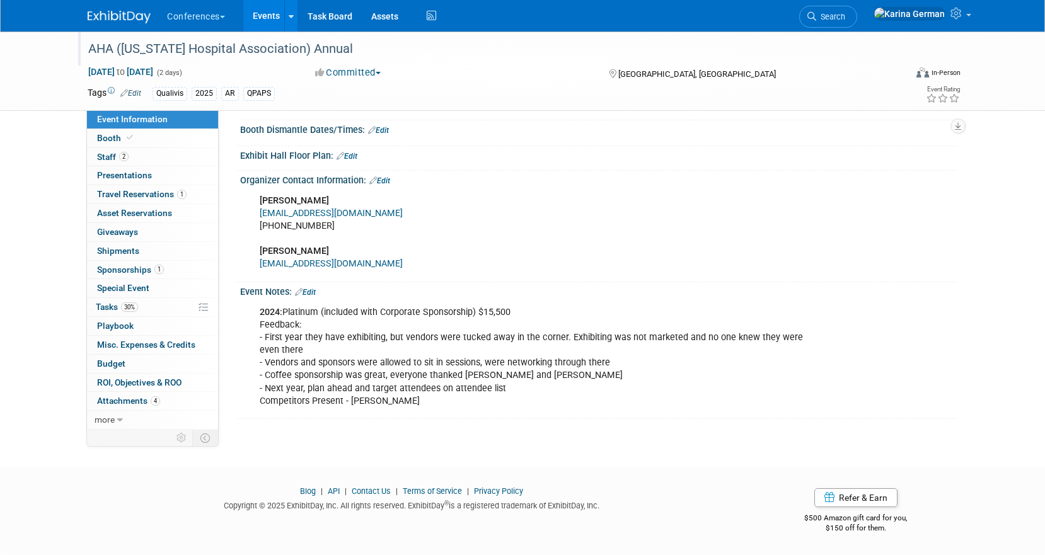
click at [298, 57] on div "AHA ([US_STATE] Hospital Association) Annual" at bounding box center [485, 49] width 802 height 23
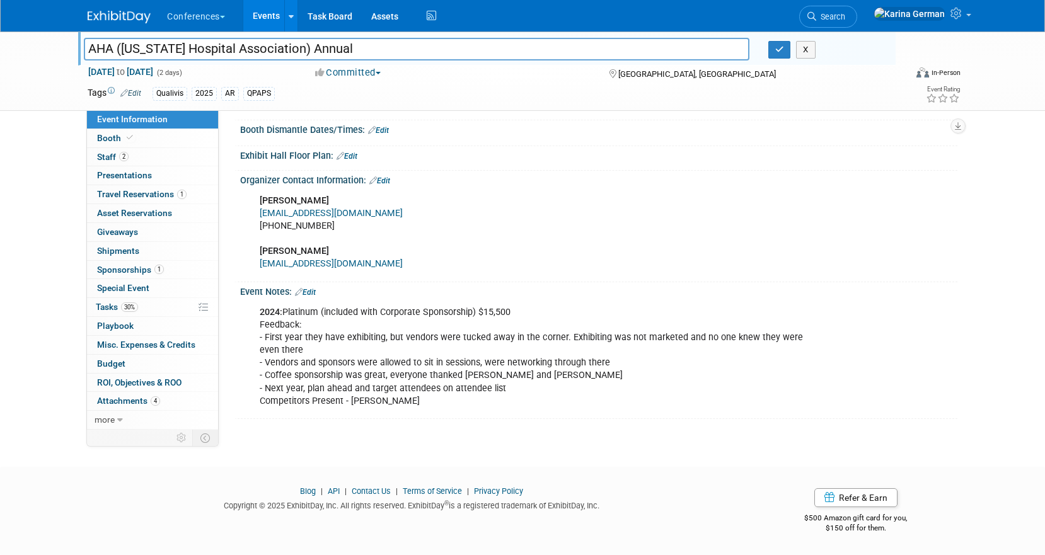
click at [319, 50] on input "AHA ([US_STATE] Hospital Association) Annual" at bounding box center [416, 49] width 665 height 22
click at [121, 307] on span "30%" at bounding box center [129, 306] width 17 height 9
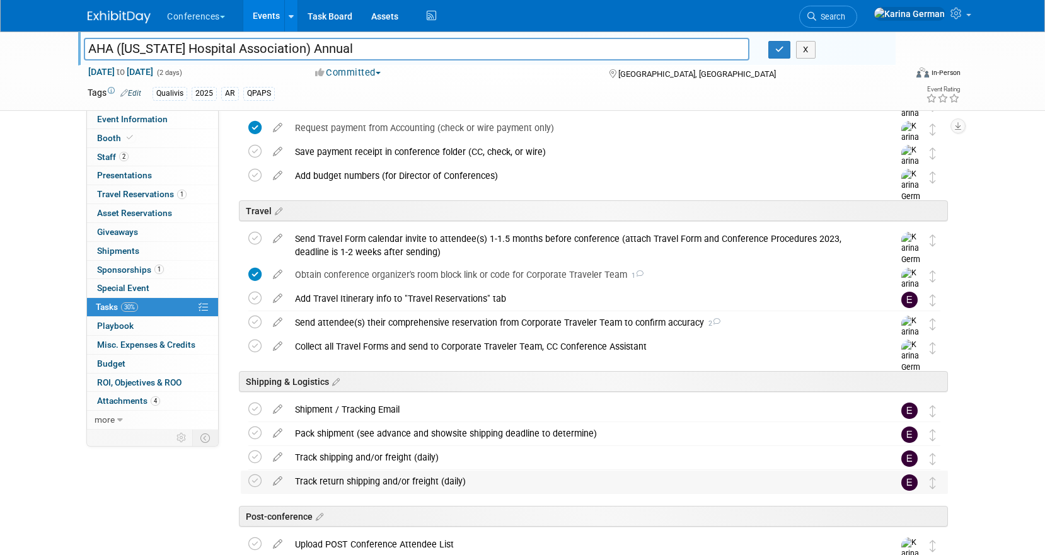
scroll to position [401, 0]
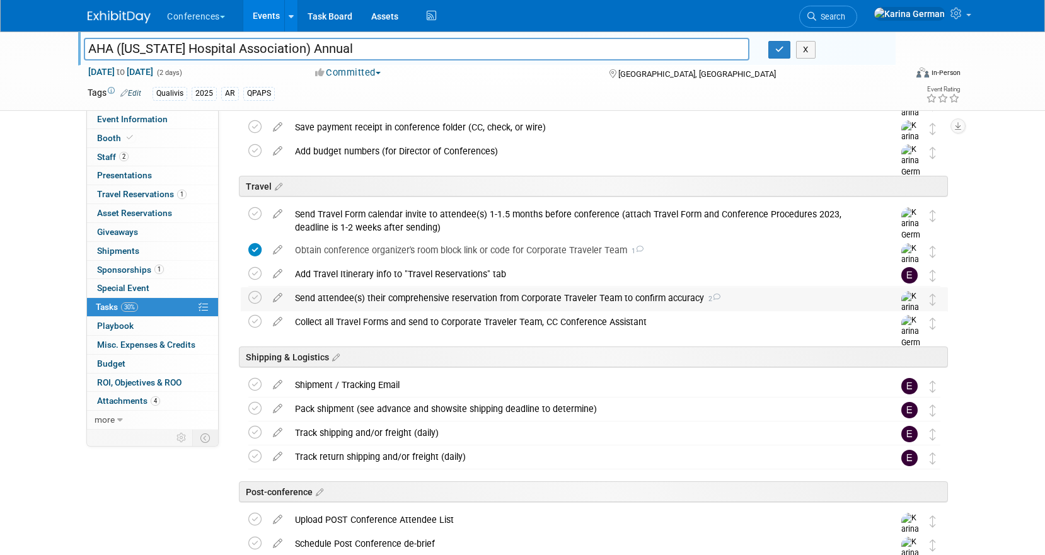
click at [294, 294] on div "Send attendee(s) their comprehensive reservation from Corporate Traveler Team t…" at bounding box center [582, 297] width 587 height 21
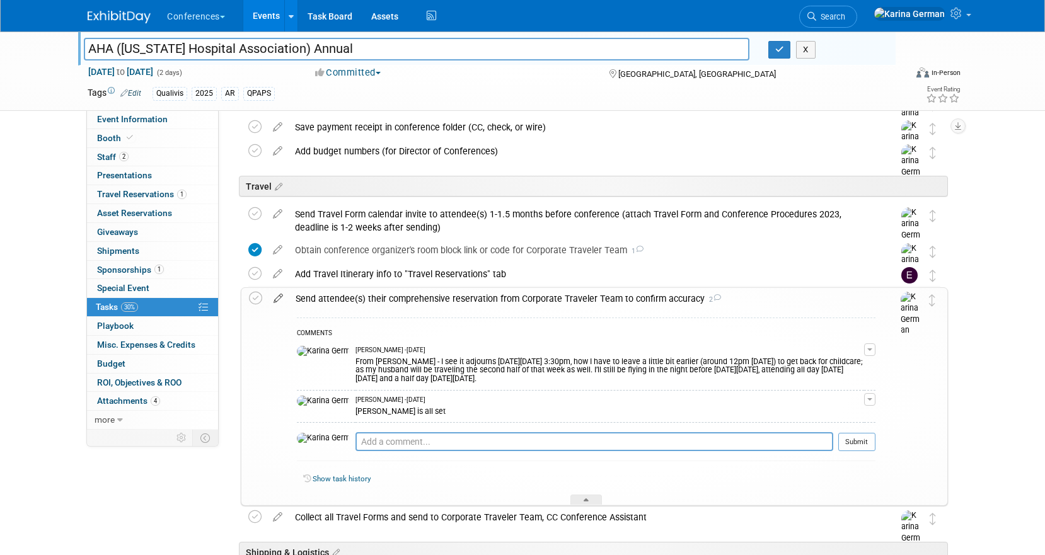
click at [276, 301] on icon at bounding box center [278, 296] width 22 height 16
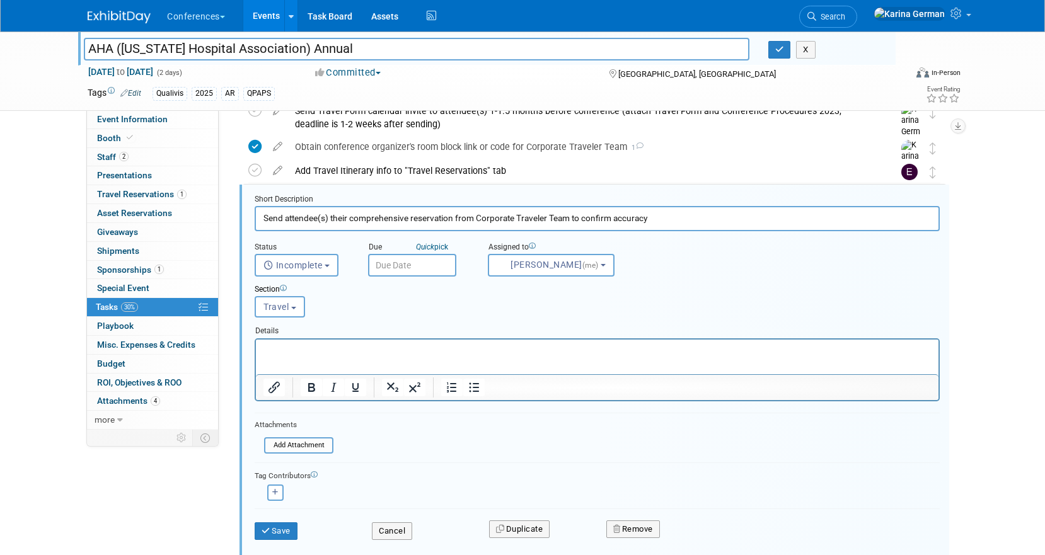
scroll to position [0, 0]
click at [412, 265] on input "text" at bounding box center [412, 265] width 88 height 23
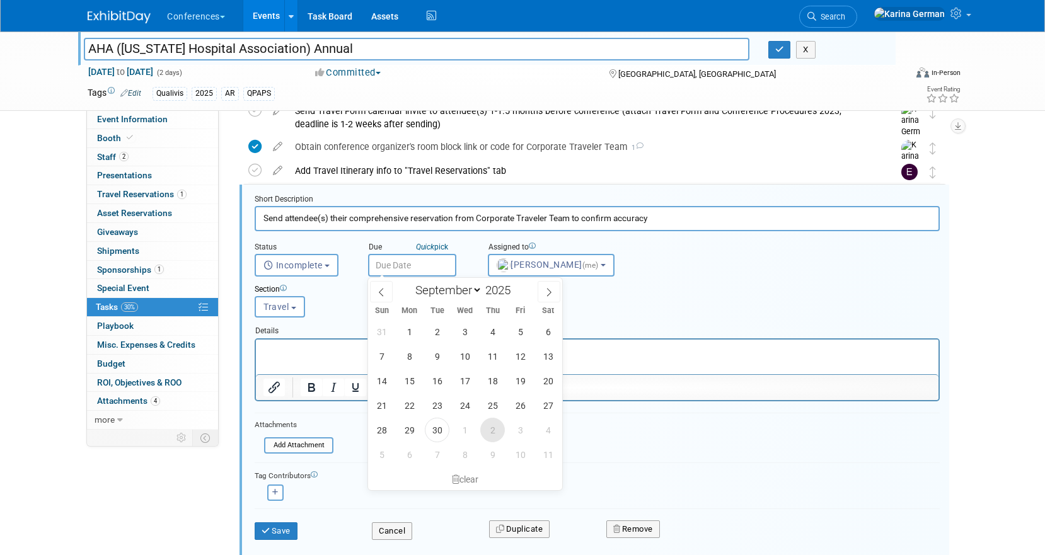
click at [484, 429] on span "2" at bounding box center [492, 430] width 25 height 25
type input "[DATE]"
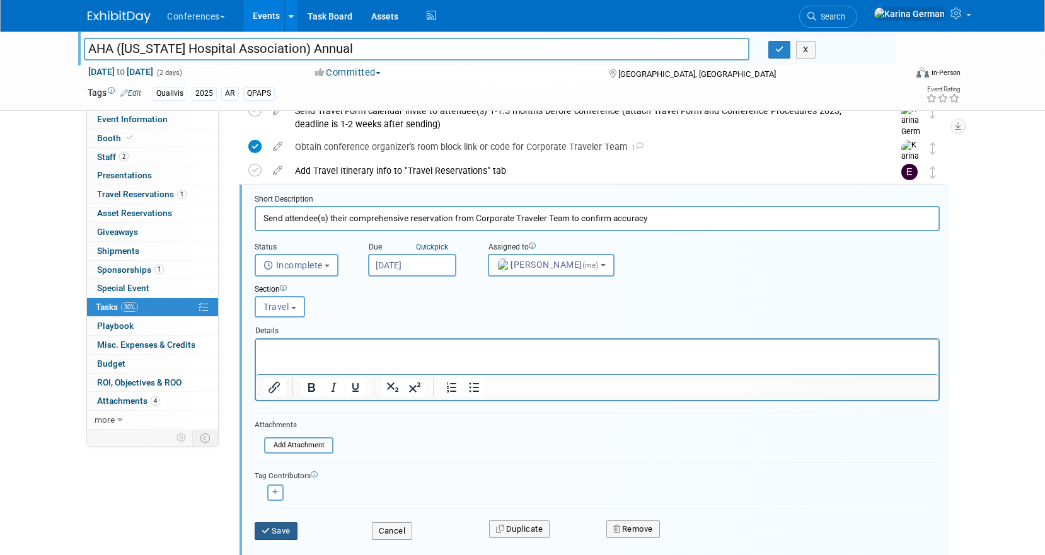
click at [277, 527] on button "Save" at bounding box center [276, 531] width 43 height 18
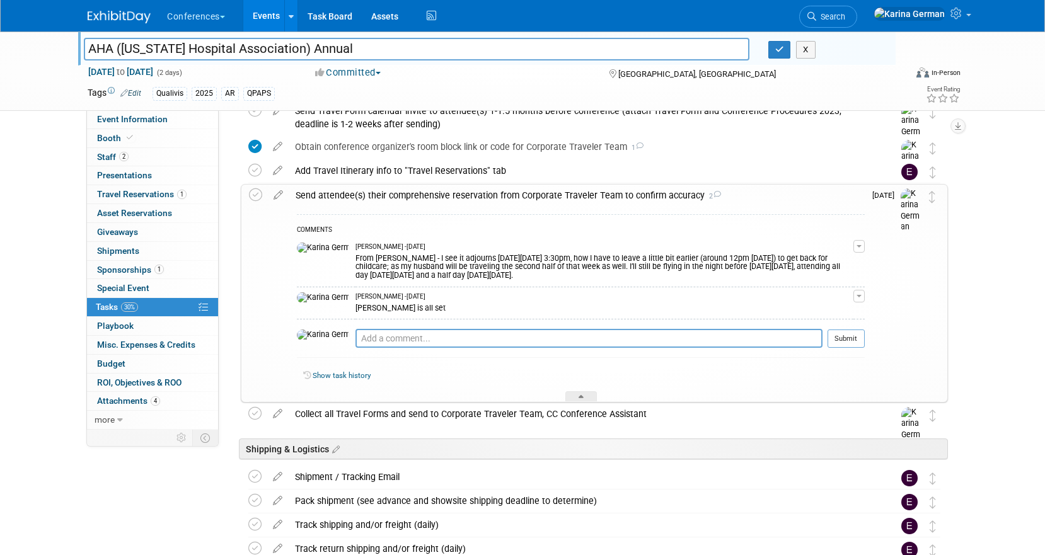
click at [325, 191] on div "Send attendee(s) their comprehensive reservation from Corporate Traveler Team t…" at bounding box center [576, 195] width 575 height 21
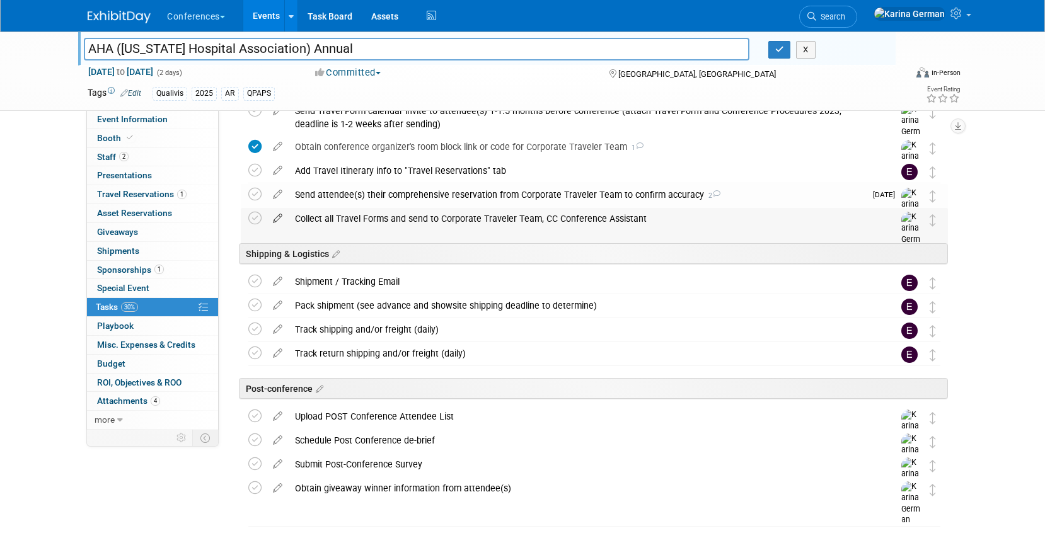
click at [279, 216] on icon at bounding box center [278, 216] width 22 height 16
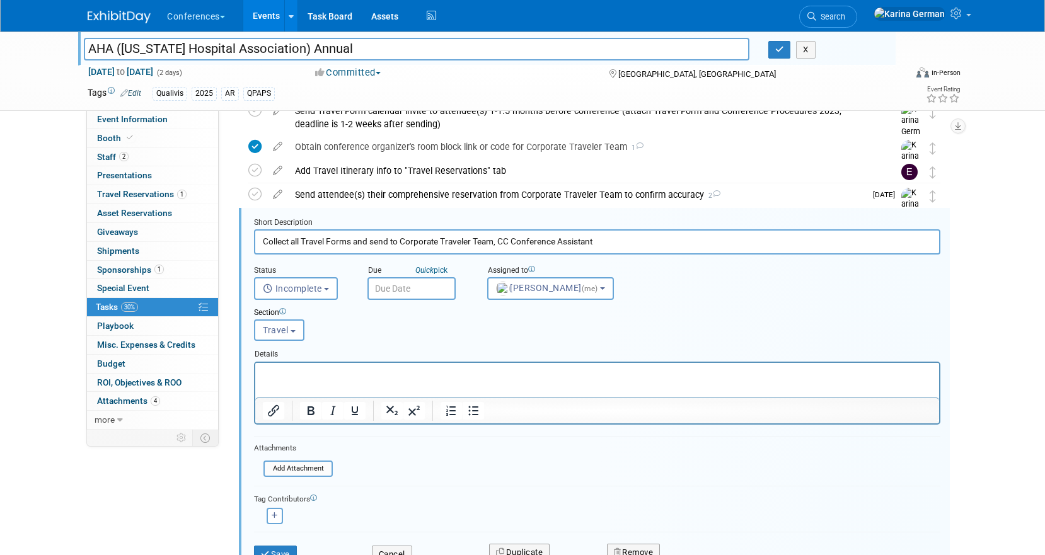
scroll to position [527, 0]
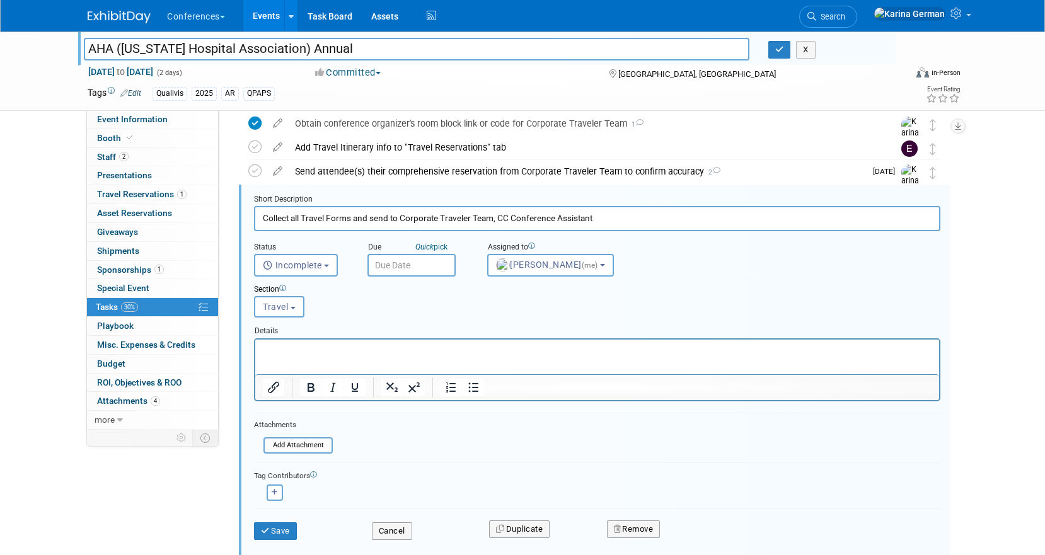
click at [413, 273] on input "text" at bounding box center [411, 265] width 88 height 23
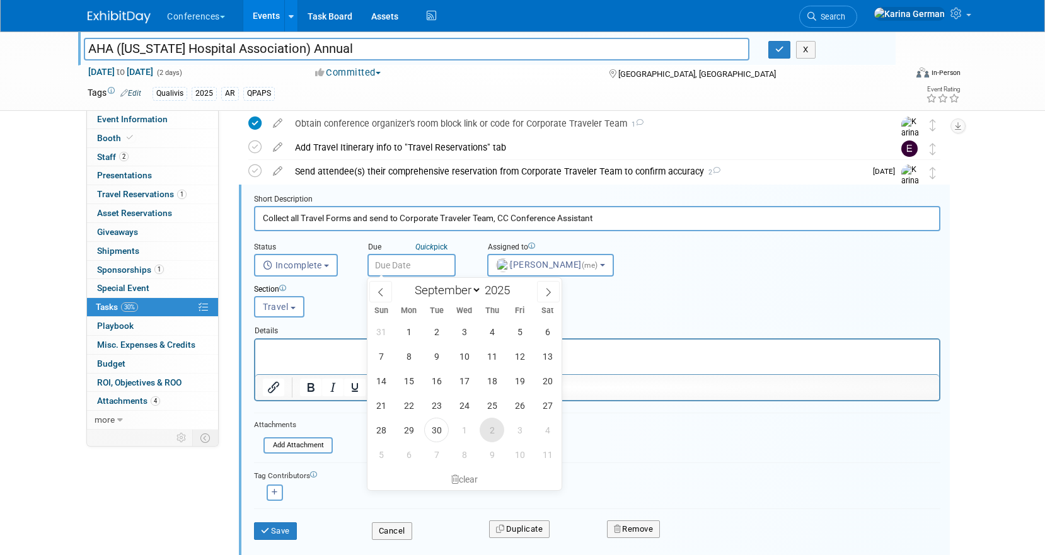
click at [495, 431] on span "2" at bounding box center [491, 430] width 25 height 25
type input "[DATE]"
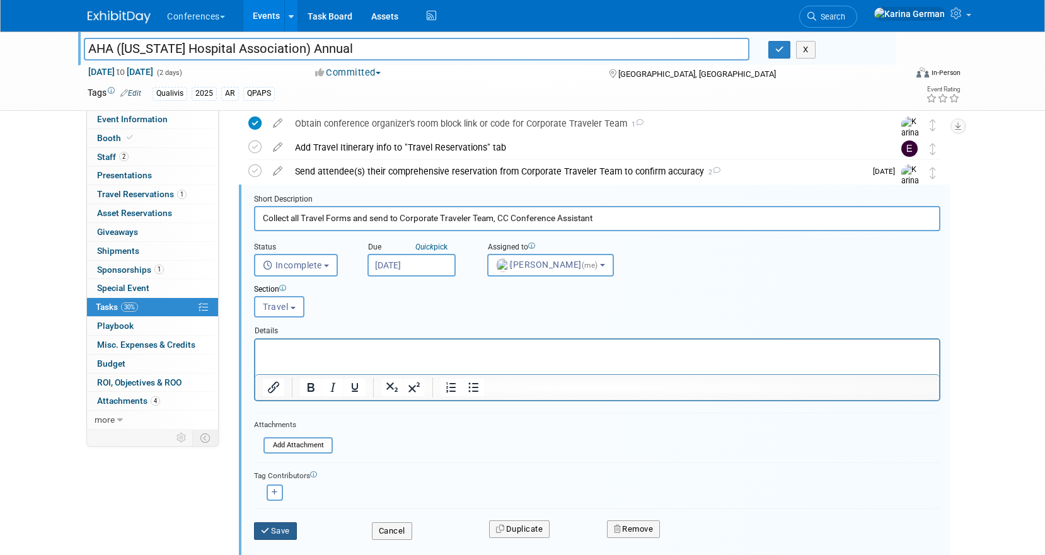
click at [273, 526] on button "Save" at bounding box center [275, 531] width 43 height 18
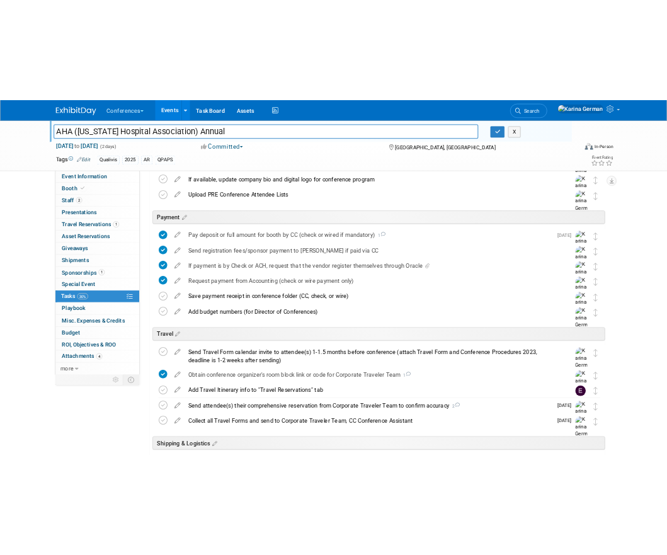
scroll to position [115, 0]
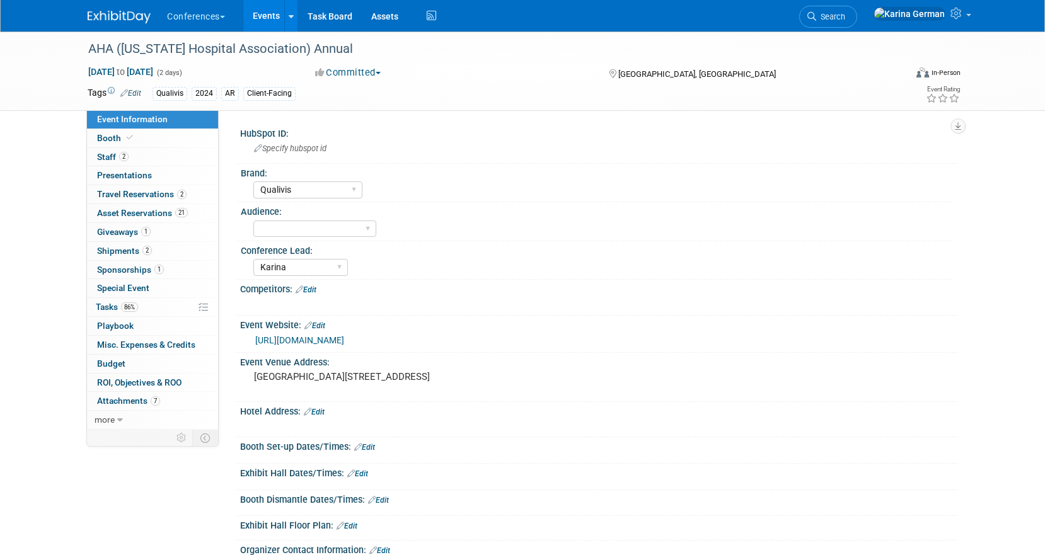
select select "Qualivis"
select select "Karina"
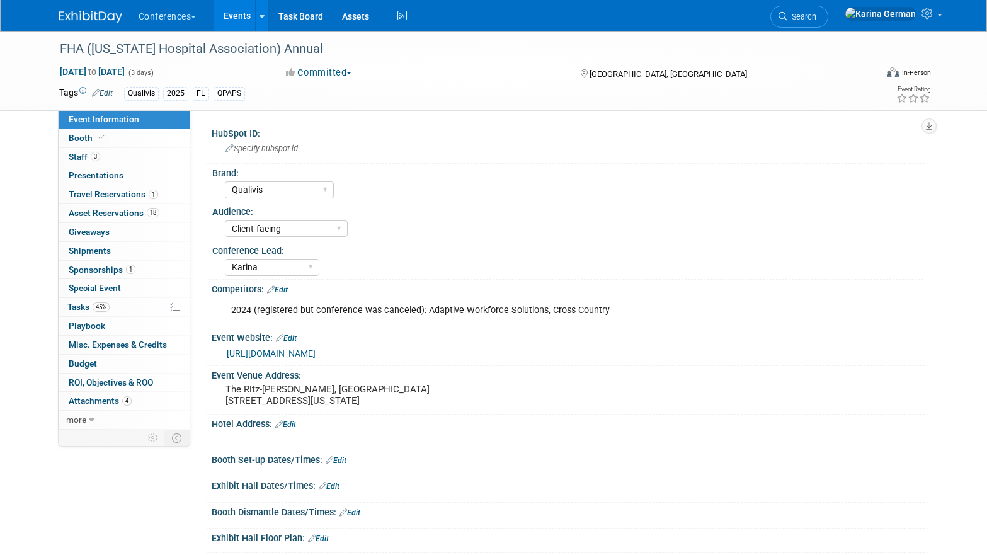
select select "Qualivis"
select select "Client-facing"
select select "Karina"
click at [120, 314] on link "45% Tasks 45%" at bounding box center [124, 307] width 131 height 18
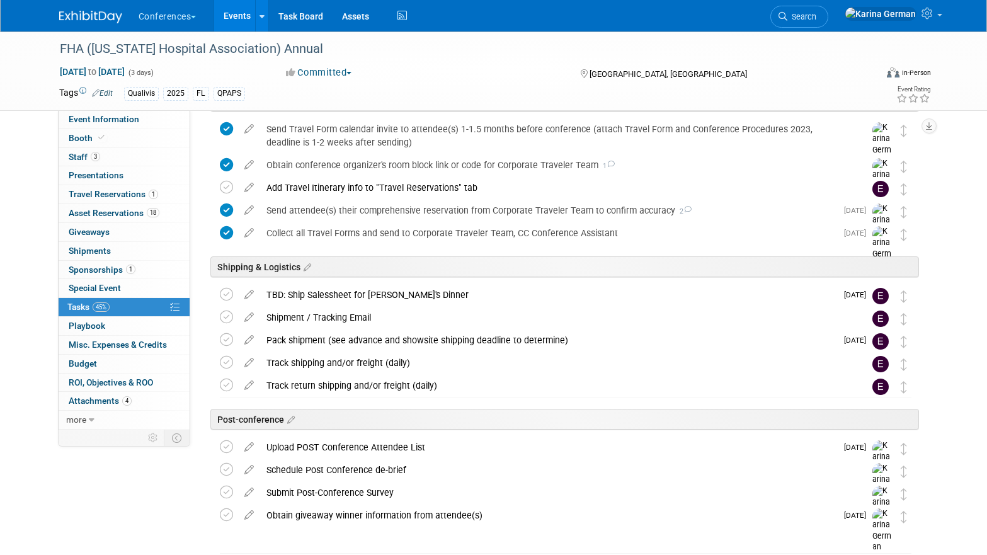
scroll to position [510, 0]
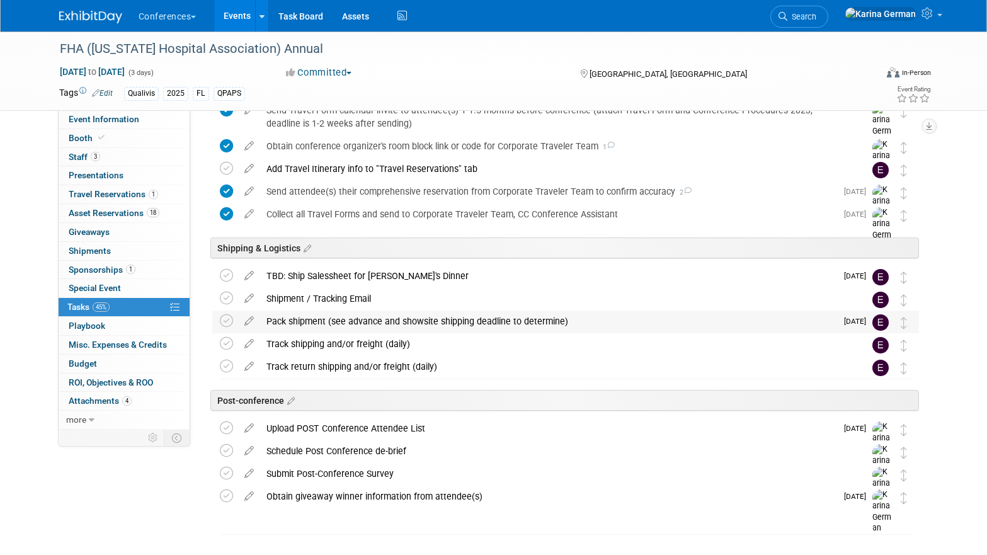
click at [341, 317] on div "Pack shipment (see advance and showsite shipping deadline to determine)" at bounding box center [548, 321] width 577 height 21
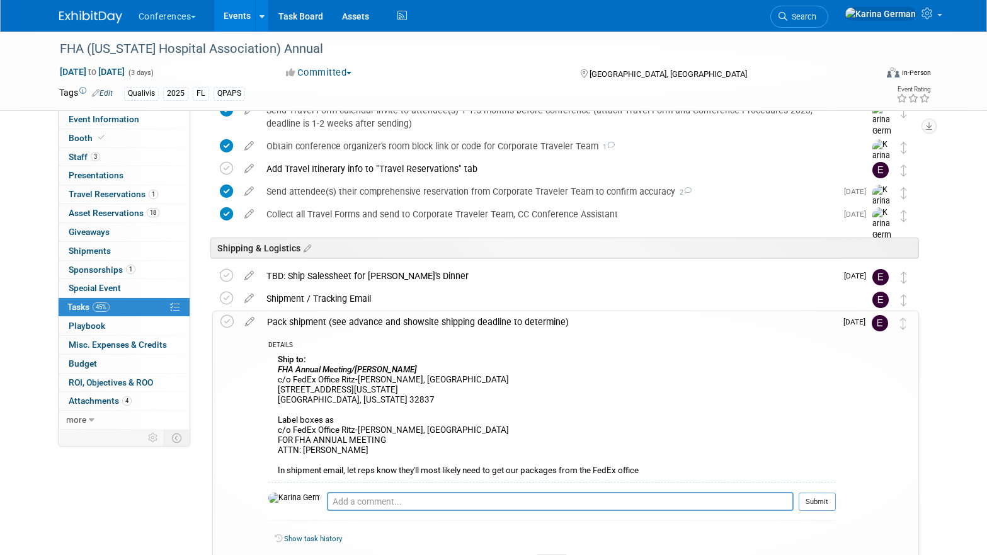
click at [341, 317] on div "Pack shipment (see advance and showsite shipping deadline to determine)" at bounding box center [548, 321] width 575 height 21
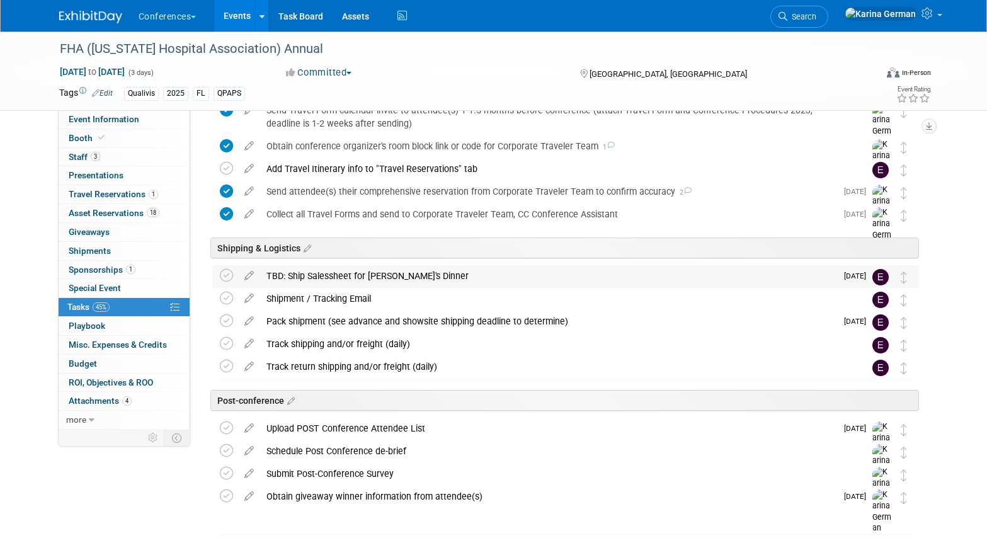
scroll to position [0, 0]
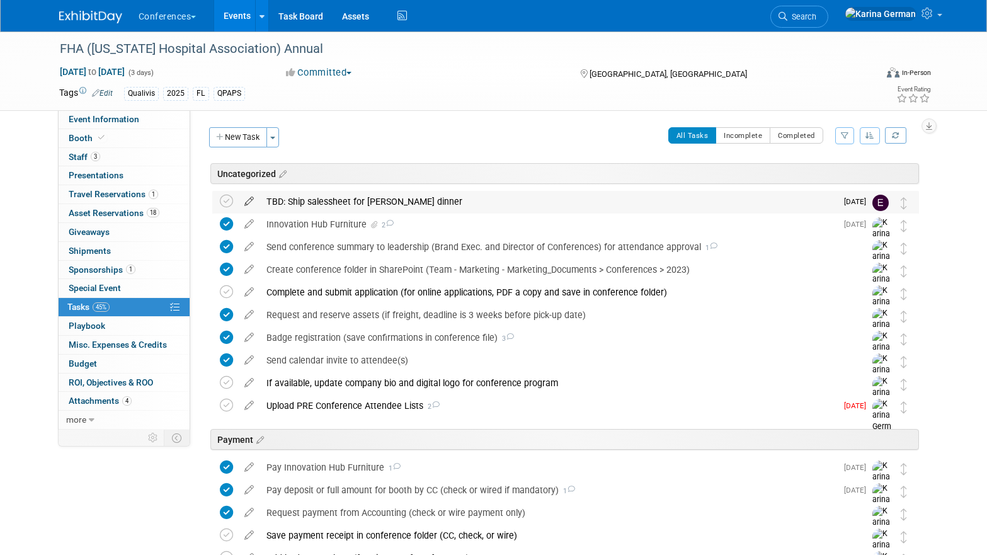
click at [254, 200] on icon at bounding box center [249, 199] width 22 height 16
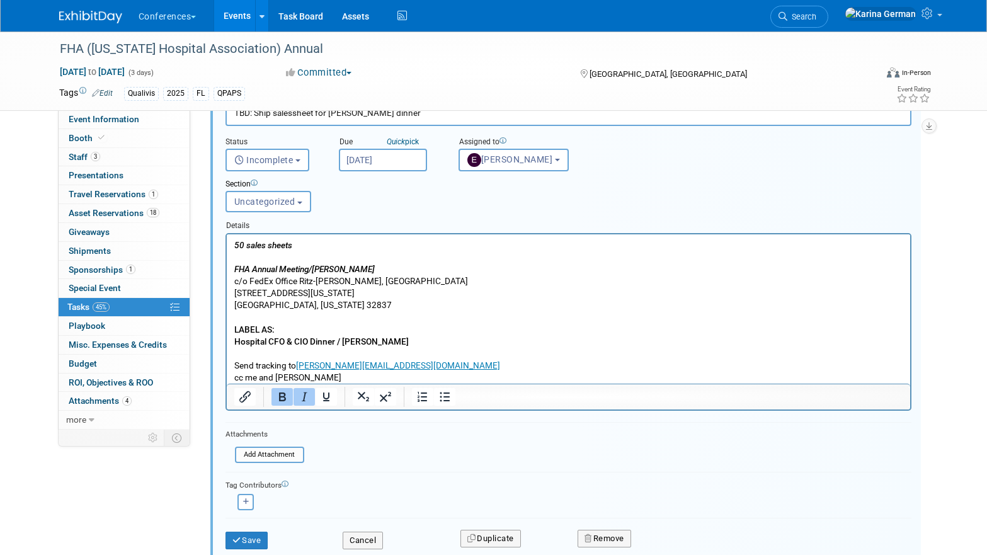
scroll to position [115, 0]
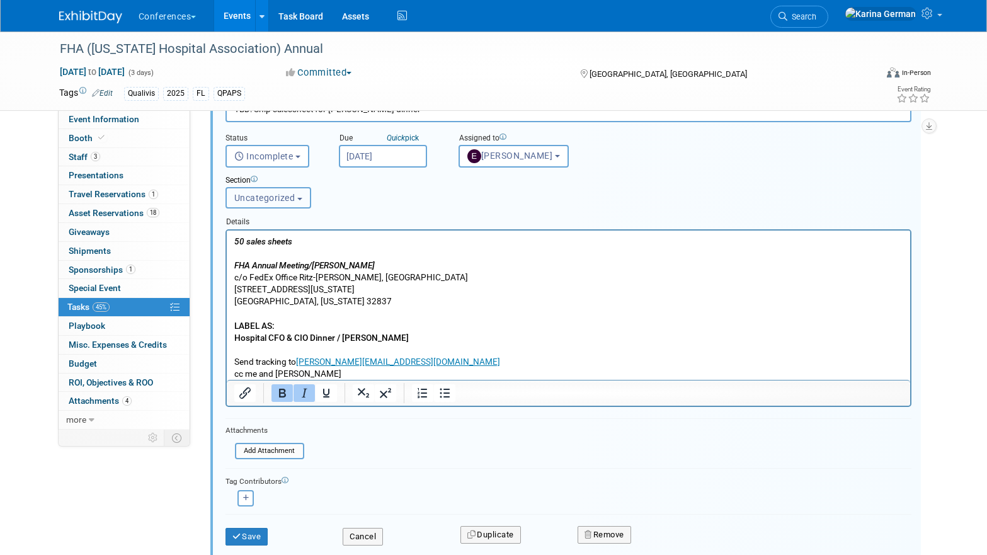
click at [276, 197] on span "Uncategorized" at bounding box center [264, 198] width 61 height 10
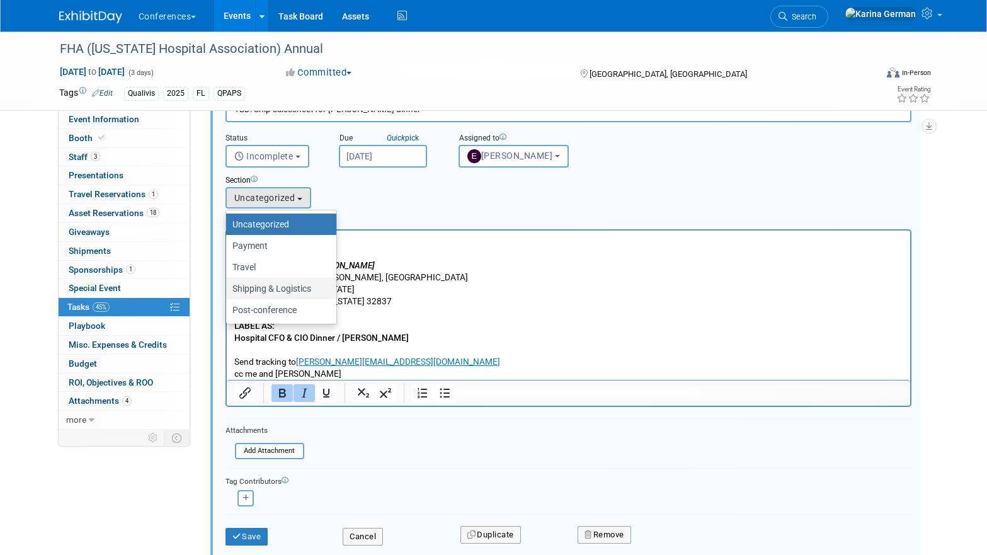
click at [288, 292] on label "Shipping & Logistics" at bounding box center [277, 288] width 91 height 16
click at [228, 292] on input "Shipping & Logistics" at bounding box center [224, 289] width 8 height 8
select select "11262648"
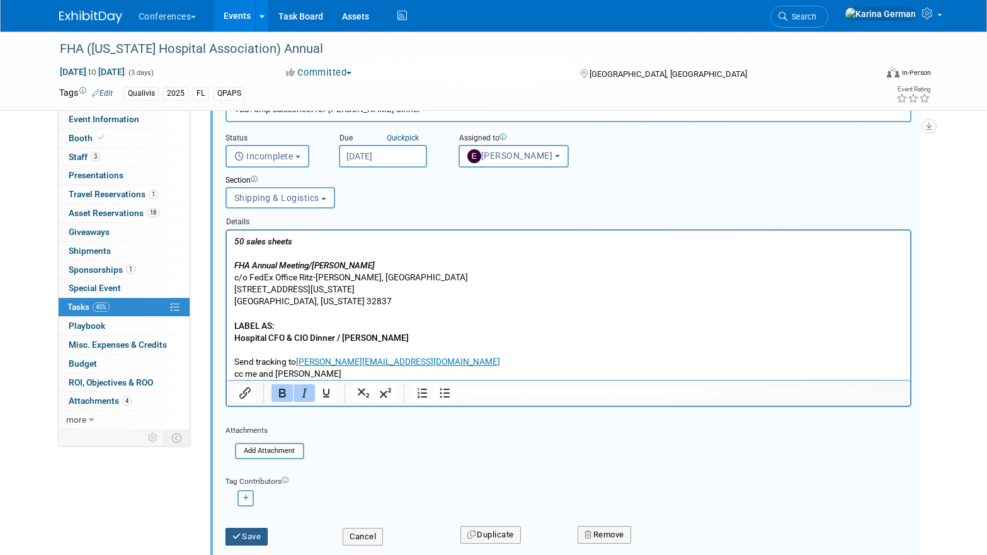
click at [260, 540] on button "Save" at bounding box center [247, 537] width 43 height 18
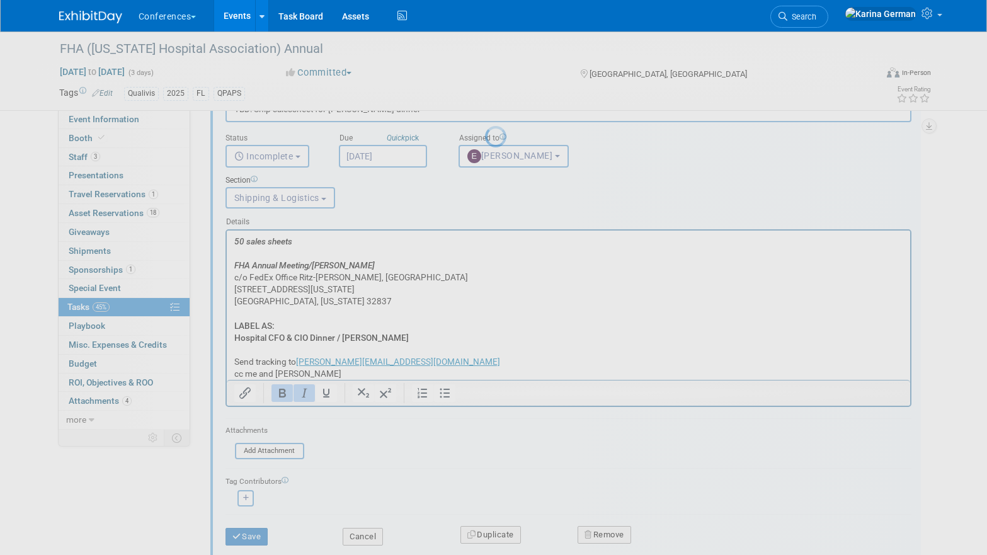
scroll to position [0, 0]
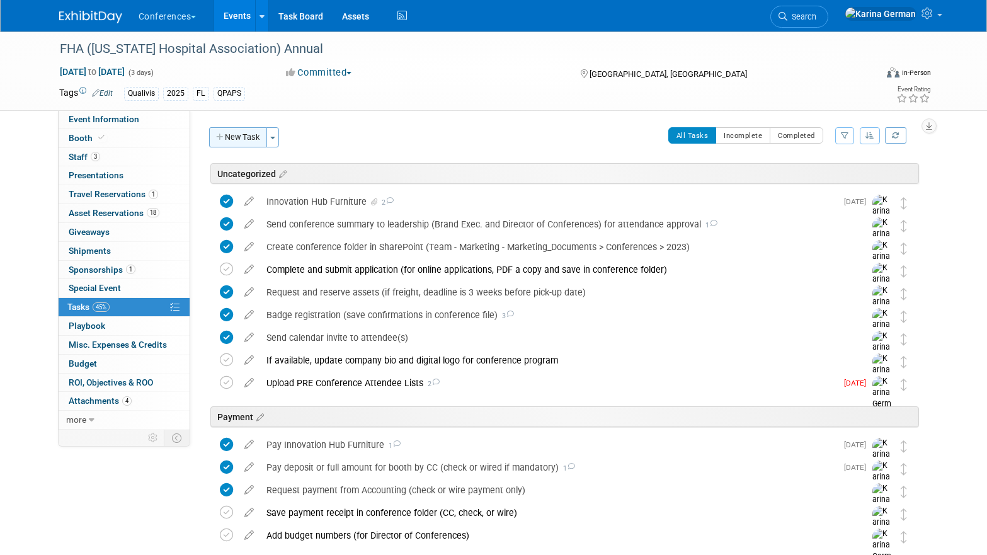
click at [239, 141] on button "New Task" at bounding box center [238, 137] width 58 height 20
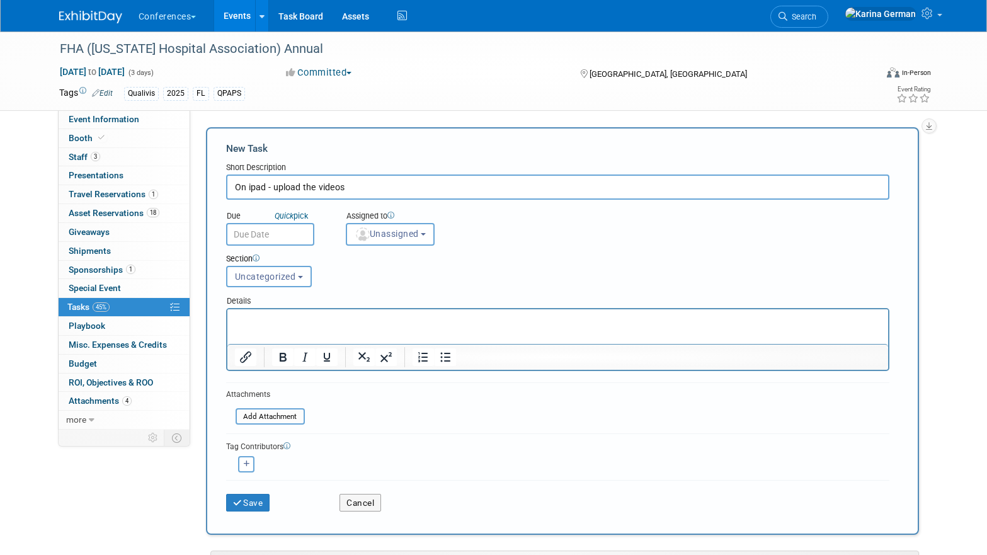
type input "On ipad - upload the videos"
click at [663, 308] on div at bounding box center [557, 339] width 663 height 63
click at [635, 327] on html at bounding box center [557, 318] width 661 height 18
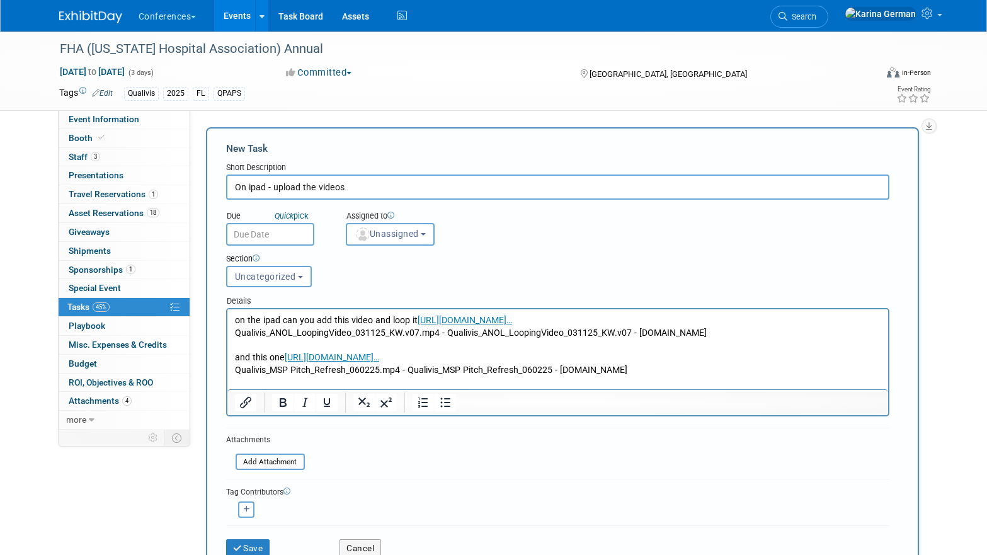
click at [412, 319] on p "on the ipad can you add this video and loop it [URL][DOMAIN_NAME]…" at bounding box center [557, 320] width 646 height 13
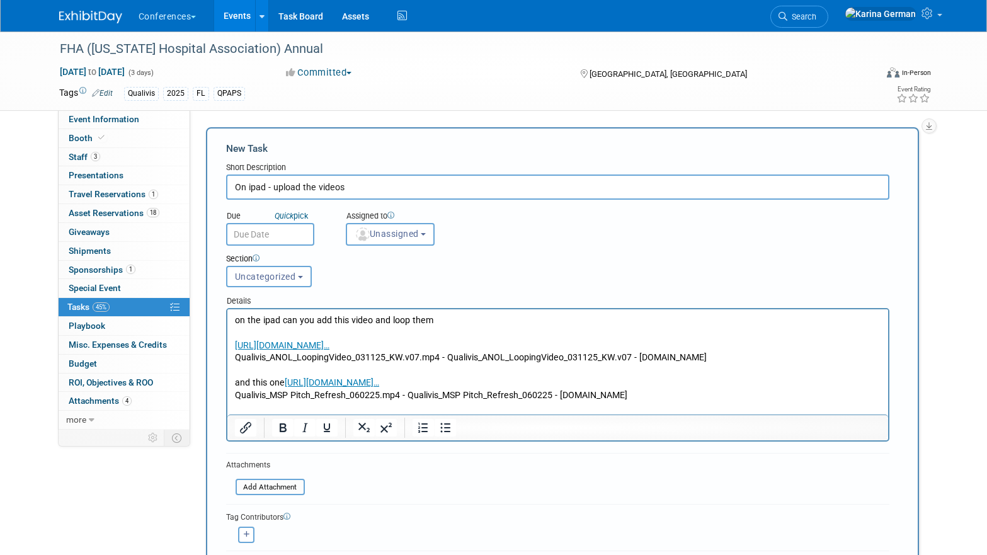
drag, startPoint x: 284, startPoint y: 382, endPoint x: 181, endPoint y: 380, distance: 103.3
click at [227, 380] on html "on the ipad can you add this video and loop them [URL][DOMAIN_NAME]… Qualivis_A…" at bounding box center [557, 361] width 661 height 105
click at [483, 319] on p "on the ipad can you add this video and loop them" at bounding box center [557, 320] width 646 height 13
drag, startPoint x: 353, startPoint y: 188, endPoint x: 215, endPoint y: 185, distance: 138.0
click at [215, 185] on div "New Task Short Description On ipad - upload the videos Due Quick pick Unassigned" at bounding box center [562, 366] width 713 height 478
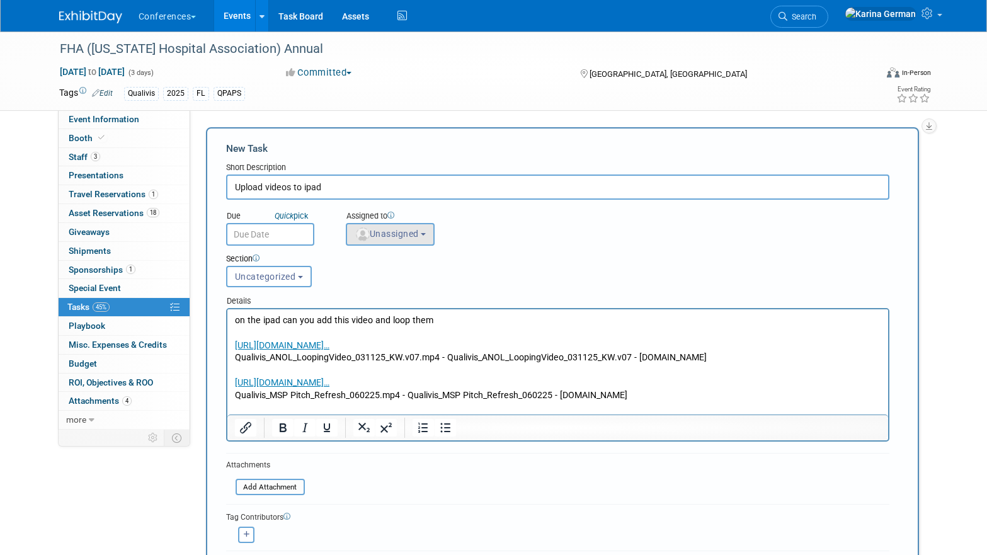
type input "Upload videos to ipad"
click at [379, 243] on button "Unassigned" at bounding box center [390, 234] width 89 height 23
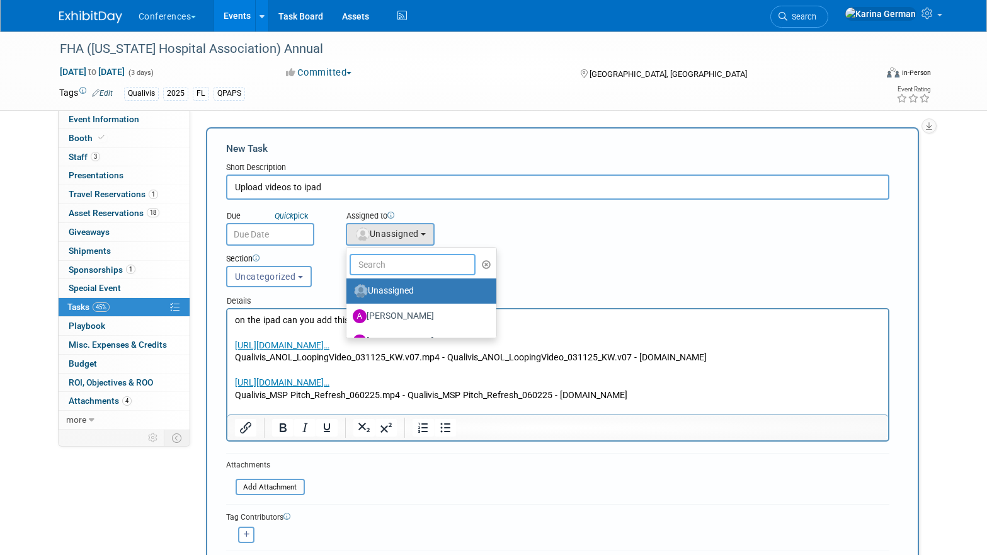
click at [379, 270] on input "text" at bounding box center [413, 264] width 126 height 21
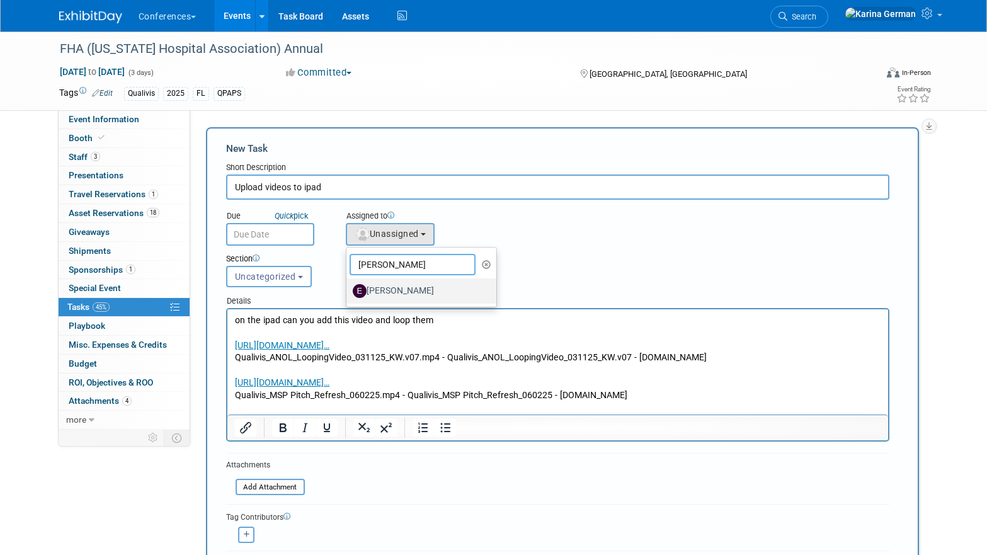
type input "[PERSON_NAME]"
click at [412, 290] on label "[PERSON_NAME]" at bounding box center [419, 291] width 132 height 20
click at [348, 290] on input "[PERSON_NAME]" at bounding box center [344, 289] width 8 height 8
select select "05738ff0-bddb-4e68-890b-b446aa749597"
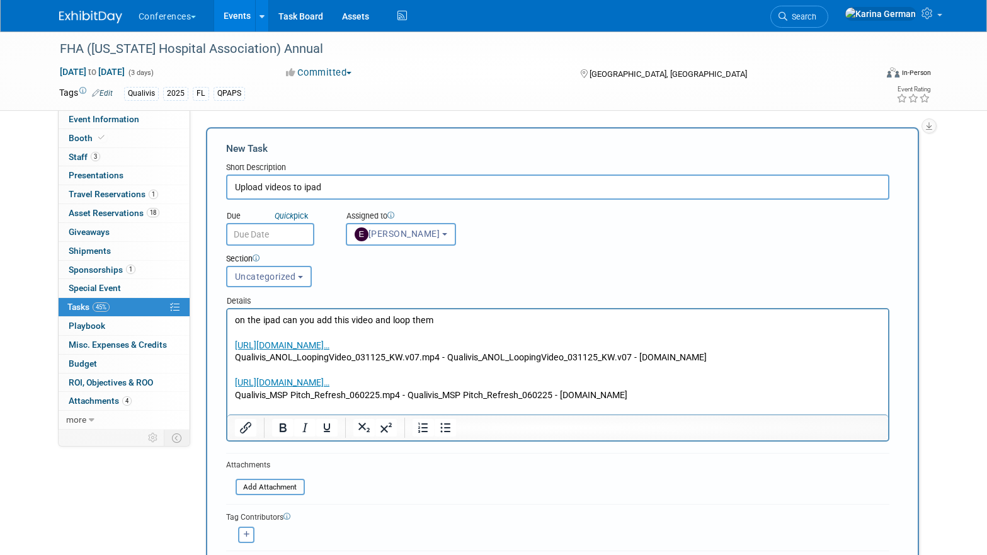
click at [263, 237] on input "text" at bounding box center [270, 234] width 88 height 23
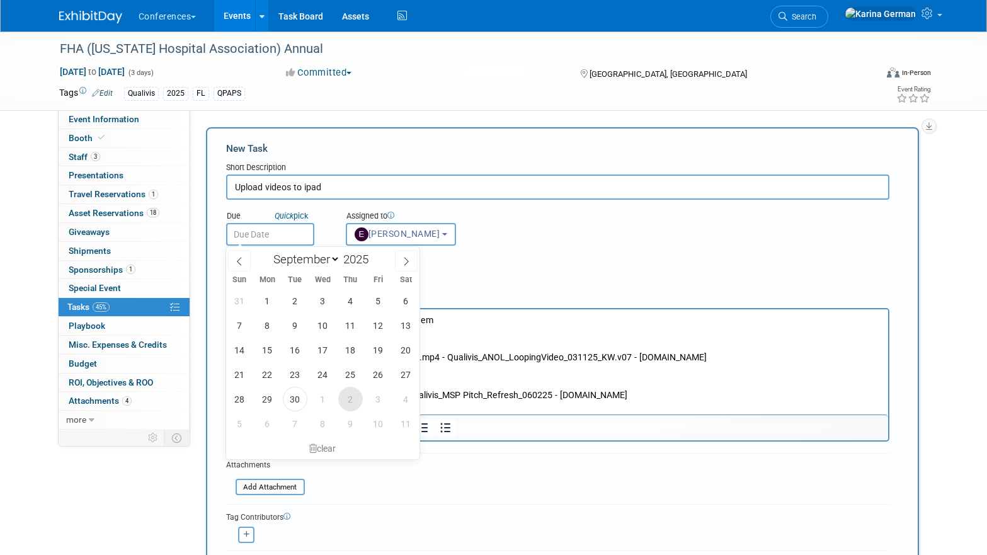
click at [343, 406] on span "2" at bounding box center [350, 399] width 25 height 25
type input "[DATE]"
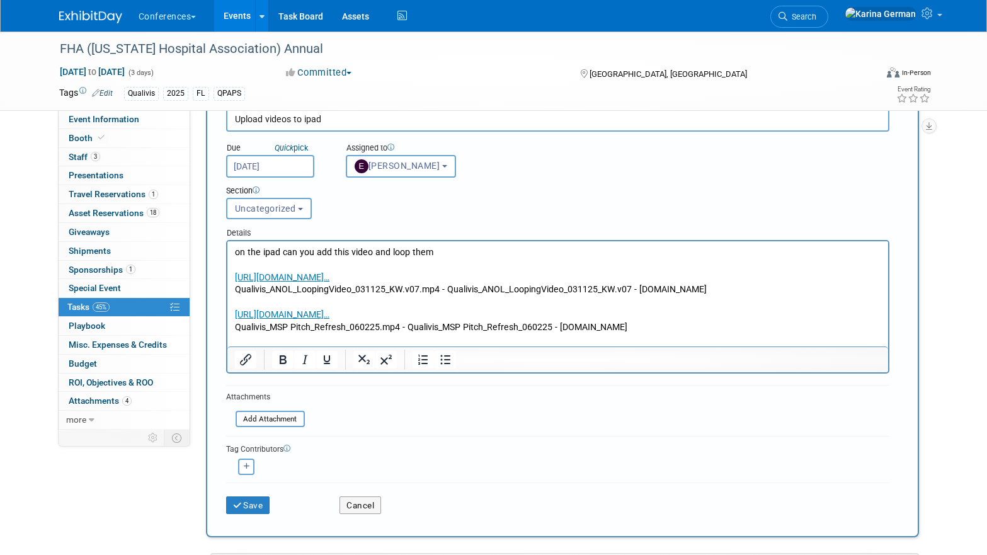
scroll to position [91, 0]
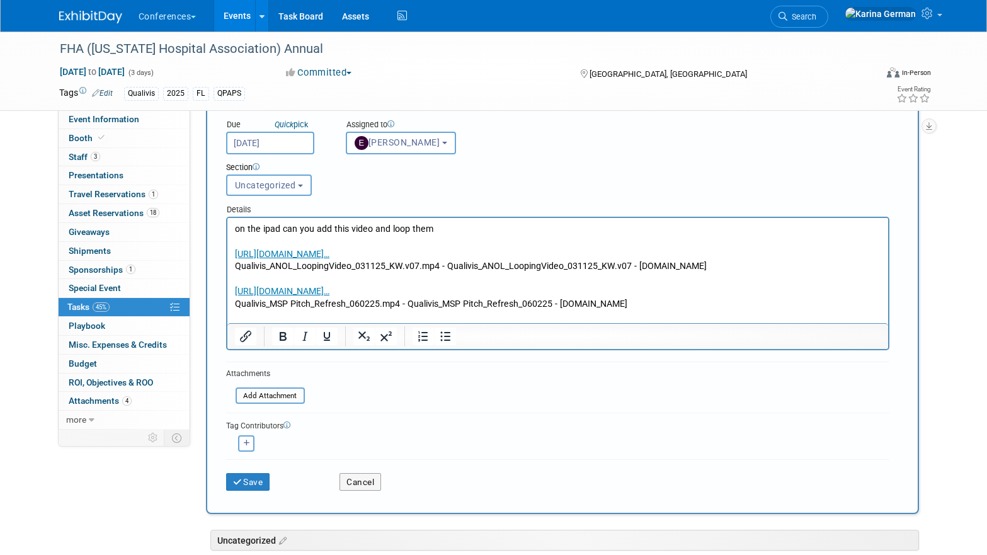
click at [293, 188] on span "Uncategorized" at bounding box center [265, 185] width 61 height 10
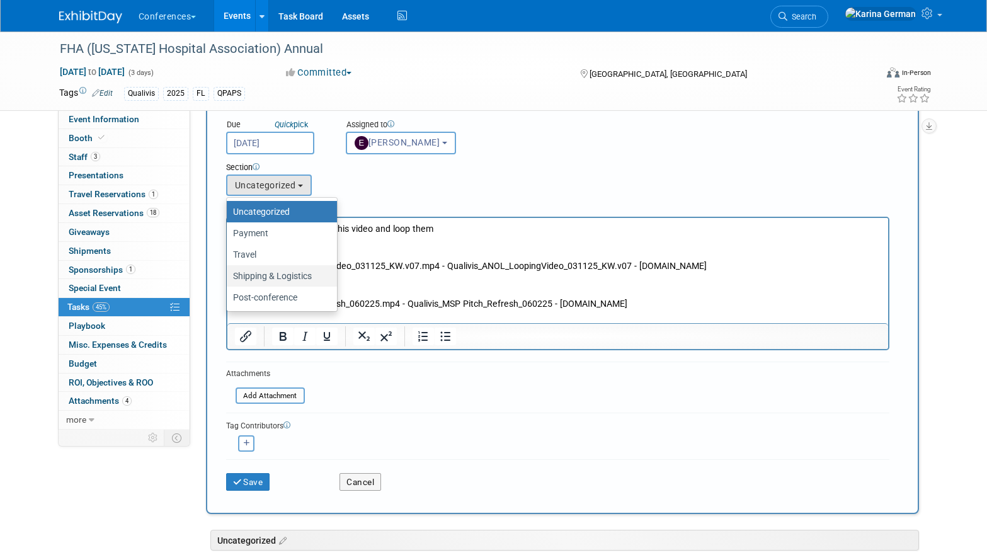
click at [287, 280] on label "Shipping & Logistics" at bounding box center [278, 276] width 91 height 16
click at [229, 280] on input "Shipping & Logistics" at bounding box center [225, 276] width 8 height 8
select select "11262648"
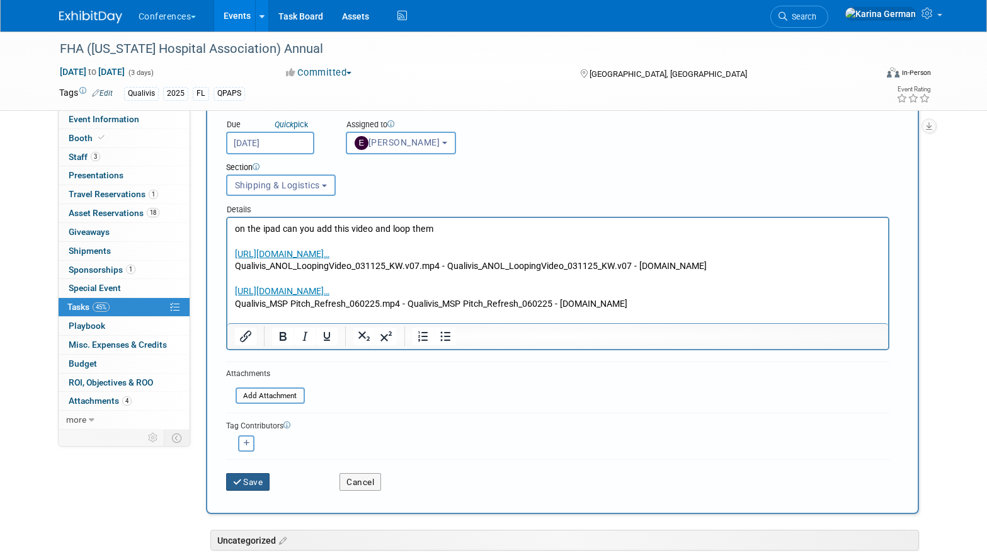
click at [257, 486] on button "Save" at bounding box center [248, 482] width 44 height 18
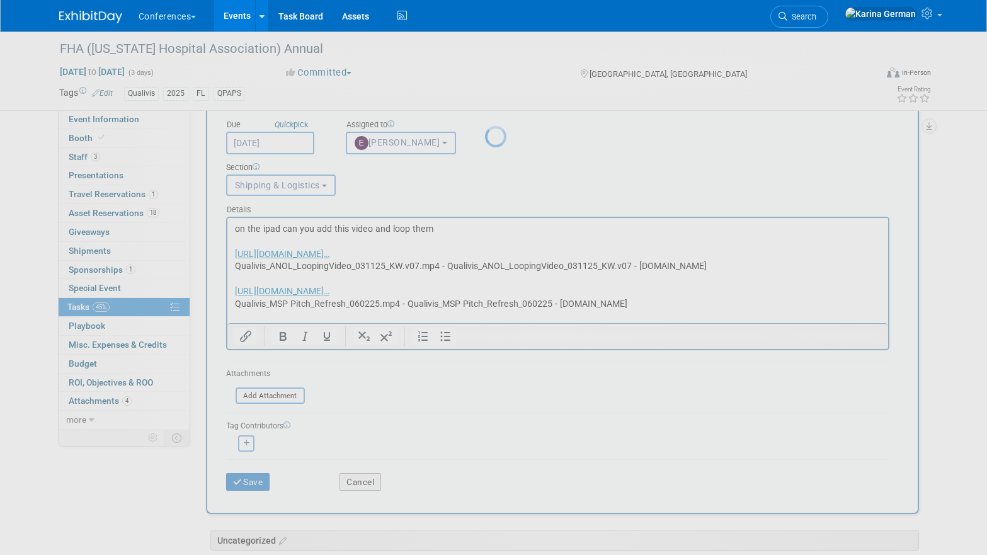
click at [485, 216] on div at bounding box center [494, 277] width 18 height 555
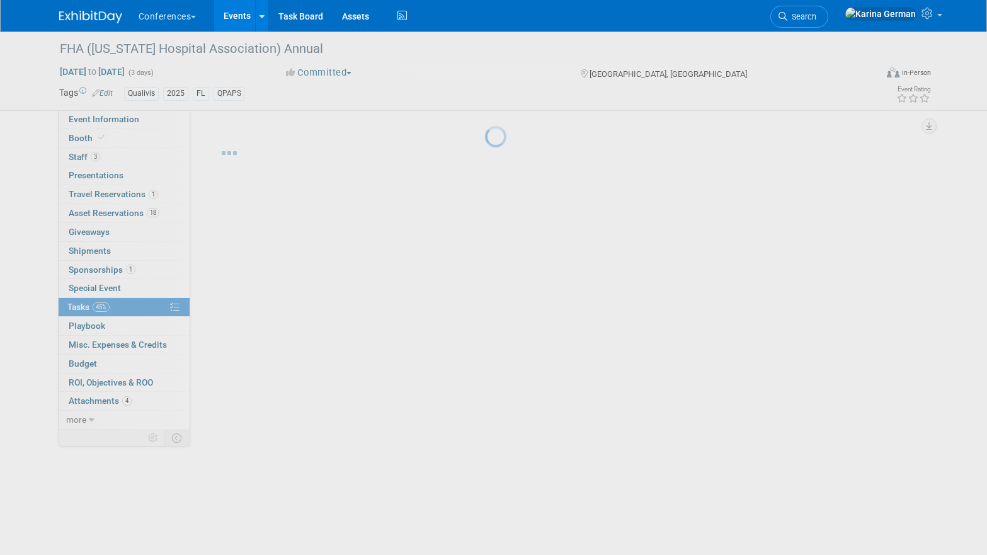
scroll to position [0, 0]
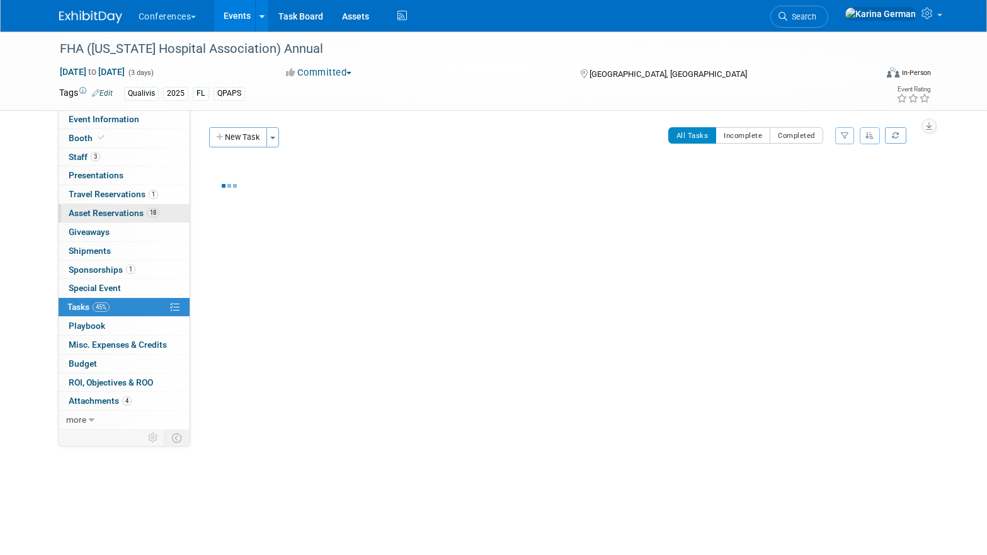
click at [153, 215] on span "18" at bounding box center [153, 212] width 13 height 9
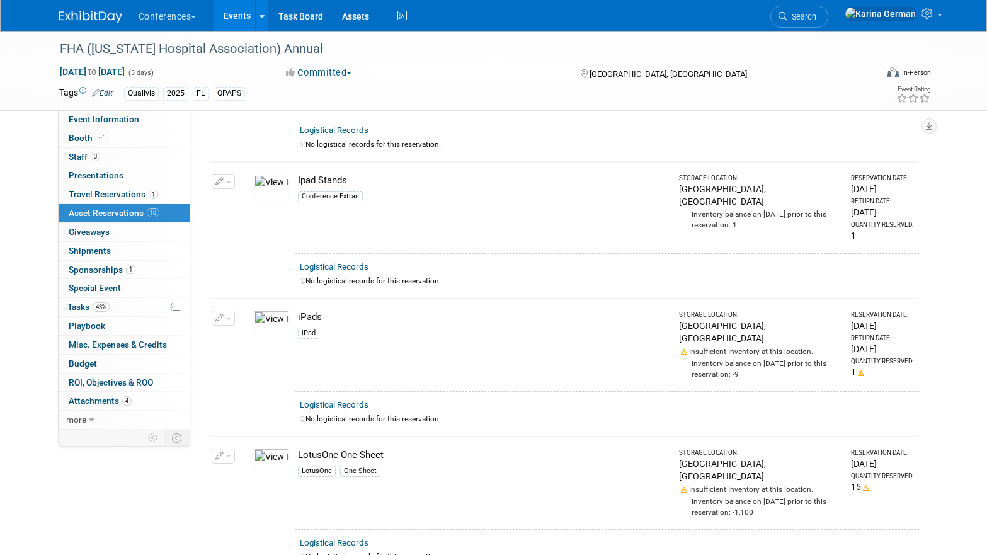
scroll to position [289, 0]
click at [224, 309] on button "button" at bounding box center [223, 315] width 23 height 15
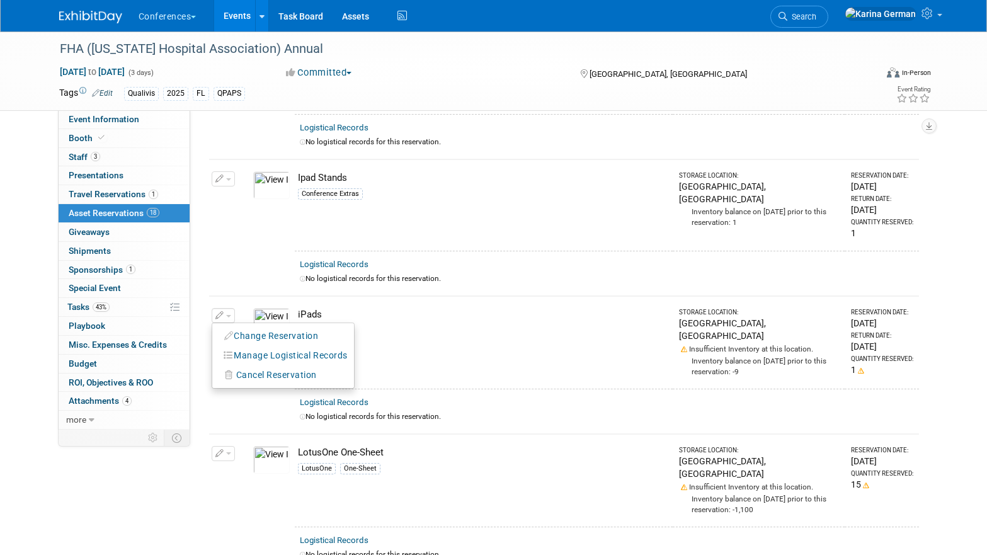
click at [274, 323] on ul "Change Reservation Manage Logistical Records Cancel Reservation" at bounding box center [283, 356] width 143 height 66
click at [221, 316] on button "button" at bounding box center [223, 315] width 23 height 15
click at [259, 330] on button "Change Reservation" at bounding box center [272, 336] width 106 height 17
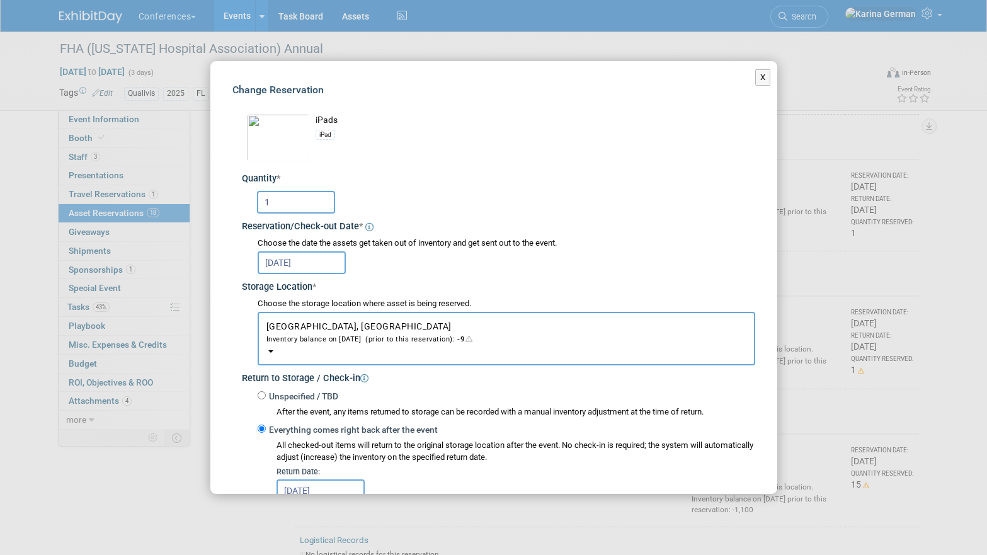
scroll to position [193, 0]
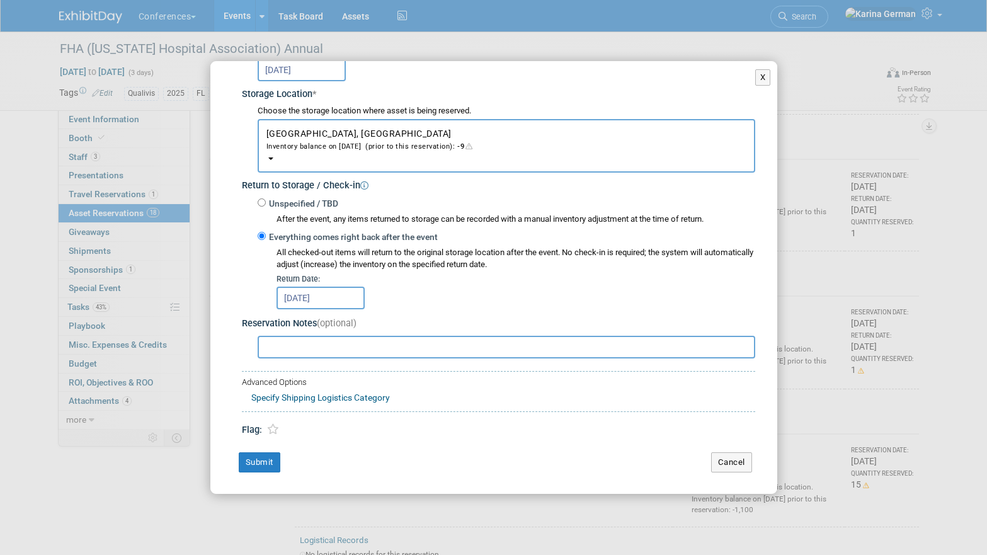
click at [325, 345] on input "text" at bounding box center [507, 347] width 498 height 23
type input "see task for what videos to upload (same as MHA)"
click at [277, 464] on button "Submit" at bounding box center [260, 462] width 42 height 20
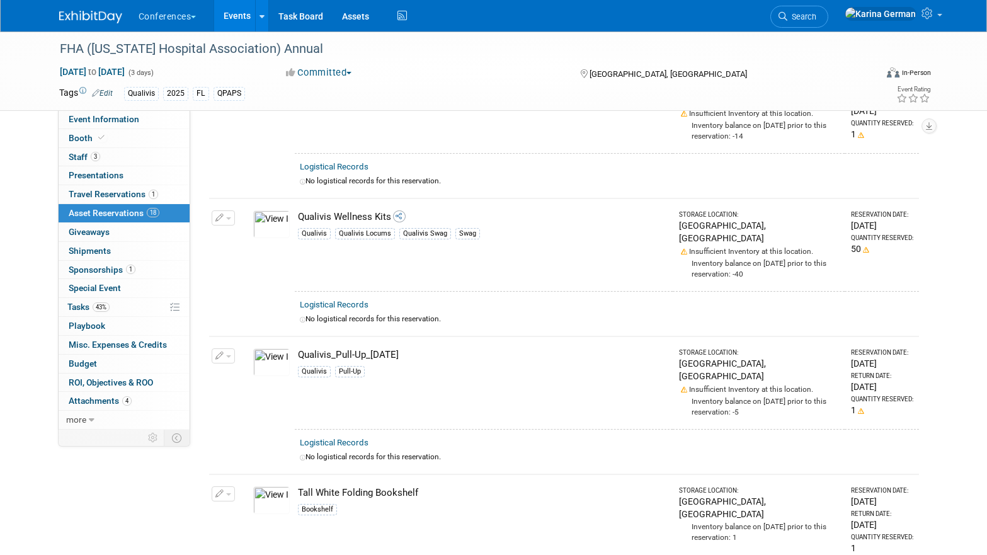
scroll to position [2099, 0]
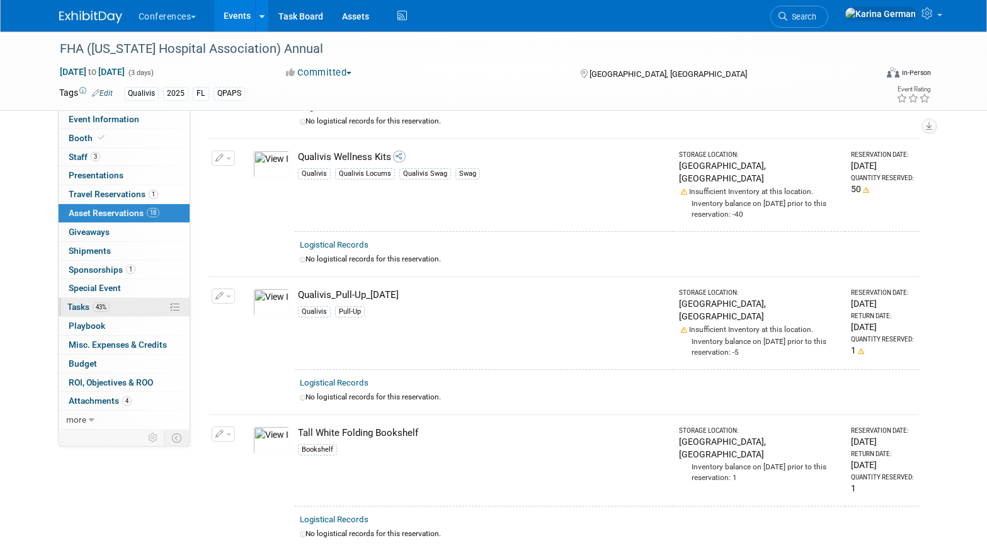
click at [118, 305] on link "43% Tasks 43%" at bounding box center [124, 307] width 131 height 18
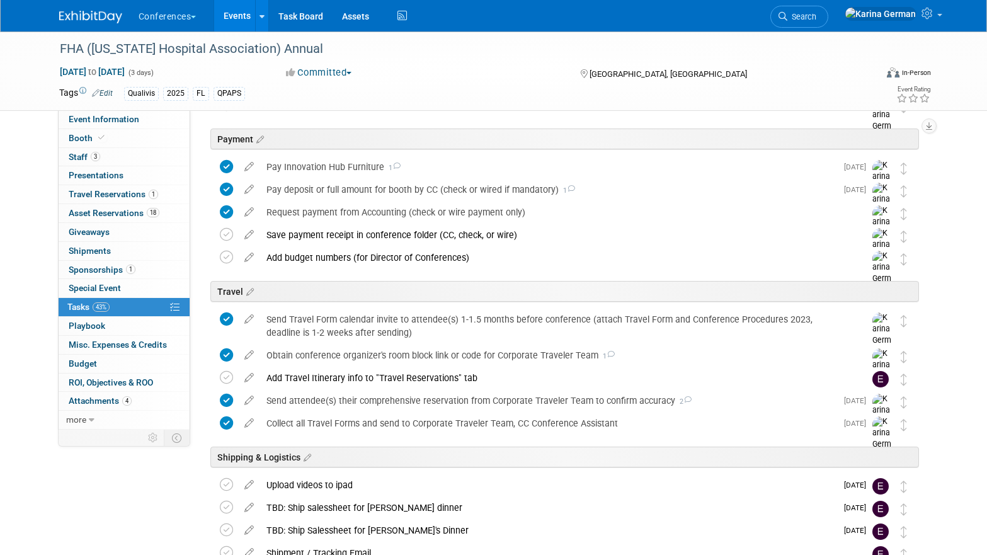
scroll to position [227, 0]
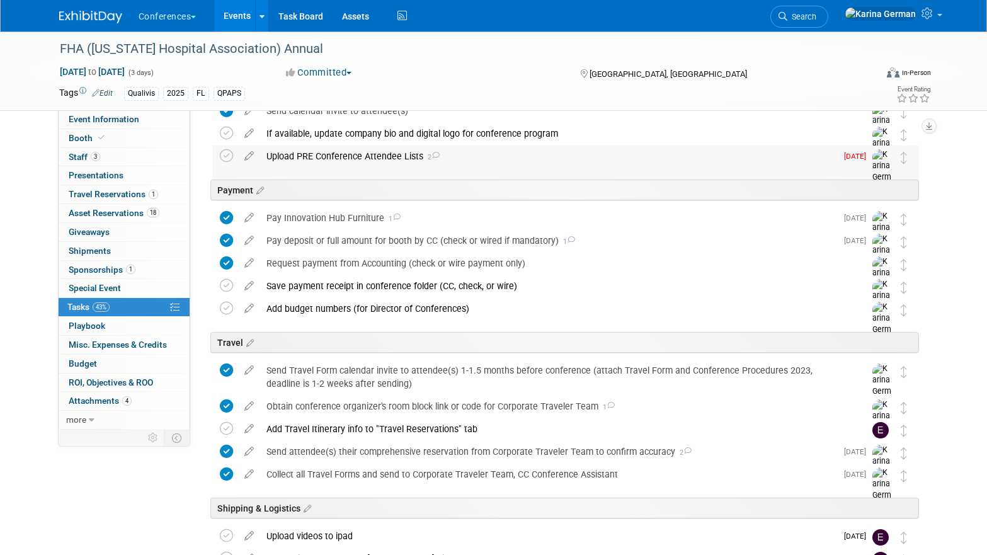
click at [350, 157] on div "Upload PRE Conference Attendee Lists 2" at bounding box center [548, 156] width 577 height 21
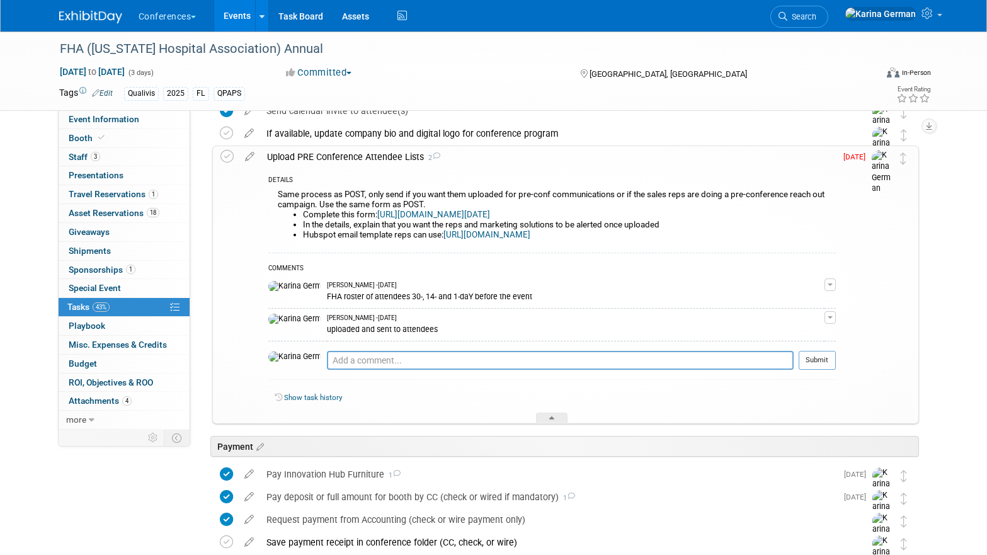
click at [350, 157] on div "Upload PRE Conference Attendee Lists 2" at bounding box center [548, 156] width 575 height 21
